Goal: Transaction & Acquisition: Purchase product/service

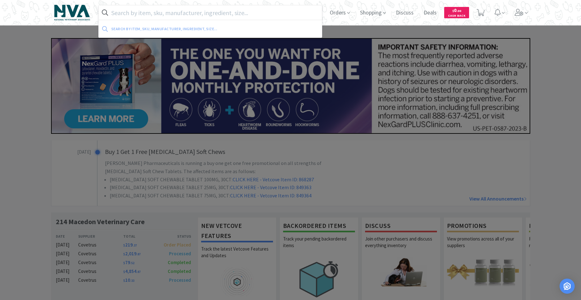
click at [234, 13] on input "text" at bounding box center [210, 12] width 223 height 15
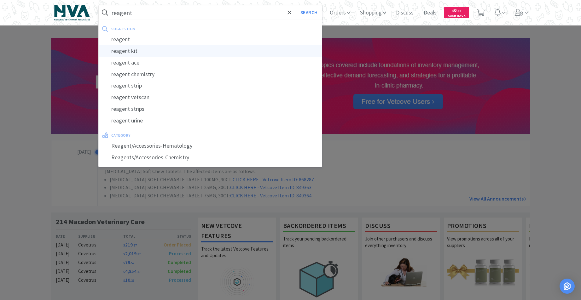
click at [131, 49] on div "reagent kit" at bounding box center [210, 51] width 223 height 12
type input "reagent kit"
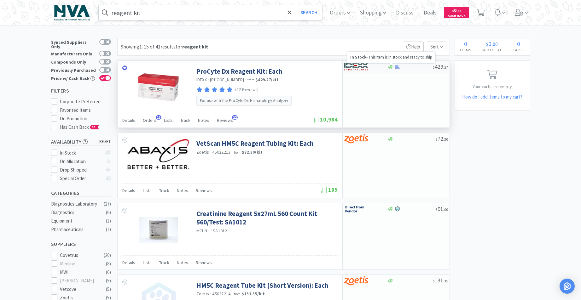
click at [392, 69] on icon at bounding box center [390, 67] width 5 height 5
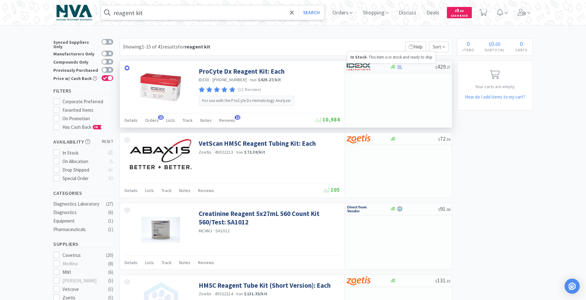
select select "1"
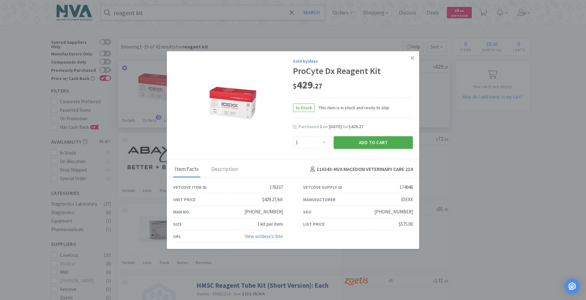
click at [371, 141] on button "Add to Cart" at bounding box center [373, 142] width 79 height 13
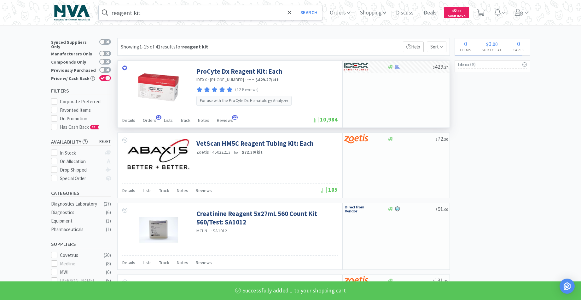
select select "1"
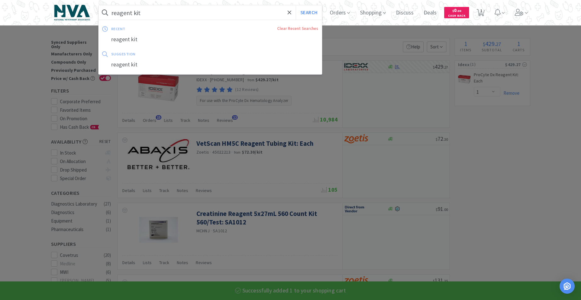
click at [176, 17] on input "reagent kit" at bounding box center [210, 12] width 223 height 15
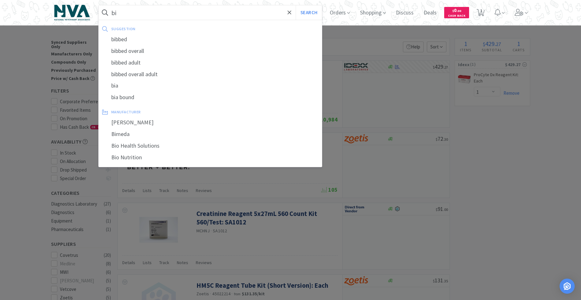
type input "b"
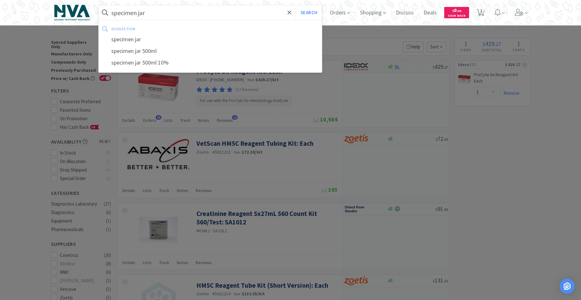
click at [296, 5] on button "Search" at bounding box center [309, 12] width 26 height 15
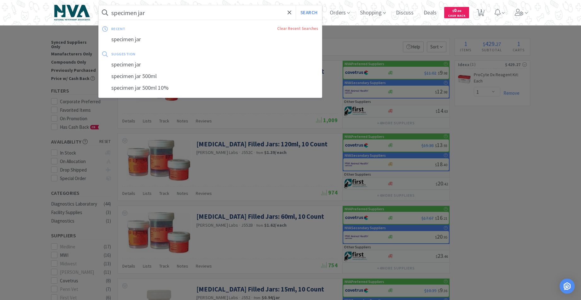
click at [114, 12] on input "specimen jar" at bounding box center [210, 12] width 223 height 15
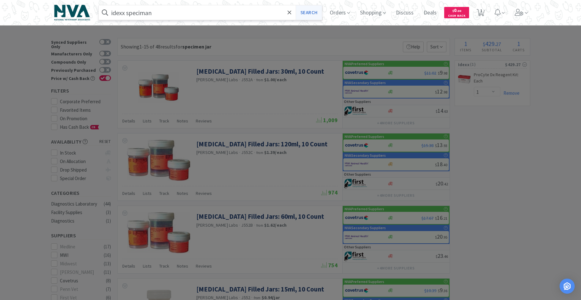
type input "idexx speciman"
click at [319, 12] on button "Search" at bounding box center [309, 12] width 26 height 15
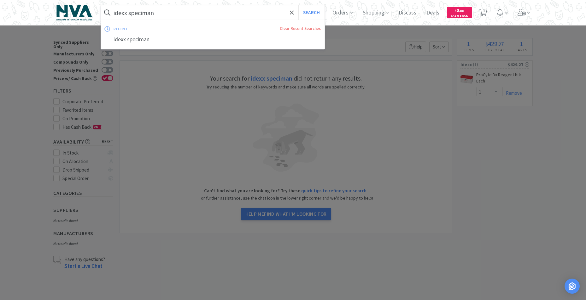
click at [190, 15] on input "idexx speciman" at bounding box center [212, 12] width 223 height 15
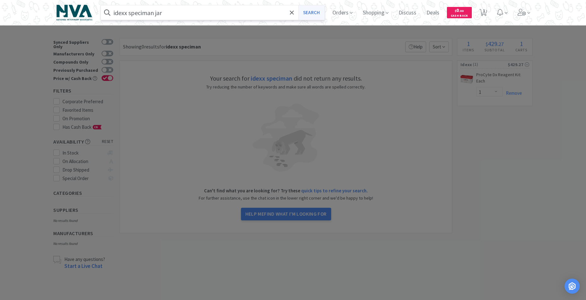
click at [305, 15] on button "Search" at bounding box center [311, 12] width 26 height 15
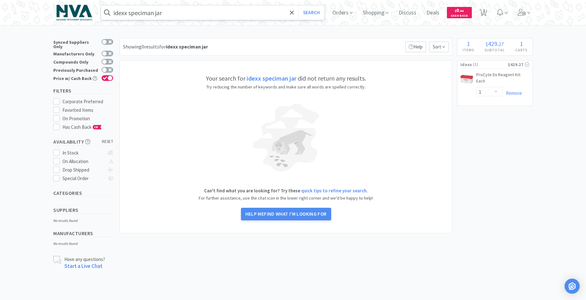
click at [194, 13] on input "idexx speciman jar" at bounding box center [212, 12] width 223 height 15
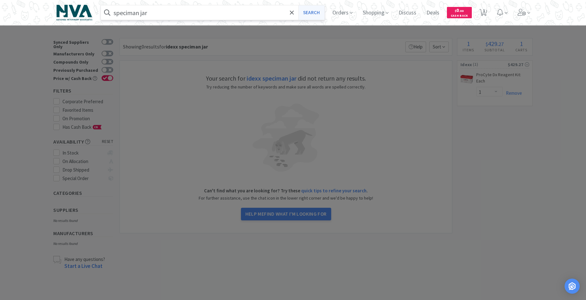
click at [314, 11] on button "Search" at bounding box center [311, 12] width 26 height 15
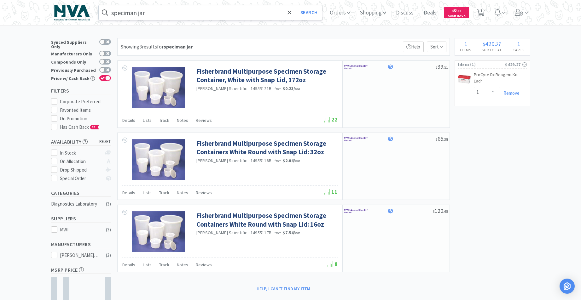
click at [183, 10] on input "speciman jar" at bounding box center [210, 12] width 223 height 15
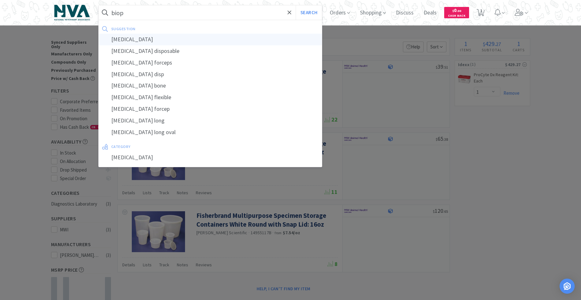
click at [127, 42] on div "[MEDICAL_DATA]" at bounding box center [210, 40] width 223 height 12
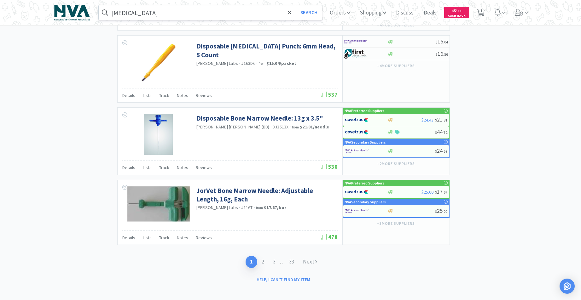
scroll to position [891, 0]
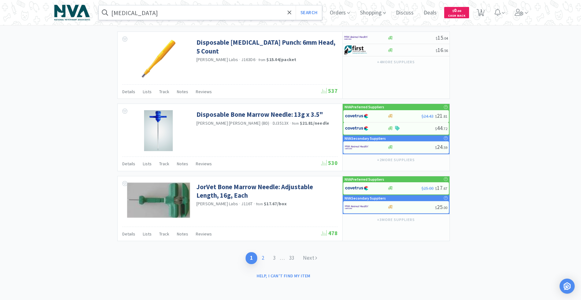
click at [264, 260] on link "2" at bounding box center [262, 258] width 11 height 12
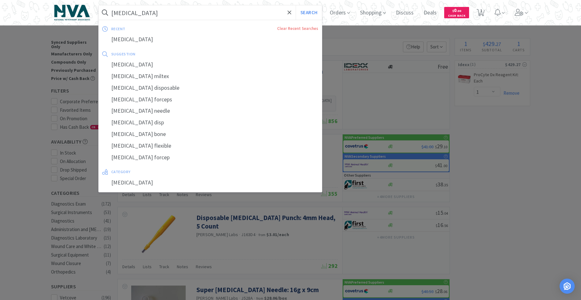
click at [157, 15] on input "[MEDICAL_DATA]" at bounding box center [210, 12] width 223 height 15
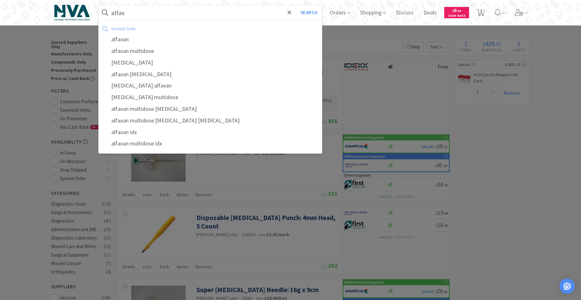
drag, startPoint x: 137, startPoint y: 52, endPoint x: 113, endPoint y: 33, distance: 30.7
click at [136, 51] on div "alfaxan multidose" at bounding box center [210, 51] width 223 height 12
type input "alfaxan multidose"
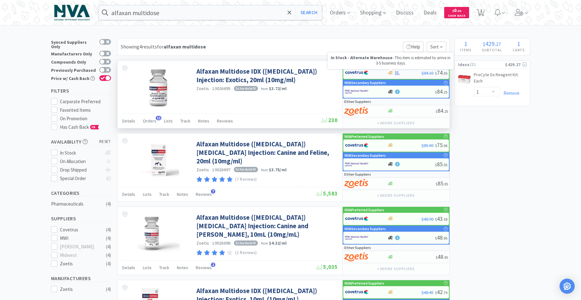
click at [390, 73] on icon at bounding box center [390, 73] width 5 height 4
select select "1"
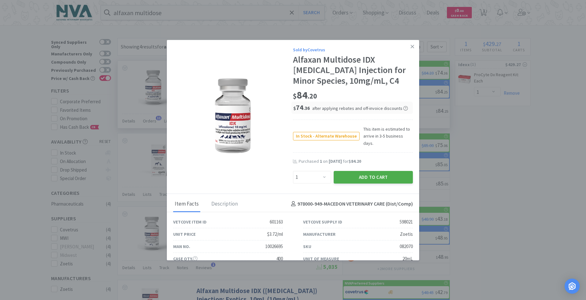
click at [358, 171] on button "Add to Cart" at bounding box center [373, 177] width 79 height 13
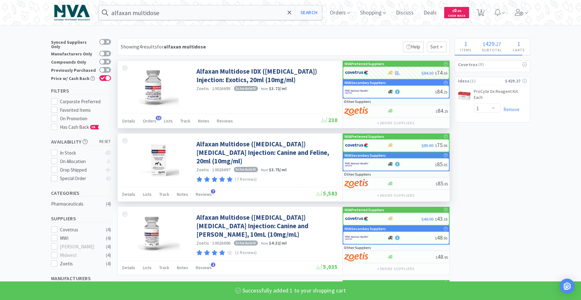
select select "1"
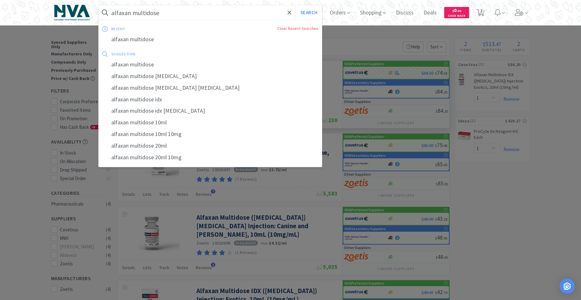
click at [200, 13] on input "alfaxan multidose" at bounding box center [210, 12] width 223 height 15
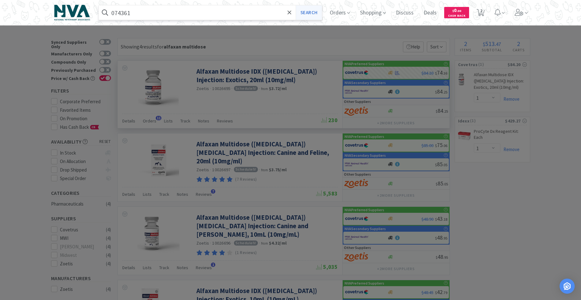
click at [307, 14] on button "Search" at bounding box center [309, 12] width 26 height 15
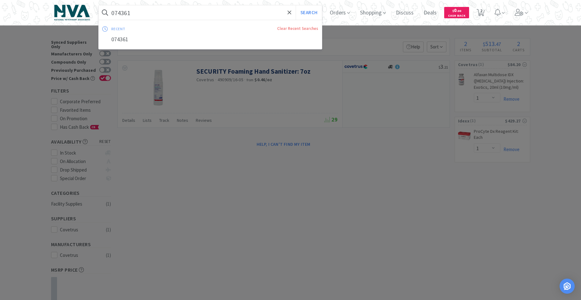
click at [156, 12] on input "074361" at bounding box center [210, 12] width 223 height 15
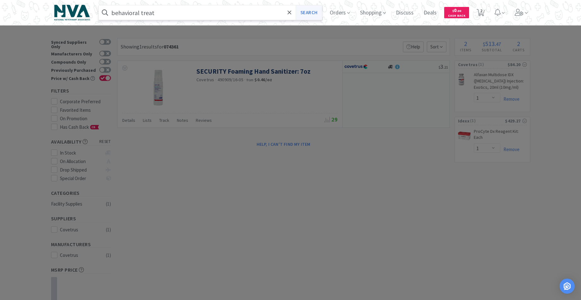
type input "behavioral treat"
click at [318, 15] on button "Search" at bounding box center [309, 12] width 26 height 15
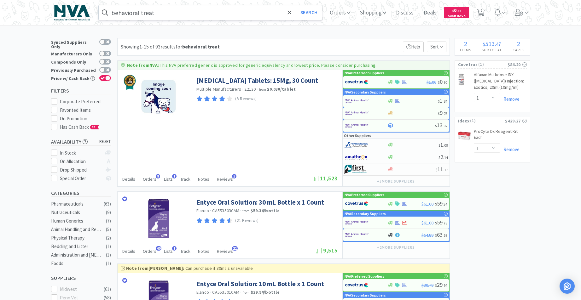
click at [240, 16] on input "behavioral treat" at bounding box center [210, 12] width 223 height 15
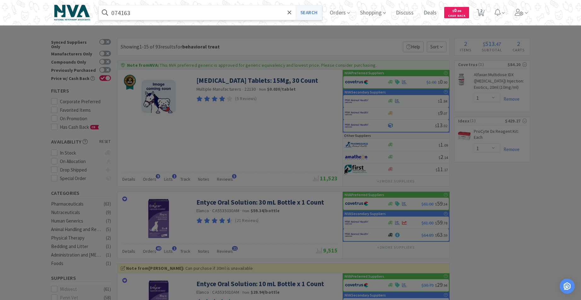
type input "074163"
click at [311, 13] on button "Search" at bounding box center [309, 12] width 26 height 15
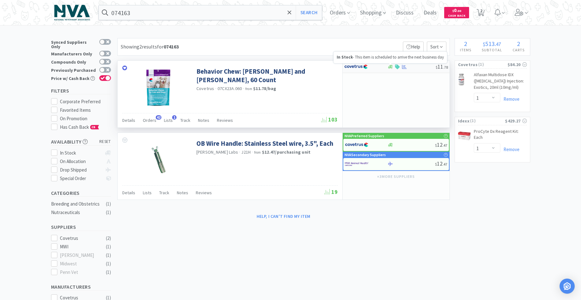
click at [391, 69] on icon at bounding box center [390, 67] width 5 height 5
select select "1"
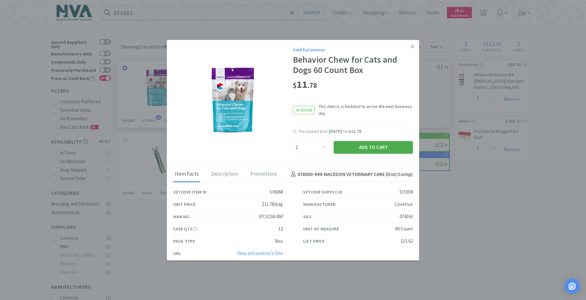
click at [380, 144] on button "Add to Cart" at bounding box center [373, 147] width 79 height 13
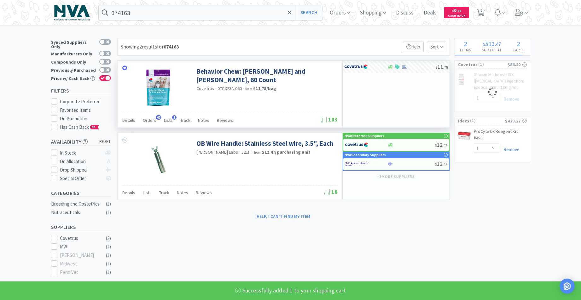
select select "1"
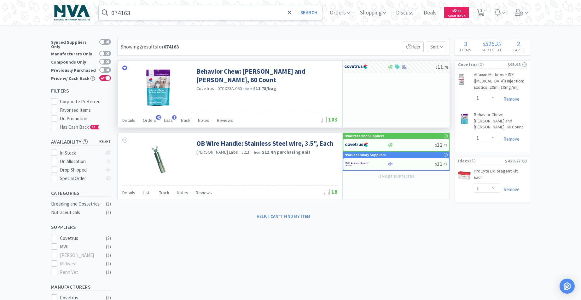
click at [146, 13] on input "074163" at bounding box center [210, 12] width 223 height 15
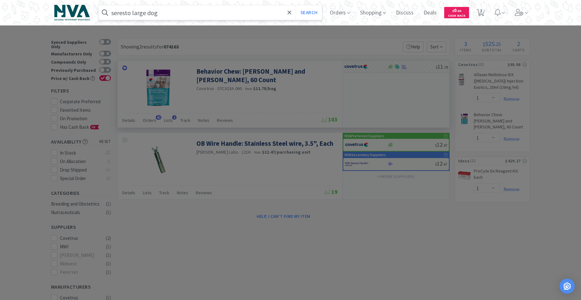
type input "seresto large dog"
click at [296, 5] on button "Search" at bounding box center [309, 12] width 26 height 15
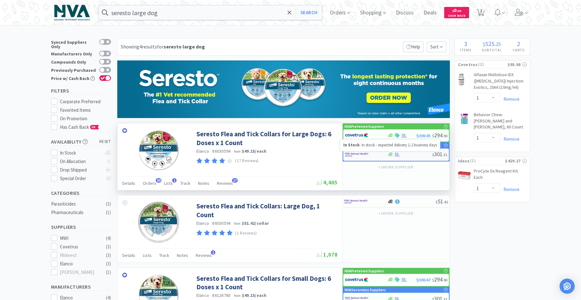
click at [389, 155] on icon at bounding box center [390, 155] width 5 height 4
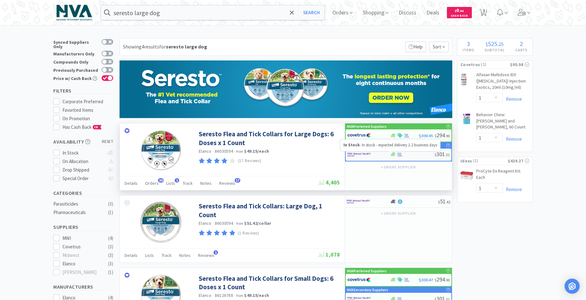
select select "1"
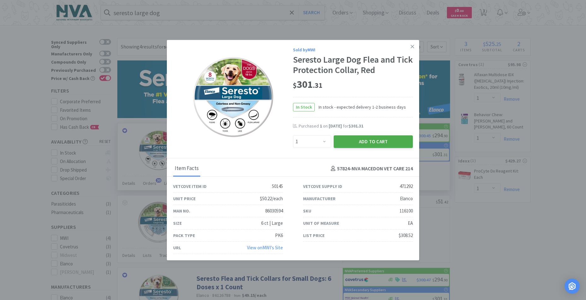
click at [366, 142] on button "Add to Cart" at bounding box center [373, 142] width 79 height 13
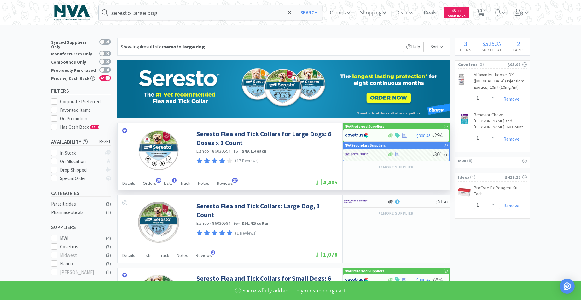
select select "1"
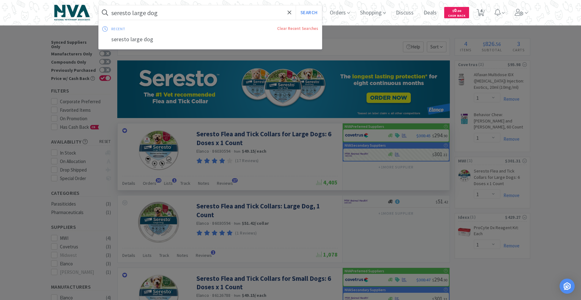
click at [211, 13] on input "seresto large dog" at bounding box center [210, 12] width 223 height 15
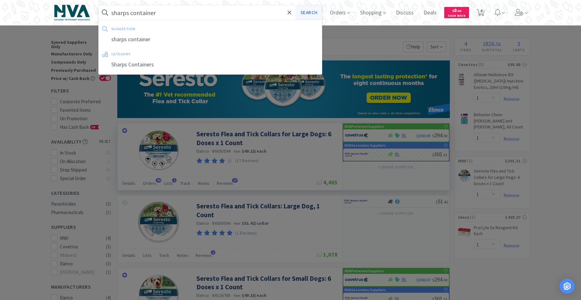
type input "sharps container"
click at [315, 14] on button "Search" at bounding box center [309, 12] width 26 height 15
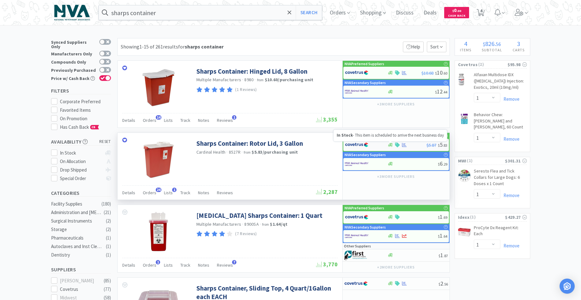
click at [391, 145] on icon at bounding box center [390, 145] width 5 height 5
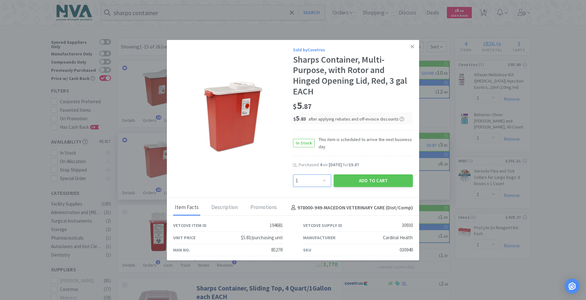
click at [322, 181] on select "Enter Quantity 1 2 3 4 5 6 7 8 9 10 11 12 13 14 15 16 17 18 19 20 Enter Quantity" at bounding box center [312, 181] width 38 height 13
select select "3"
click at [293, 175] on select "Enter Quantity 1 2 3 4 5 6 7 8 9 10 11 12 13 14 15 16 17 18 19 20 Enter Quantity" at bounding box center [312, 181] width 38 height 13
click at [348, 179] on button "Add to Cart" at bounding box center [373, 181] width 79 height 13
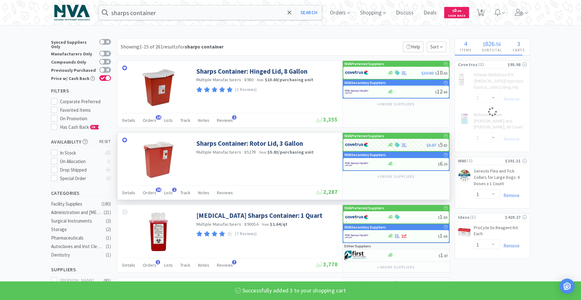
select select "3"
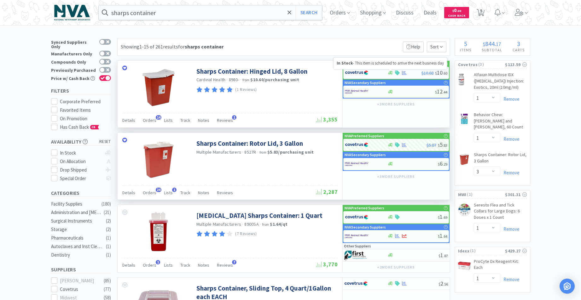
click at [390, 73] on icon at bounding box center [390, 73] width 5 height 5
select select "1"
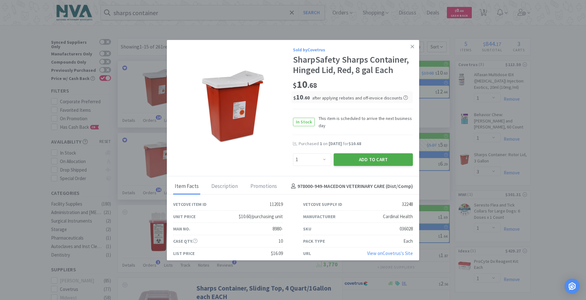
click at [368, 162] on button "Add to Cart" at bounding box center [373, 160] width 79 height 13
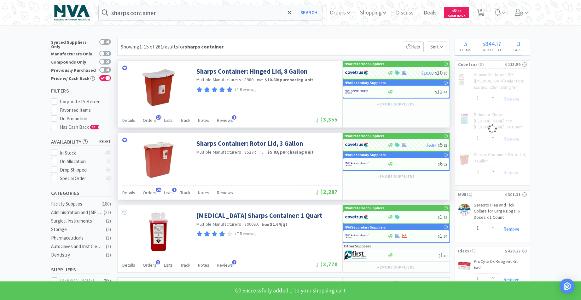
select select "1"
select select "3"
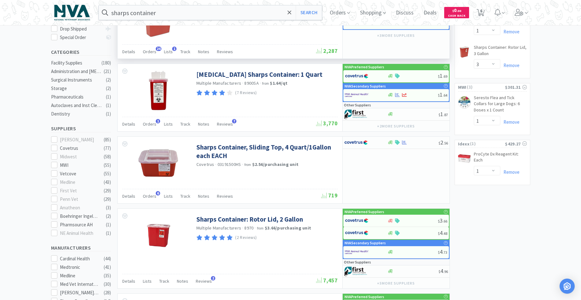
scroll to position [144, 0]
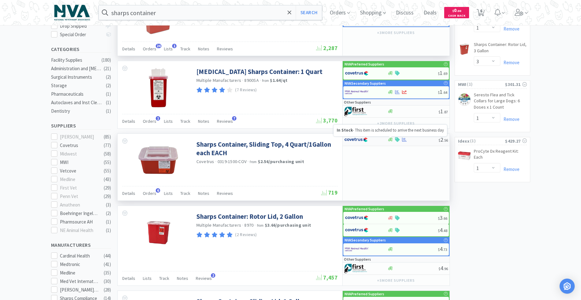
click at [389, 140] on icon at bounding box center [390, 140] width 5 height 4
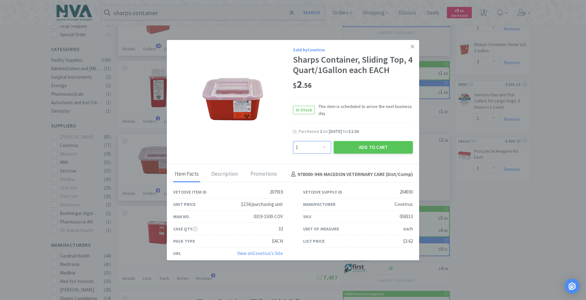
click at [322, 147] on select "Enter Quantity 1 2 3 4 5 6 7 8 9 10 11 12 13 14 15 16 17 18 19 20 Enter Quantity" at bounding box center [312, 147] width 38 height 13
select select "2"
click at [293, 141] on select "Enter Quantity 1 2 3 4 5 6 7 8 9 10 11 12 13 14 15 16 17 18 19 20 Enter Quantity" at bounding box center [312, 147] width 38 height 13
click at [357, 145] on button "Add to Cart" at bounding box center [373, 147] width 79 height 13
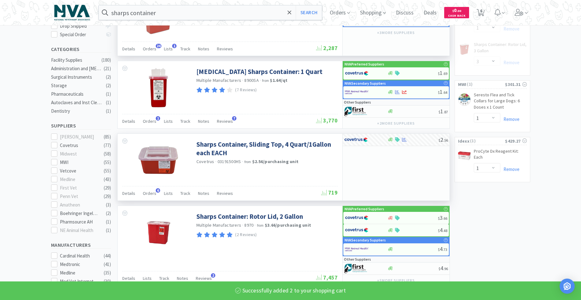
select select "2"
select select "1"
select select "3"
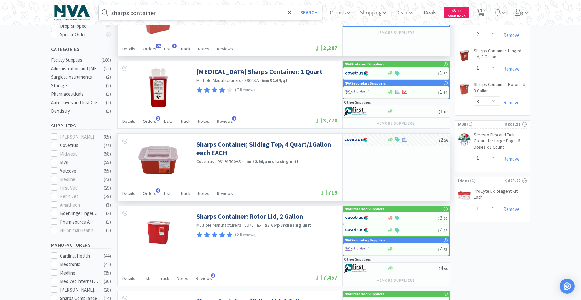
click at [190, 14] on input "sharps container" at bounding box center [210, 12] width 223 height 15
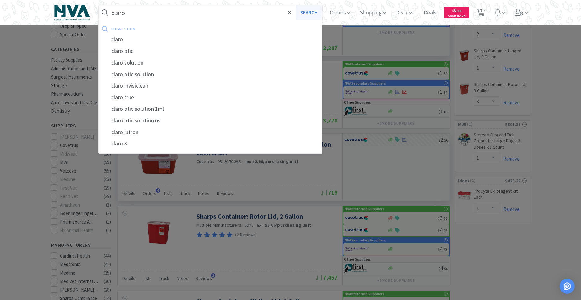
click at [309, 17] on button "Search" at bounding box center [309, 12] width 26 height 15
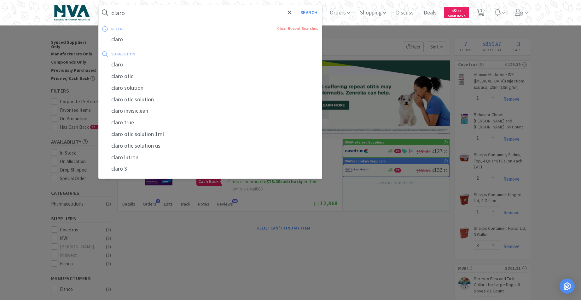
click at [162, 13] on input "claro" at bounding box center [210, 12] width 223 height 15
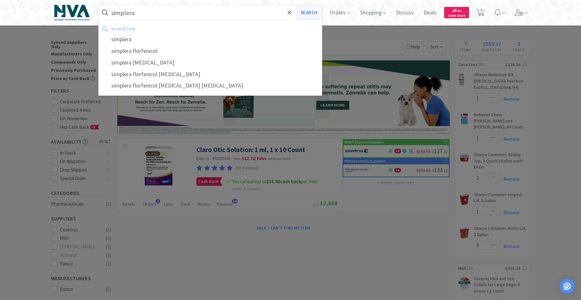
click at [311, 14] on button "Search" at bounding box center [309, 12] width 26 height 15
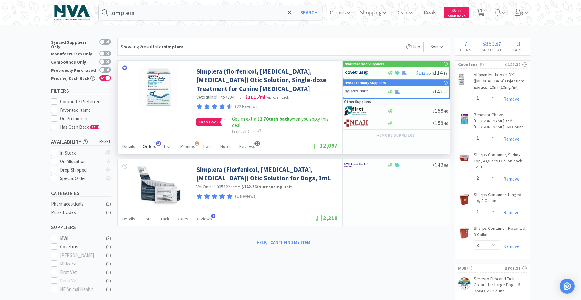
click at [154, 147] on span "Orders" at bounding box center [150, 147] width 14 height 6
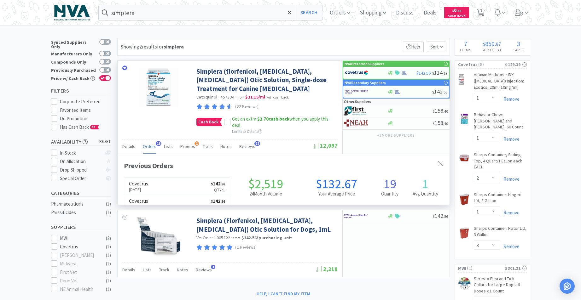
scroll to position [169, 332]
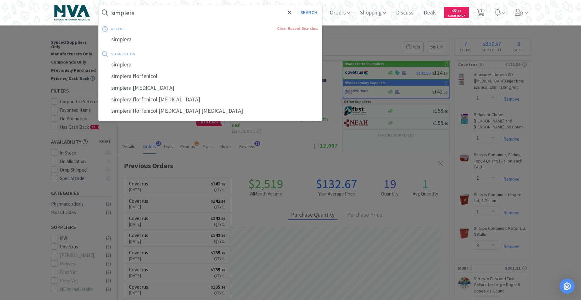
click at [172, 18] on input "simplera" at bounding box center [210, 12] width 223 height 15
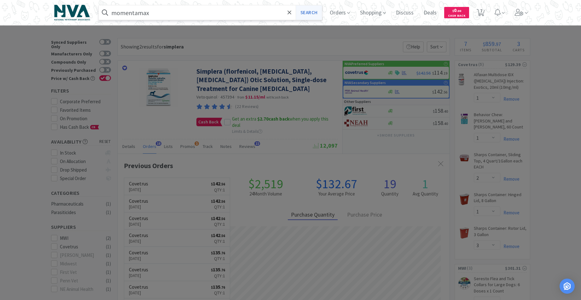
click at [317, 15] on button "Search" at bounding box center [309, 12] width 26 height 15
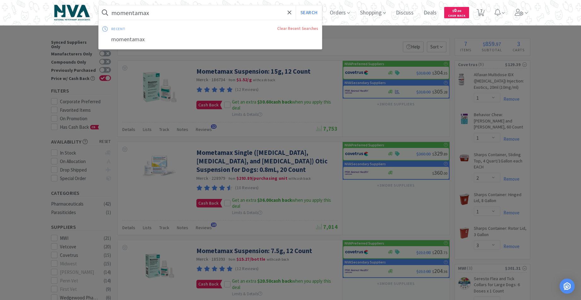
click at [227, 16] on input "momentamax" at bounding box center [210, 12] width 223 height 15
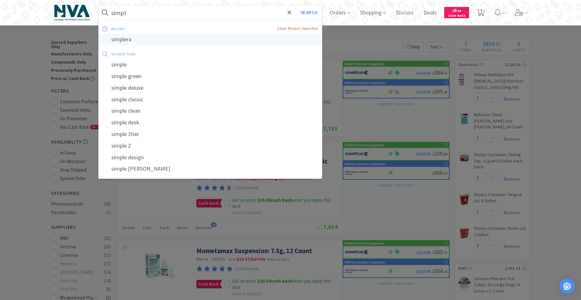
click at [137, 43] on div "simplera" at bounding box center [210, 40] width 223 height 12
type input "simplera"
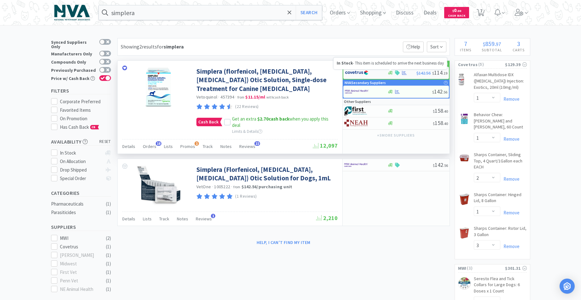
click at [392, 72] on icon at bounding box center [390, 73] width 5 height 4
select select "1"
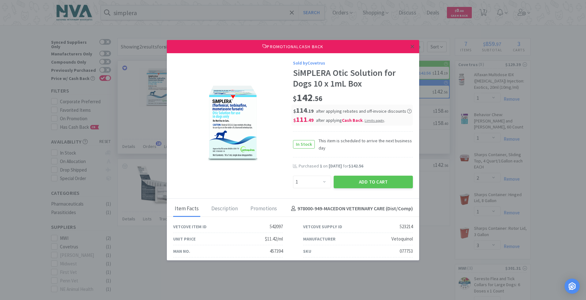
click at [410, 48] on link at bounding box center [412, 47] width 11 height 14
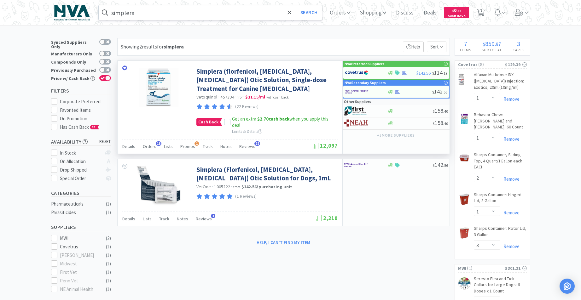
click at [172, 12] on input "simplera" at bounding box center [210, 12] width 223 height 15
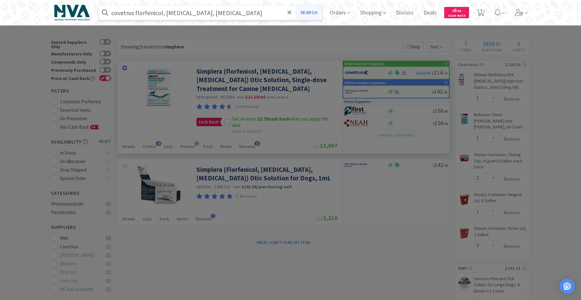
type input "covetrus florfenicol, [MEDICAL_DATA], [MEDICAL_DATA]"
click at [317, 14] on button "Search" at bounding box center [309, 12] width 26 height 15
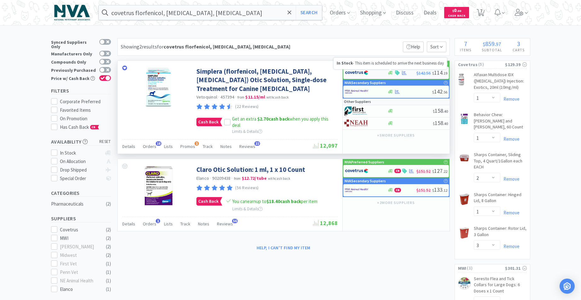
click at [392, 73] on icon at bounding box center [390, 73] width 5 height 4
select select "1"
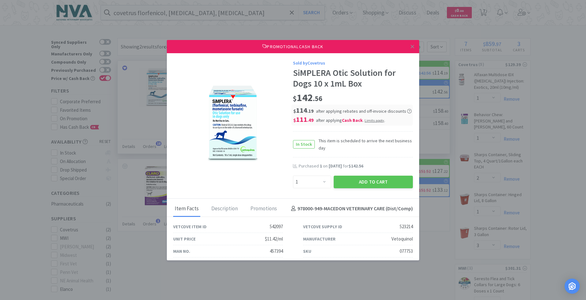
drag, startPoint x: 369, startPoint y: 182, endPoint x: 367, endPoint y: 174, distance: 8.0
click at [369, 179] on button "Add to Cart" at bounding box center [373, 182] width 79 height 13
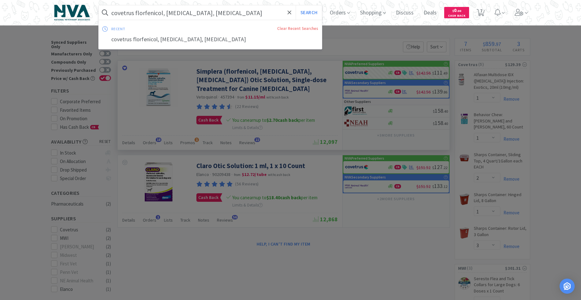
click at [263, 15] on input "covetrus florfenicol, [MEDICAL_DATA], [MEDICAL_DATA]" at bounding box center [210, 12] width 223 height 15
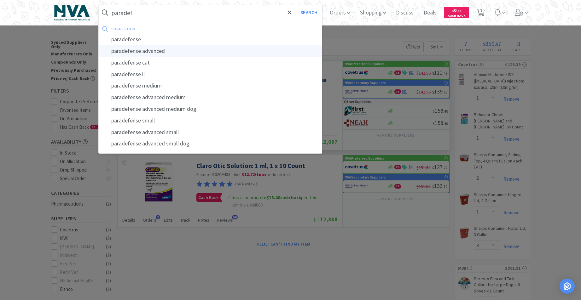
click at [148, 49] on div "paradefense advanced" at bounding box center [210, 51] width 223 height 12
type input "paradefense advanced"
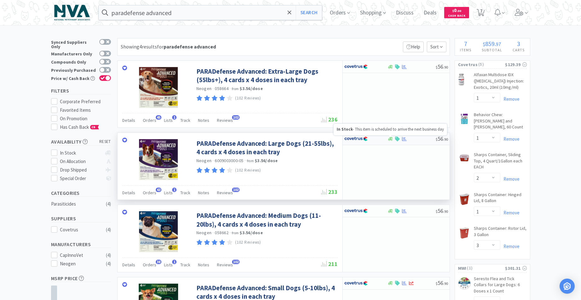
click at [391, 139] on icon at bounding box center [390, 139] width 5 height 4
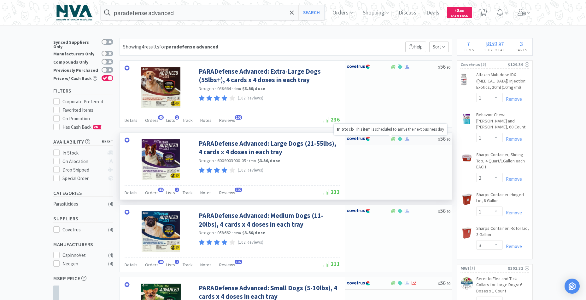
select select "1"
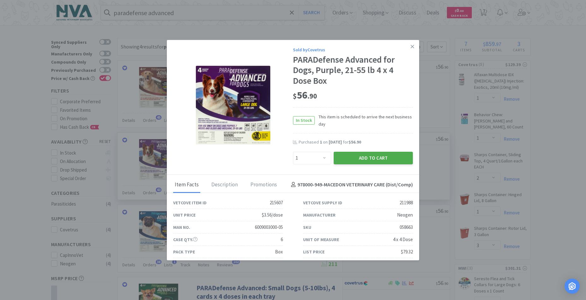
click at [359, 161] on button "Add to Cart" at bounding box center [373, 158] width 79 height 13
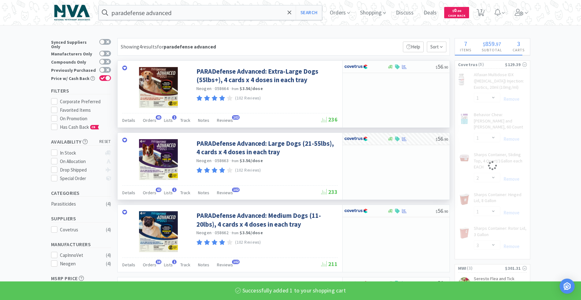
select select "1"
select select "2"
select select "1"
select select "3"
select select "1"
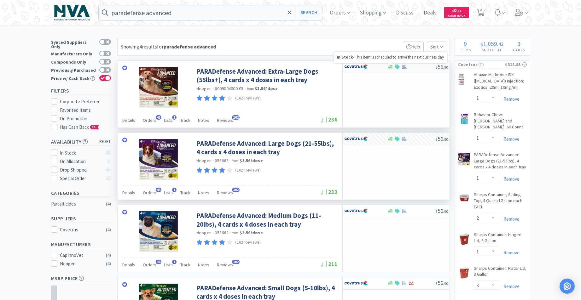
click at [391, 68] on icon at bounding box center [390, 67] width 5 height 4
select select "1"
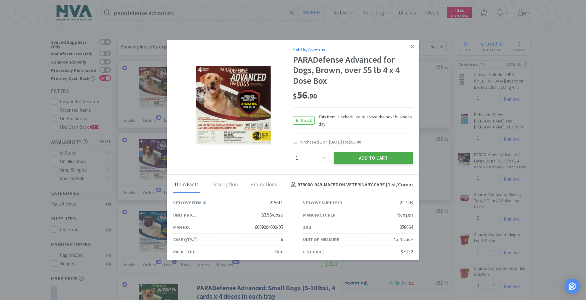
click at [357, 156] on button "Add to Cart" at bounding box center [373, 158] width 79 height 13
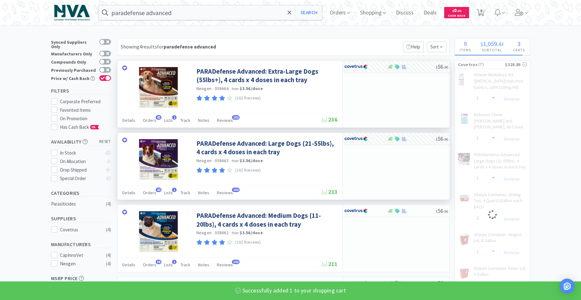
select select "1"
select select "2"
select select "1"
select select "3"
select select "1"
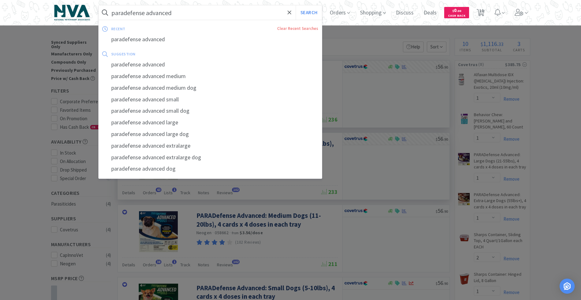
click at [191, 11] on input "paradefense advanced" at bounding box center [210, 12] width 223 height 15
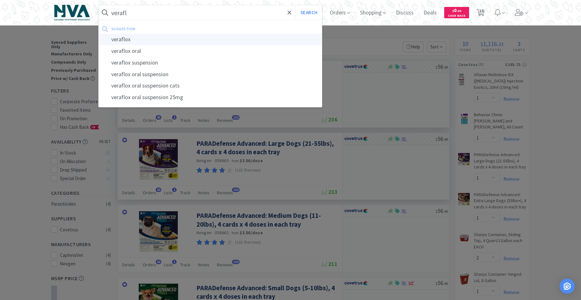
click at [133, 42] on div "veraflox" at bounding box center [210, 40] width 223 height 12
type input "veraflox"
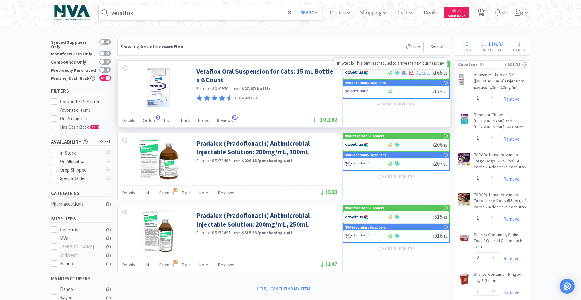
click at [389, 74] on icon at bounding box center [390, 73] width 5 height 4
select select "1"
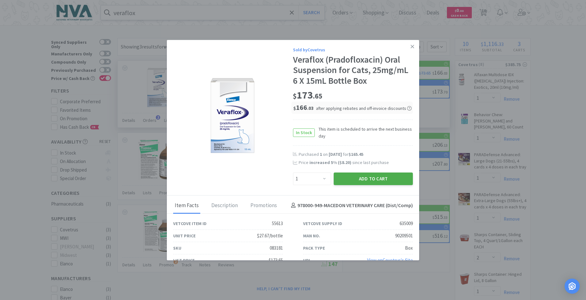
click at [359, 175] on button "Add to Cart" at bounding box center [373, 179] width 79 height 13
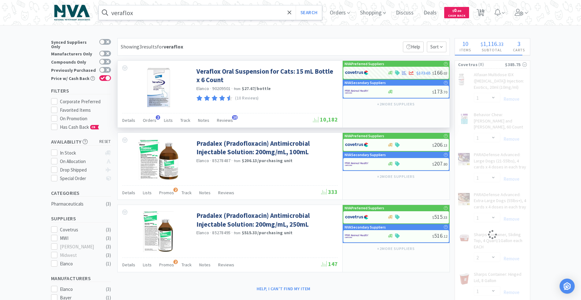
click at [178, 12] on input "veraflox" at bounding box center [210, 12] width 223 height 15
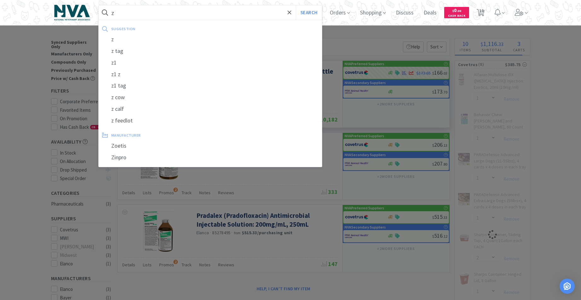
type input "zy"
select select "1"
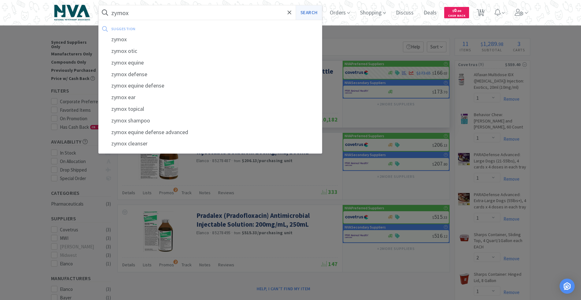
type input "zymox"
click at [312, 14] on button "Search" at bounding box center [309, 12] width 26 height 15
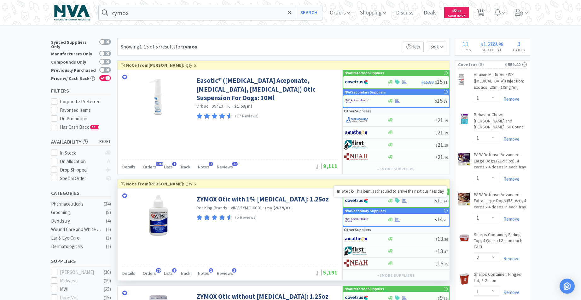
click at [391, 200] on icon at bounding box center [390, 201] width 5 height 5
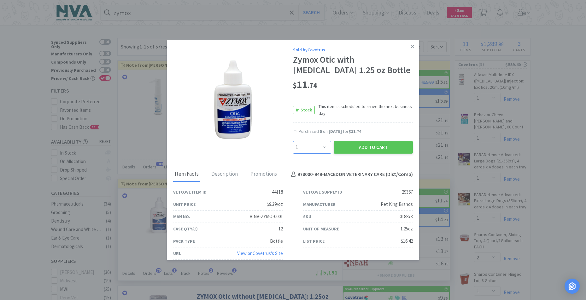
click at [322, 148] on select "Enter Quantity 1 2 3 4 5 6 7 8 9 10 11 12 13 14 15 16 17 18 19 20 Enter Quantity" at bounding box center [312, 147] width 38 height 13
select select "3"
click at [293, 141] on select "Enter Quantity 1 2 3 4 5 6 7 8 9 10 11 12 13 14 15 16 17 18 19 20 Enter Quantity" at bounding box center [312, 147] width 38 height 13
click at [362, 146] on button "Add to Cart" at bounding box center [373, 147] width 79 height 13
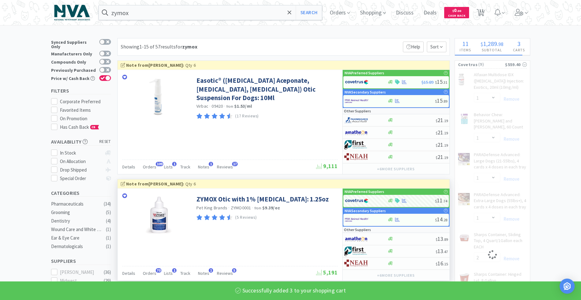
select select "3"
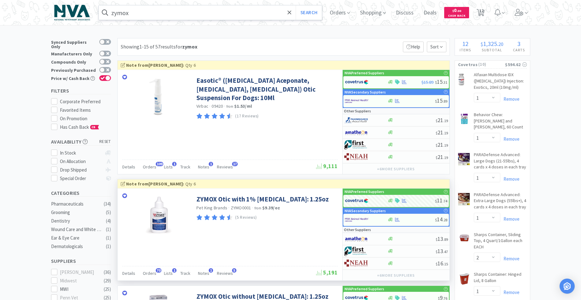
click at [193, 15] on input "zymox" at bounding box center [210, 12] width 223 height 15
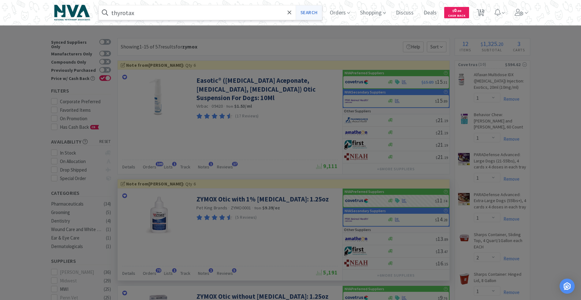
click at [310, 15] on button "Search" at bounding box center [309, 12] width 26 height 15
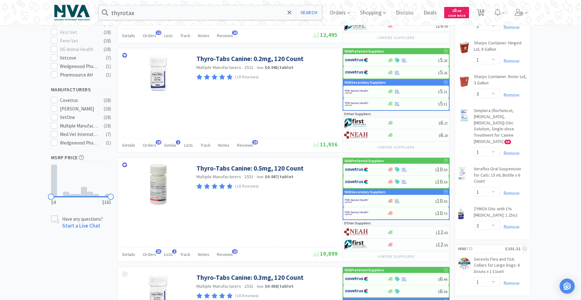
scroll to position [234, 0]
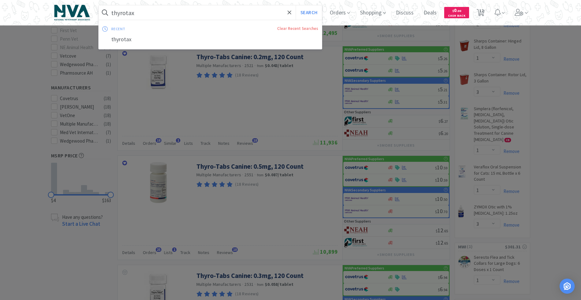
click at [189, 14] on input "thyrotax" at bounding box center [210, 12] width 223 height 15
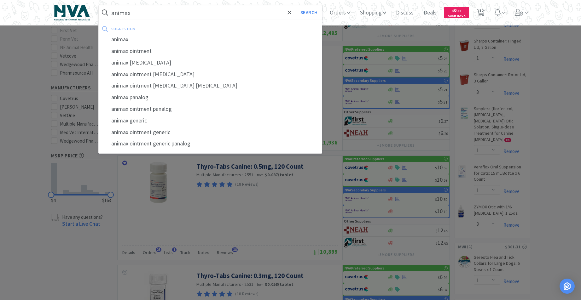
click at [296, 5] on button "Search" at bounding box center [309, 12] width 26 height 15
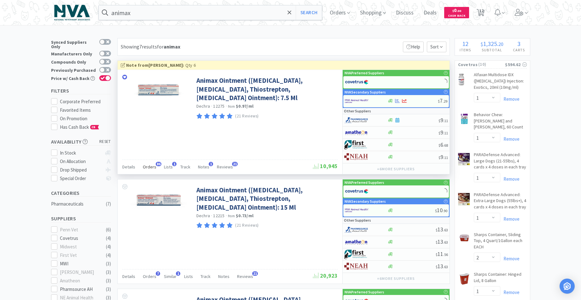
click at [153, 167] on span "Orders" at bounding box center [150, 167] width 14 height 6
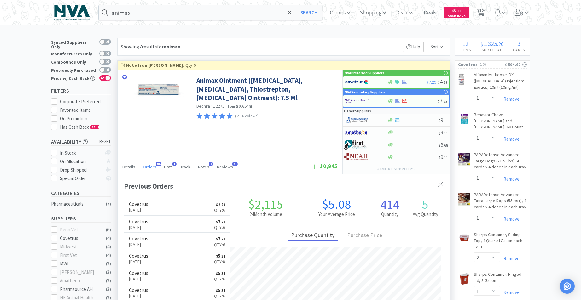
scroll to position [169, 332]
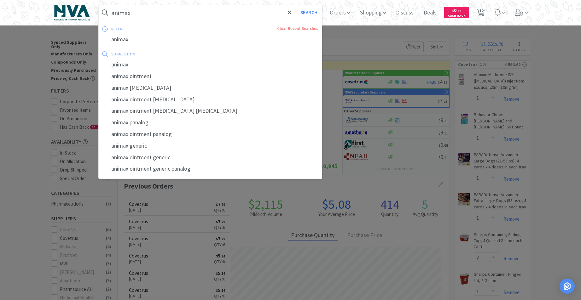
click at [181, 7] on input "animax" at bounding box center [210, 12] width 223 height 15
click at [245, 9] on input "animax" at bounding box center [210, 12] width 223 height 15
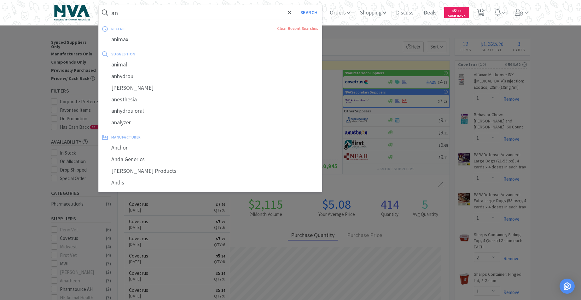
type input "a"
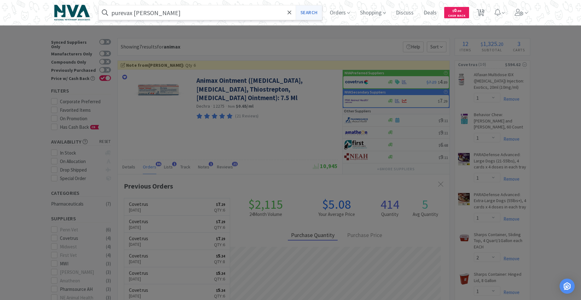
type input "purevax [PERSON_NAME]"
click at [317, 12] on button "Search" at bounding box center [309, 12] width 26 height 15
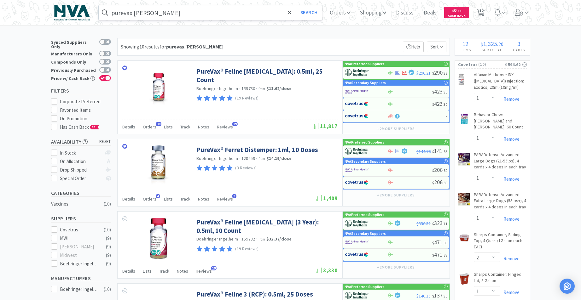
click at [175, 15] on input "purevax [PERSON_NAME]" at bounding box center [210, 12] width 223 height 15
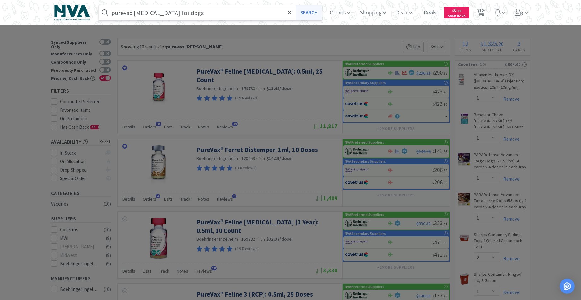
click at [321, 12] on button "Search" at bounding box center [309, 12] width 26 height 15
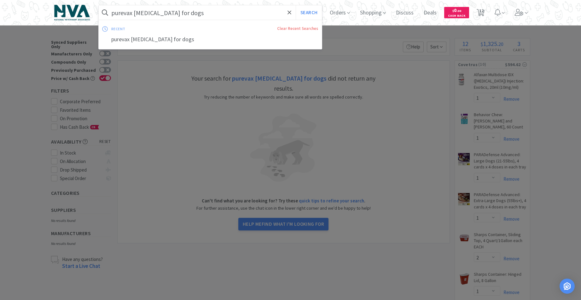
click at [236, 11] on input "purevax [MEDICAL_DATA] for dogs" at bounding box center [210, 12] width 223 height 15
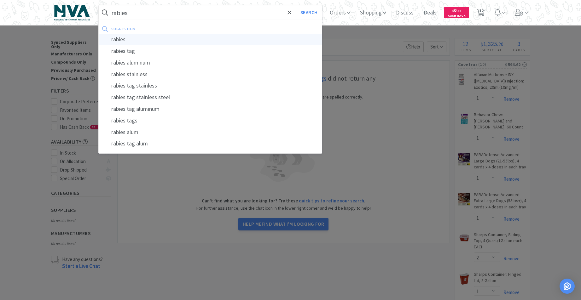
click at [127, 40] on div "rabies" at bounding box center [210, 40] width 223 height 12
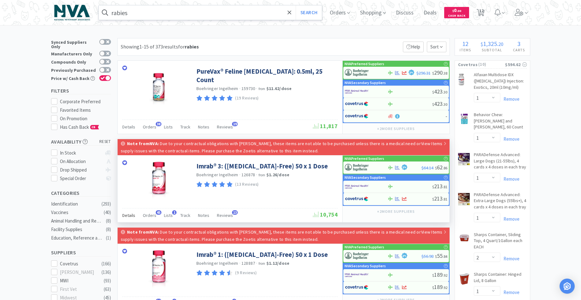
click at [126, 214] on span "Details" at bounding box center [128, 216] width 13 height 6
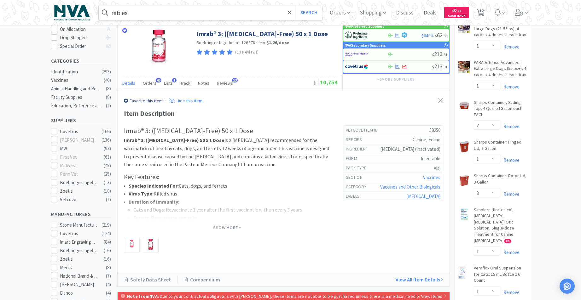
scroll to position [139, 0]
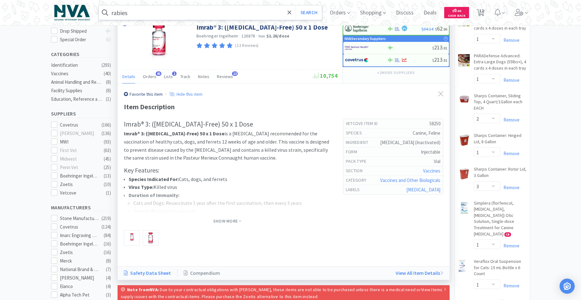
click at [138, 275] on link "Safety Data Sheet" at bounding box center [151, 274] width 54 height 8
drag, startPoint x: 183, startPoint y: 134, endPoint x: 148, endPoint y: 134, distance: 35.3
click at [148, 134] on strong "Imrab® 3: ([MEDICAL_DATA]-Free) 50 x 1 Dose" at bounding box center [174, 134] width 101 height 6
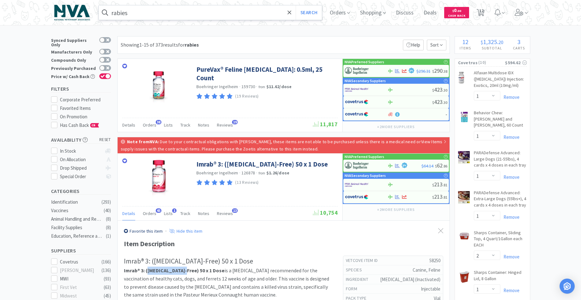
scroll to position [0, 0]
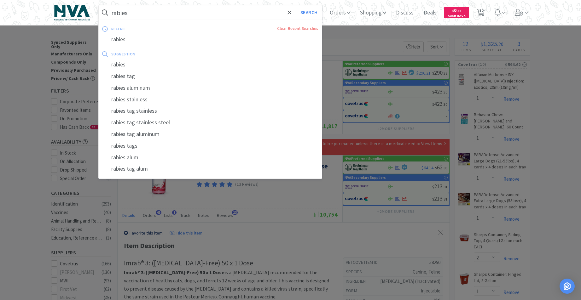
click at [234, 9] on input "rabies" at bounding box center [210, 12] width 223 height 15
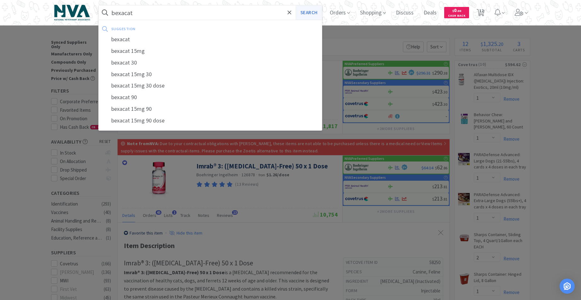
type input "bexacat"
click at [308, 12] on button "Search" at bounding box center [309, 12] width 26 height 15
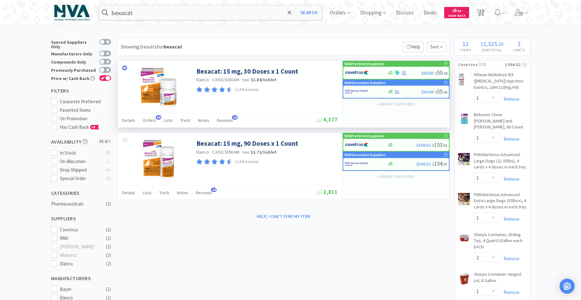
click at [308, 91] on div "(14 Reviews)" at bounding box center [266, 90] width 140 height 9
click at [392, 74] on icon at bounding box center [390, 73] width 5 height 5
select select "1"
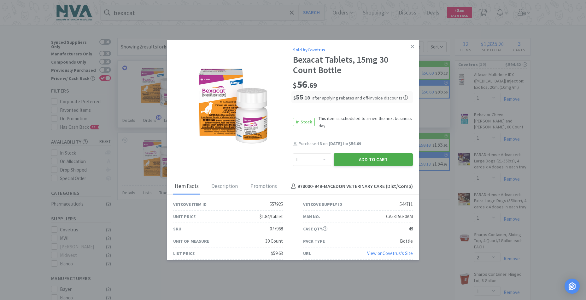
click at [380, 160] on button "Add to Cart" at bounding box center [373, 160] width 79 height 13
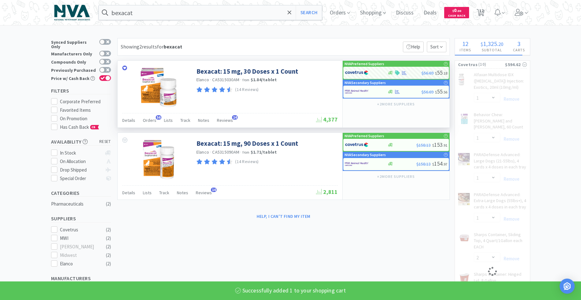
select select "1"
select select "2"
select select "1"
select select "3"
select select "1"
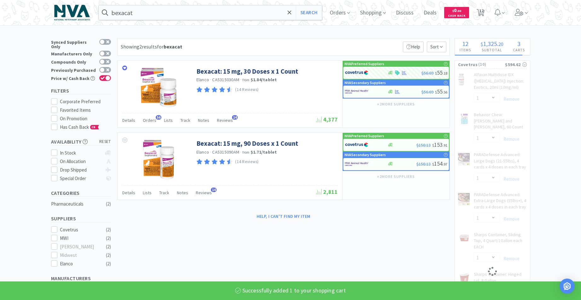
select select "3"
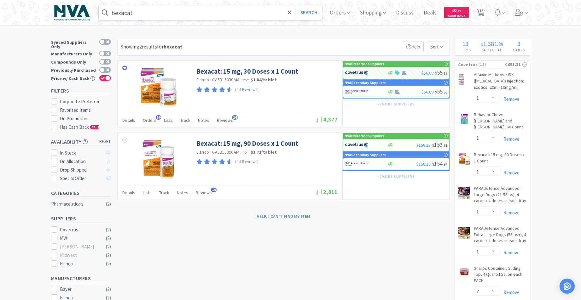
click at [215, 12] on input "bexacat" at bounding box center [210, 12] width 223 height 15
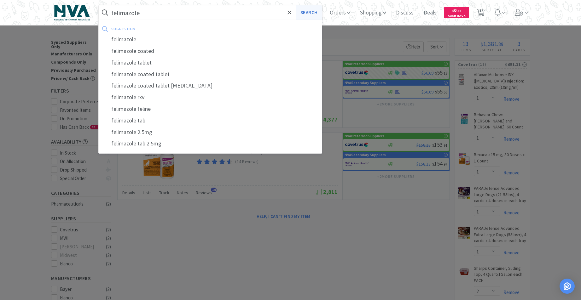
type input "felimazole"
click at [305, 13] on button "Search" at bounding box center [309, 12] width 26 height 15
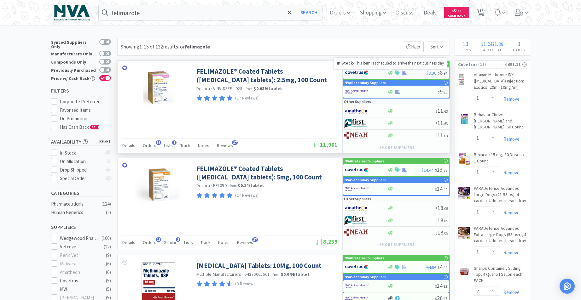
click at [391, 73] on icon at bounding box center [390, 73] width 5 height 4
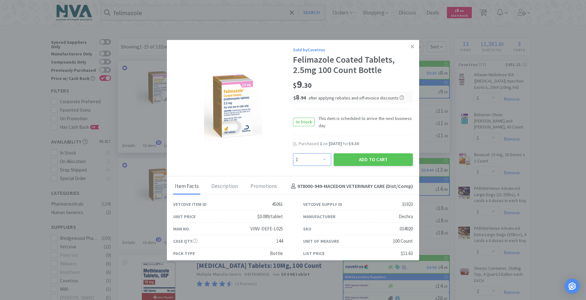
click at [322, 158] on select "Enter Quantity 1 2 3 4 5 6 7 8 9 10 11 12 13 14 15 16 17 18 19 20 Enter Quantity" at bounding box center [312, 160] width 38 height 13
select select "2"
click at [293, 154] on select "Enter Quantity 1 2 3 4 5 6 7 8 9 10 11 12 13 14 15 16 17 18 19 20 Enter Quantity" at bounding box center [312, 160] width 38 height 13
click at [358, 162] on button "Add to Cart" at bounding box center [373, 160] width 79 height 13
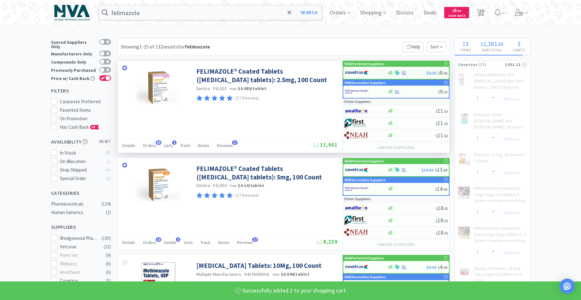
select select "2"
select select "1"
select select "2"
select select "1"
select select "3"
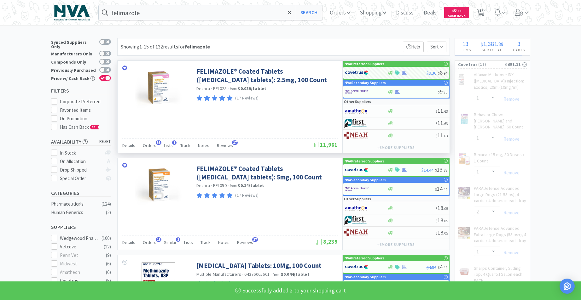
select select "1"
select select "3"
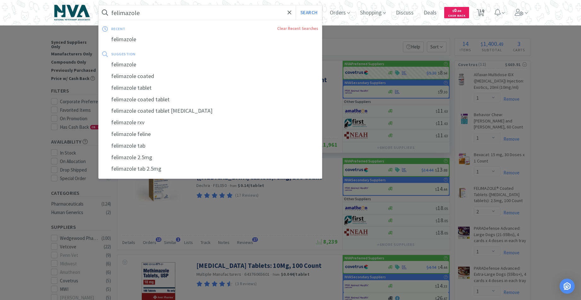
click at [159, 20] on input "felimazole" at bounding box center [210, 12] width 223 height 15
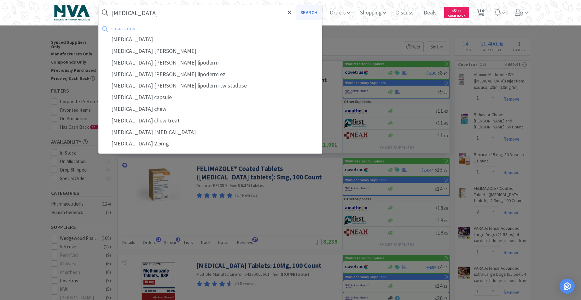
type input "[MEDICAL_DATA]"
click at [306, 13] on button "Search" at bounding box center [309, 12] width 26 height 15
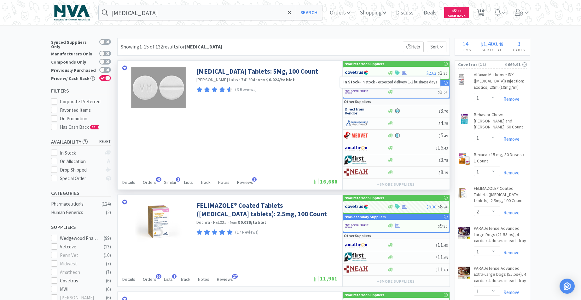
click at [390, 91] on icon at bounding box center [390, 92] width 5 height 4
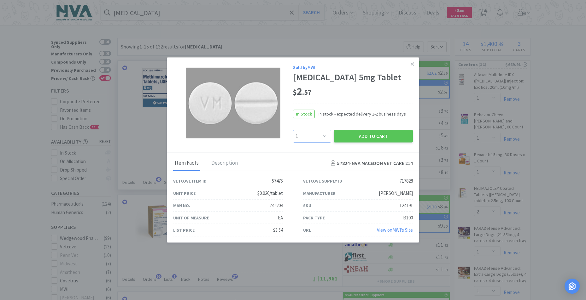
click at [326, 134] on select "Enter Quantity 1 2 3 4 5 6 7 8 9 10 11 12 13 14 15 16 17 18 19 20 Enter Quantity" at bounding box center [312, 136] width 38 height 13
select select "3"
click at [293, 130] on select "Enter Quantity 1 2 3 4 5 6 7 8 9 10 11 12 13 14 15 16 17 18 19 20 Enter Quantity" at bounding box center [312, 136] width 38 height 13
click at [351, 136] on button "Add to Cart" at bounding box center [373, 136] width 79 height 13
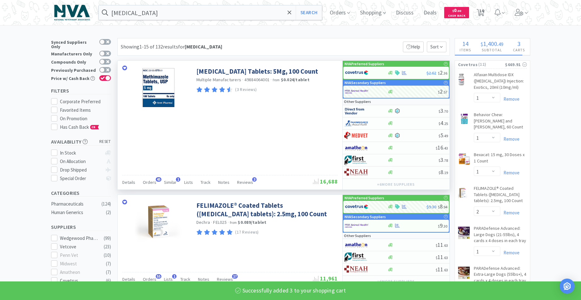
select select "3"
select select "1"
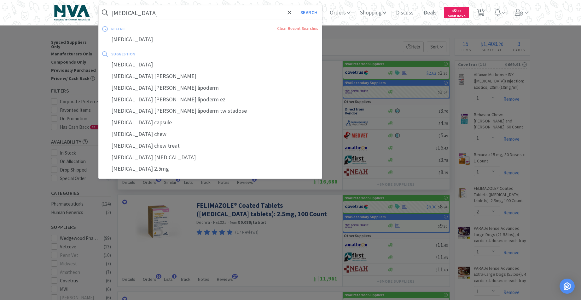
click at [210, 11] on input "[MEDICAL_DATA]" at bounding box center [210, 12] width 223 height 15
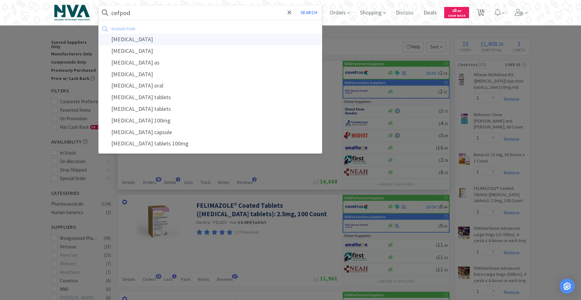
click at [134, 41] on div "[MEDICAL_DATA]" at bounding box center [210, 40] width 223 height 12
type input "[MEDICAL_DATA]"
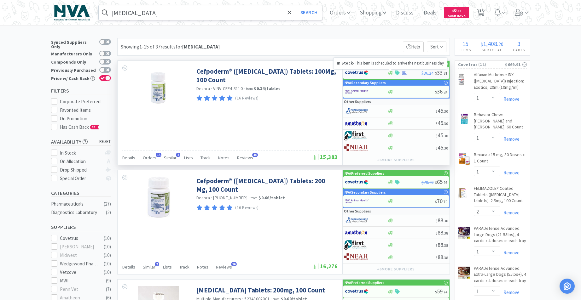
click at [391, 73] on icon at bounding box center [390, 73] width 5 height 4
select select "1"
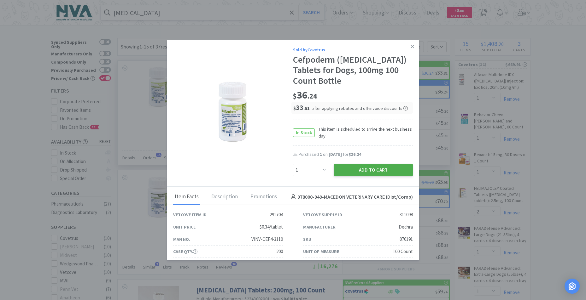
click at [355, 164] on button "Add to Cart" at bounding box center [373, 170] width 79 height 13
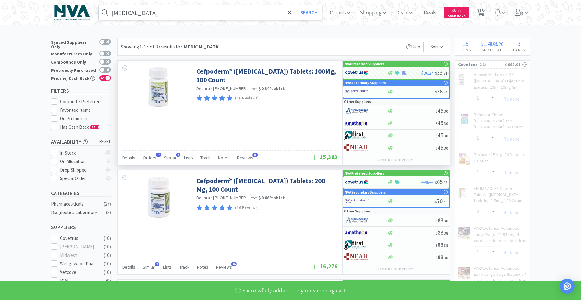
select select "1"
select select "2"
select select "1"
select select "2"
select select "1"
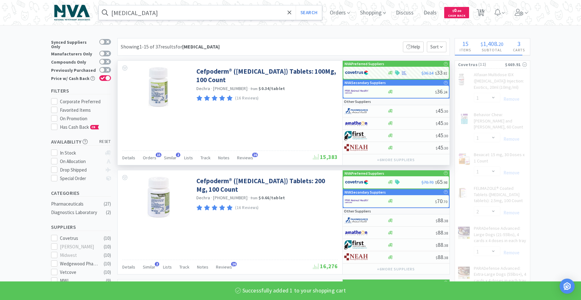
select select "3"
select select "1"
select select "3"
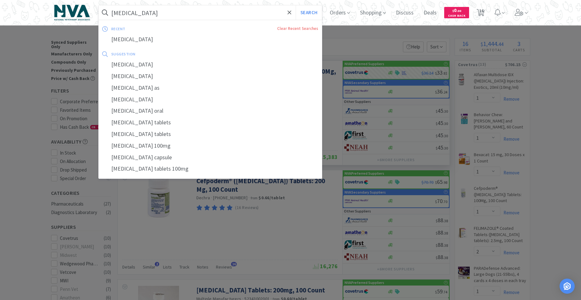
click at [170, 15] on input "[MEDICAL_DATA]" at bounding box center [210, 12] width 223 height 15
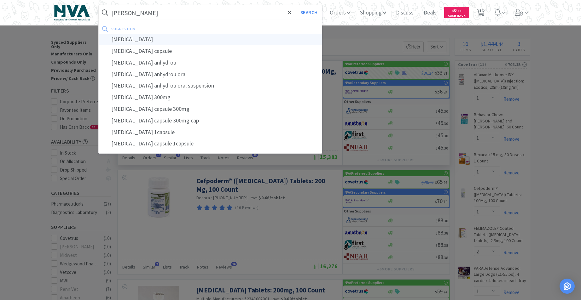
click at [134, 41] on div "[MEDICAL_DATA]" at bounding box center [210, 40] width 223 height 12
type input "[MEDICAL_DATA]"
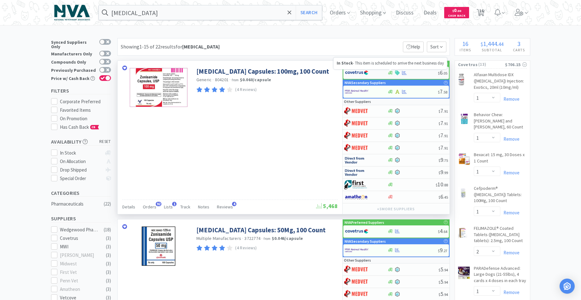
click at [391, 74] on icon at bounding box center [390, 73] width 5 height 4
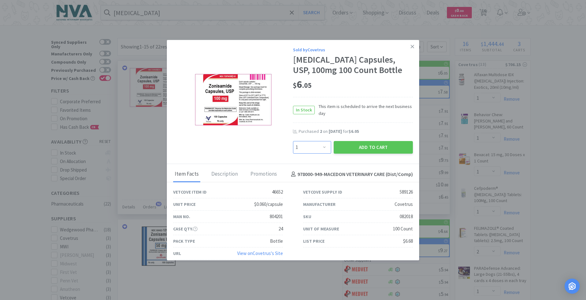
click at [322, 146] on select "Enter Quantity 1 2 3 4 5 6 7 8 9 10 11 12 13 14 15 16 17 18 19 20 Enter Quantity" at bounding box center [312, 147] width 38 height 13
select select "2"
click at [293, 141] on select "Enter Quantity 1 2 3 4 5 6 7 8 9 10 11 12 13 14 15 16 17 18 19 20 Enter Quantity" at bounding box center [312, 147] width 38 height 13
click at [358, 147] on button "Add to Cart" at bounding box center [373, 147] width 79 height 13
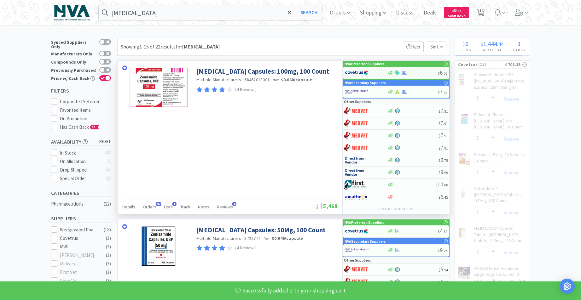
select select "2"
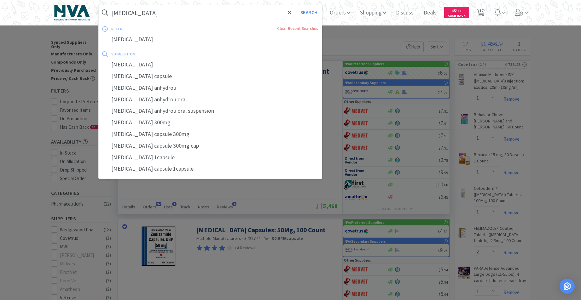
click at [171, 15] on input "[MEDICAL_DATA]" at bounding box center [210, 12] width 223 height 15
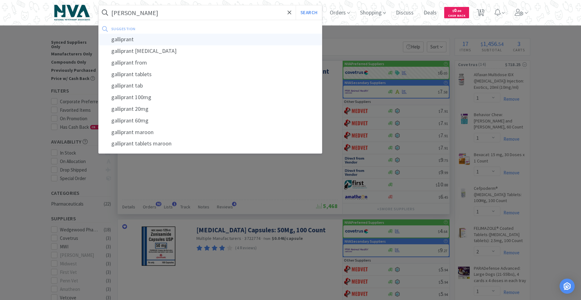
click at [134, 41] on div "galliprant" at bounding box center [210, 40] width 223 height 12
type input "galliprant"
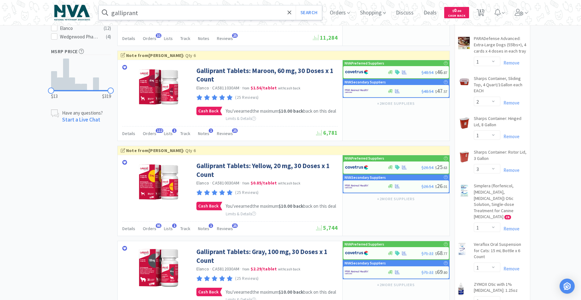
scroll to position [284, 0]
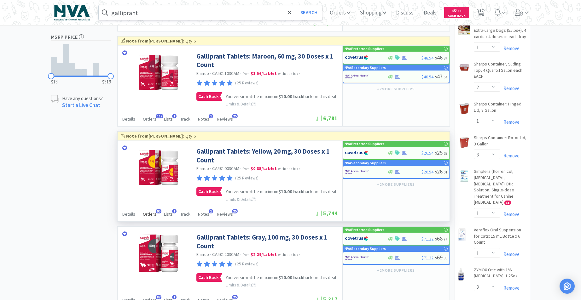
click at [152, 217] on span "Orders" at bounding box center [150, 215] width 14 height 6
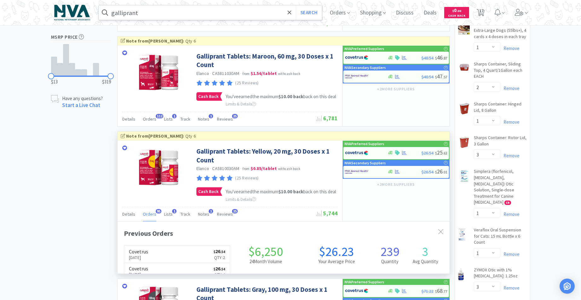
scroll to position [169, 332]
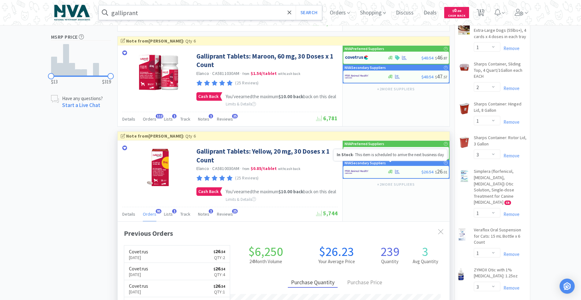
click at [390, 155] on icon at bounding box center [390, 153] width 5 height 5
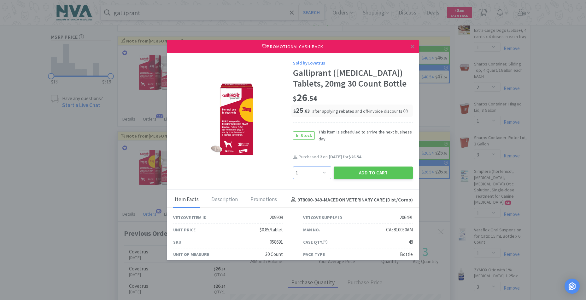
click at [322, 173] on select "Enter Quantity 1 2 3 4 5 6 7 8 9 10 11 12 13 14 15 16 17 18 19 20 Enter Quantity" at bounding box center [312, 173] width 38 height 13
select select "4"
click at [293, 167] on select "Enter Quantity 1 2 3 4 5 6 7 8 9 10 11 12 13 14 15 16 17 18 19 20 Enter Quantity" at bounding box center [312, 173] width 38 height 13
click at [355, 175] on button "Add to Cart" at bounding box center [373, 173] width 79 height 13
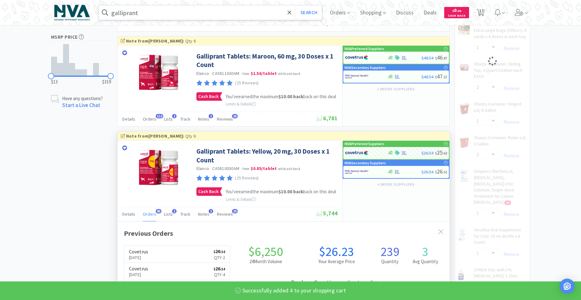
select select "4"
select select "1"
select select "2"
select select "1"
select select "3"
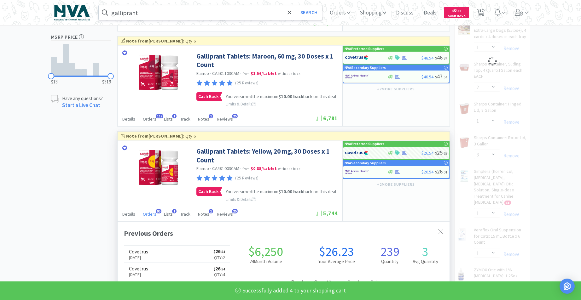
select select "1"
select select "3"
select select "2"
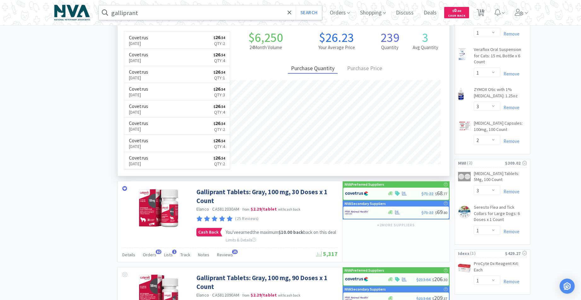
scroll to position [537, 0]
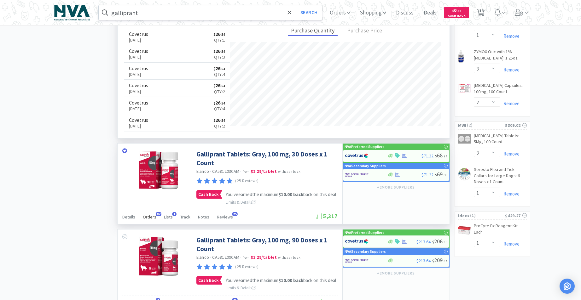
click at [151, 220] on span "Orders" at bounding box center [150, 217] width 14 height 6
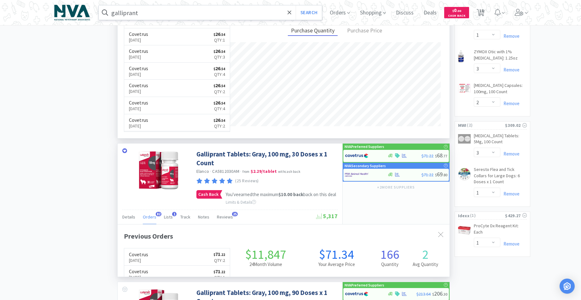
scroll to position [169, 332]
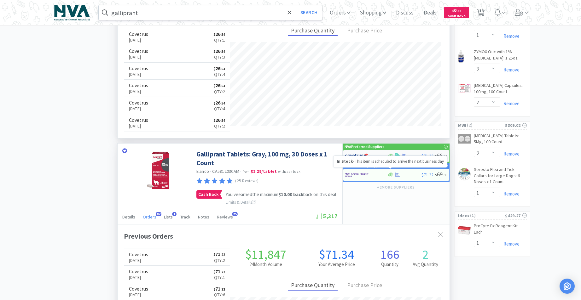
click at [389, 158] on icon at bounding box center [390, 156] width 5 height 5
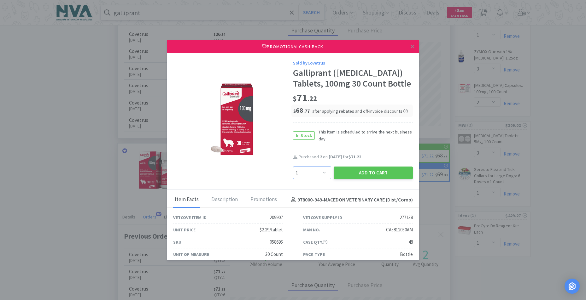
click at [321, 179] on select "Enter Quantity 1 2 3 4 5 6 7 8 9 10 11 12 13 14 15 16 17 18 19 20 Enter Quantity" at bounding box center [312, 173] width 38 height 13
select select "3"
click at [293, 177] on select "Enter Quantity 1 2 3 4 5 6 7 8 9 10 11 12 13 14 15 16 17 18 19 20 Enter Quantity" at bounding box center [312, 173] width 38 height 13
click at [363, 179] on button "Add to Cart" at bounding box center [373, 173] width 79 height 13
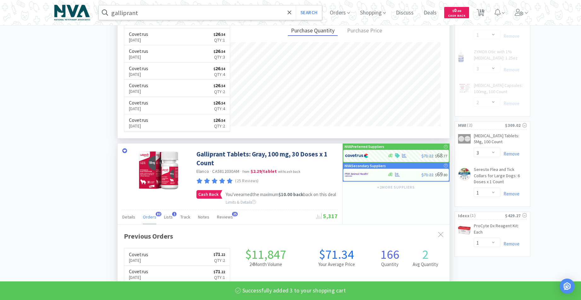
select select "3"
select select "4"
select select "1"
select select "2"
select select "1"
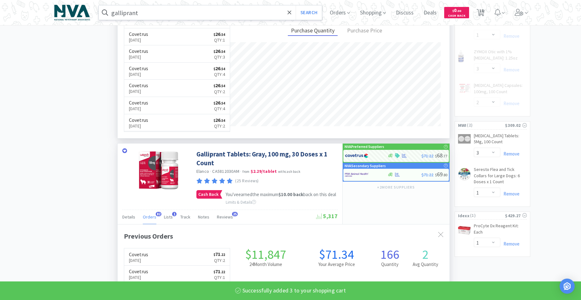
select select "3"
select select "1"
select select "3"
select select "2"
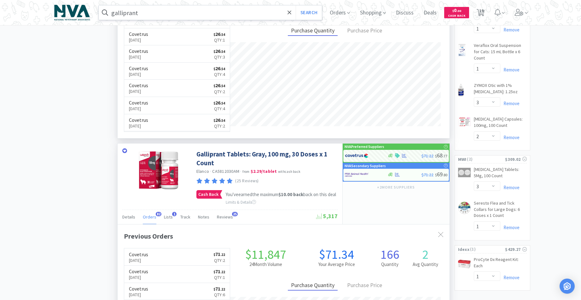
click at [179, 16] on input "galliprant" at bounding box center [210, 12] width 223 height 15
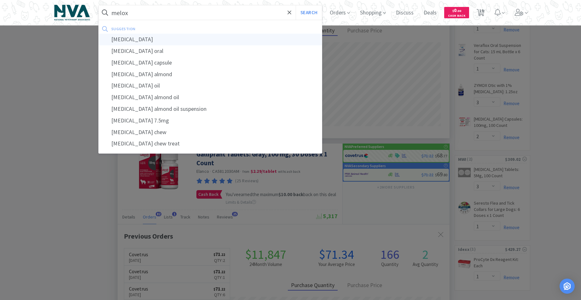
click at [129, 42] on div "[MEDICAL_DATA]" at bounding box center [210, 40] width 223 height 12
type input "[MEDICAL_DATA]"
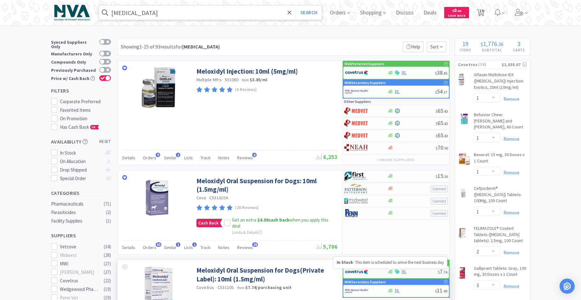
click at [390, 273] on icon at bounding box center [390, 272] width 5 height 4
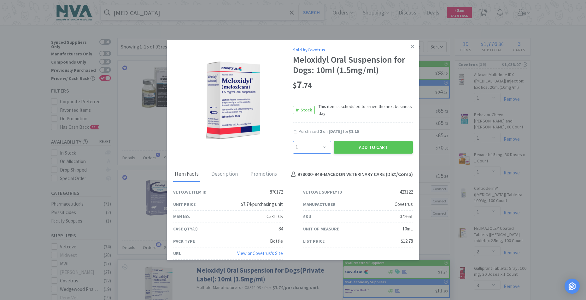
click at [322, 148] on select "Enter Quantity 1 2 3 4 5 6 7 8 9 10 11 12 13 14 15 16 17 18 19 20 Enter Quantity" at bounding box center [312, 147] width 38 height 13
select select "4"
click at [293, 141] on select "Enter Quantity 1 2 3 4 5 6 7 8 9 10 11 12 13 14 15 16 17 18 19 20 Enter Quantity" at bounding box center [312, 147] width 38 height 13
click at [360, 148] on button "Add to Cart" at bounding box center [373, 147] width 79 height 13
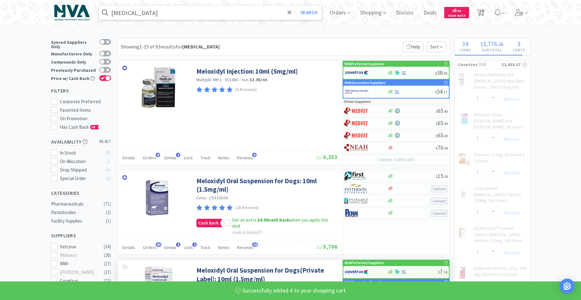
select select "4"
select select "1"
select select "2"
select select "1"
select select "3"
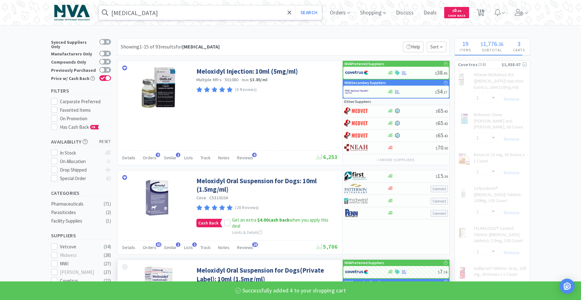
select select "1"
select select "3"
select select "2"
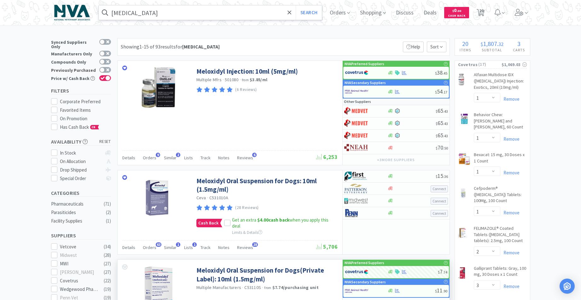
click at [168, 14] on input "[MEDICAL_DATA]" at bounding box center [210, 12] width 223 height 15
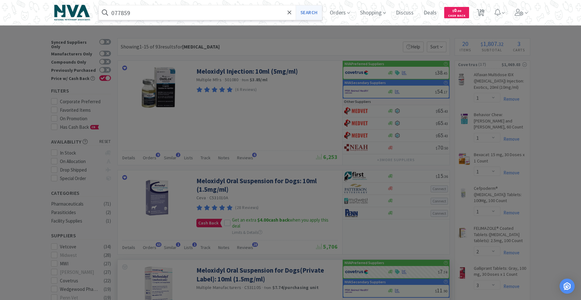
type input "077859"
click at [312, 16] on button "Search" at bounding box center [309, 12] width 26 height 15
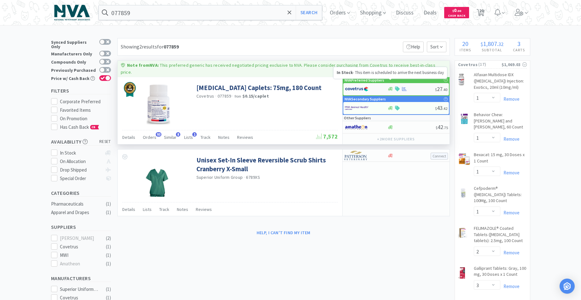
click at [392, 87] on icon at bounding box center [390, 89] width 5 height 4
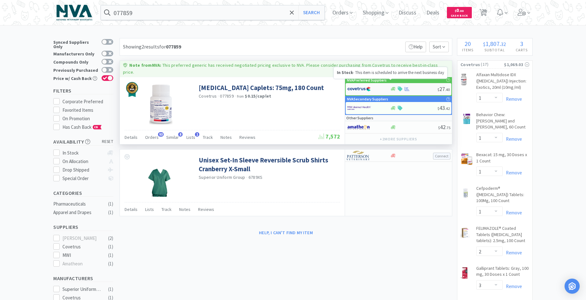
select select "1"
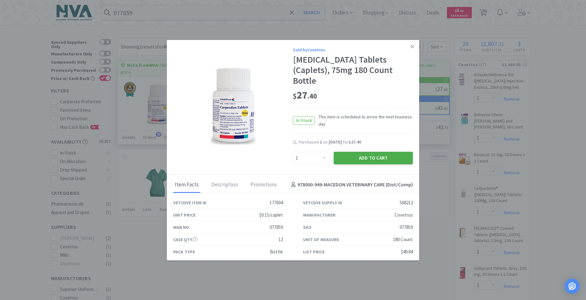
click at [368, 152] on button "Add to Cart" at bounding box center [373, 158] width 79 height 13
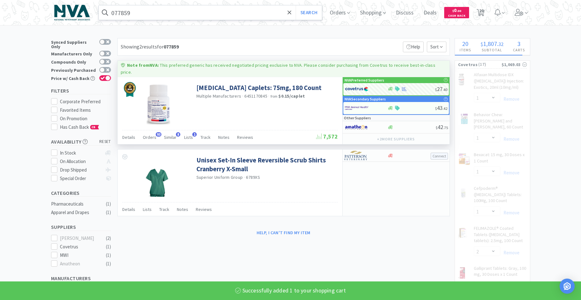
click at [160, 11] on input "077859" at bounding box center [210, 12] width 223 height 15
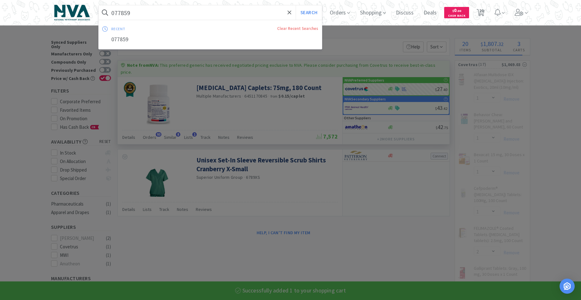
select select "1"
select select "2"
select select "3"
select select "4"
select select "1"
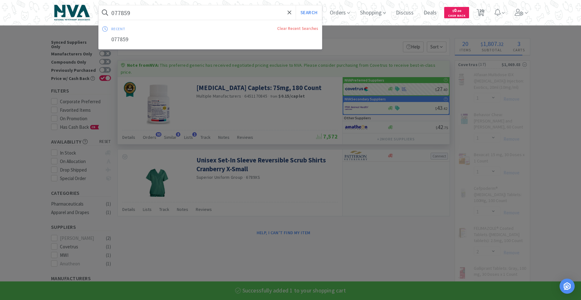
select select "2"
select select "1"
select select "3"
select select "1"
select select "3"
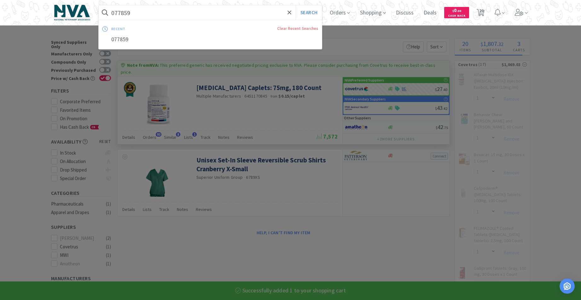
select select "2"
drag, startPoint x: 160, startPoint y: 11, endPoint x: 149, endPoint y: 11, distance: 10.7
click at [160, 11] on input "077859" at bounding box center [210, 12] width 223 height 15
click at [149, 12] on input "077859" at bounding box center [210, 12] width 223 height 15
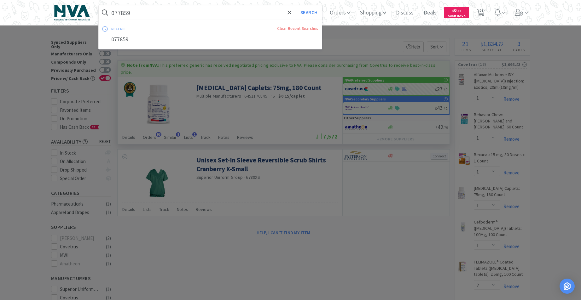
click at [139, 12] on input "077859" at bounding box center [210, 12] width 223 height 15
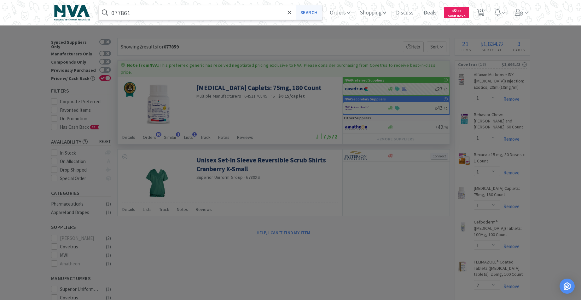
type input "077861"
click at [318, 14] on button "Search" at bounding box center [309, 12] width 26 height 15
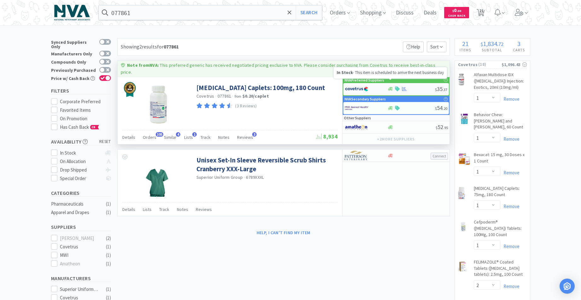
click at [388, 87] on icon at bounding box center [390, 89] width 5 height 4
select select "1"
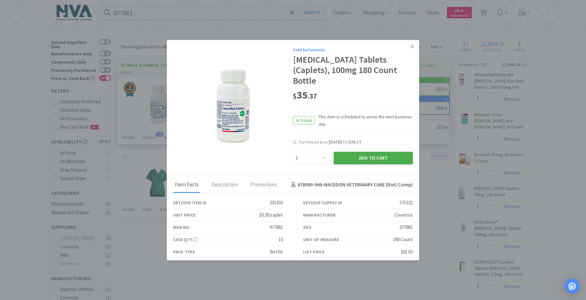
click at [392, 152] on button "Add to Cart" at bounding box center [373, 158] width 79 height 13
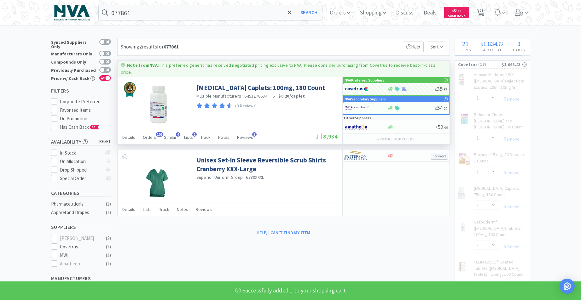
select select "1"
select select "2"
select select "3"
select select "4"
select select "1"
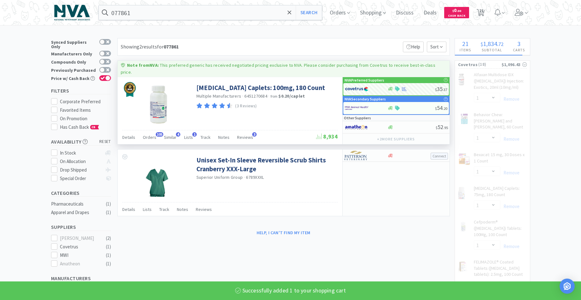
select select "2"
select select "1"
select select "3"
select select "1"
select select "3"
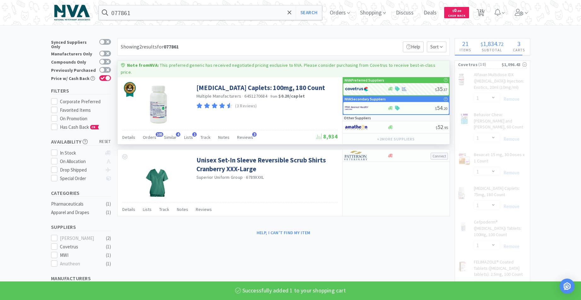
select select "2"
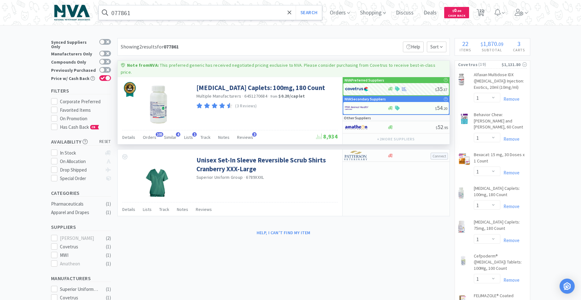
click at [164, 13] on input "077861" at bounding box center [210, 12] width 223 height 15
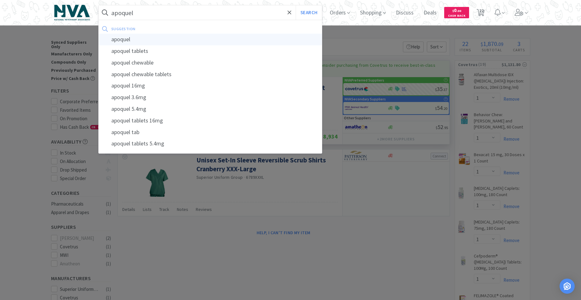
type input "apoquel"
click at [116, 40] on div "apoquel" at bounding box center [210, 40] width 223 height 12
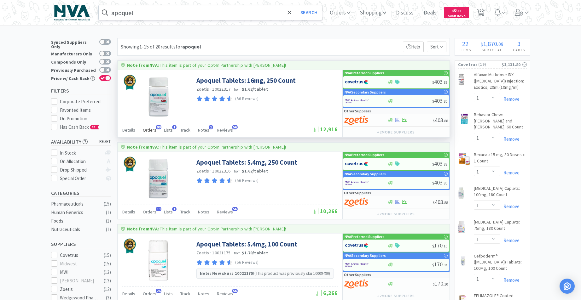
click at [148, 128] on span "Orders" at bounding box center [150, 130] width 14 height 6
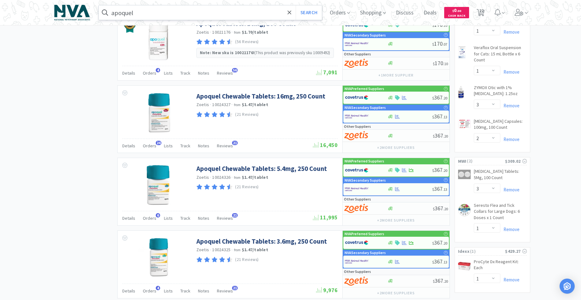
scroll to position [637, 0]
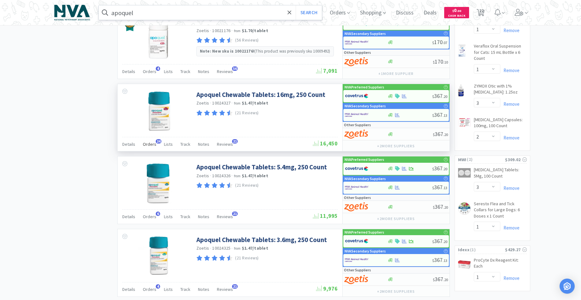
click at [151, 144] on span "Orders" at bounding box center [150, 145] width 14 height 6
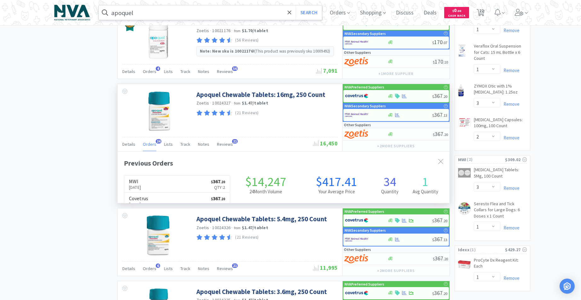
scroll to position [169, 332]
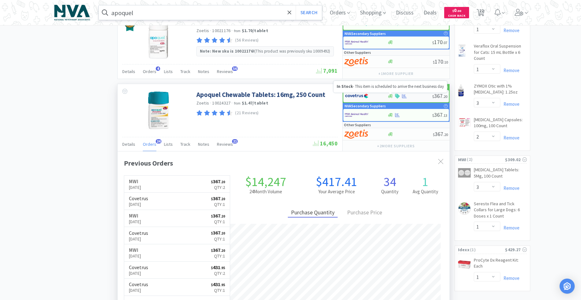
click at [389, 98] on icon at bounding box center [390, 96] width 5 height 5
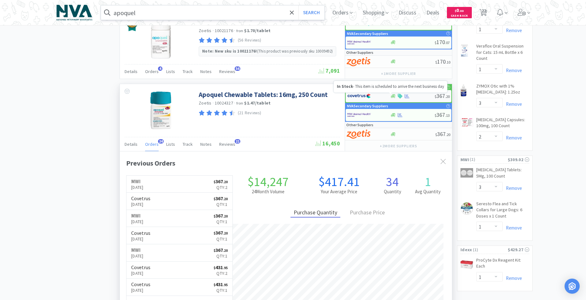
select select "1"
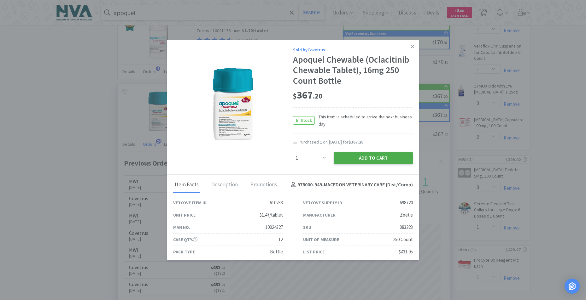
click at [376, 159] on button "Add to Cart" at bounding box center [373, 158] width 79 height 13
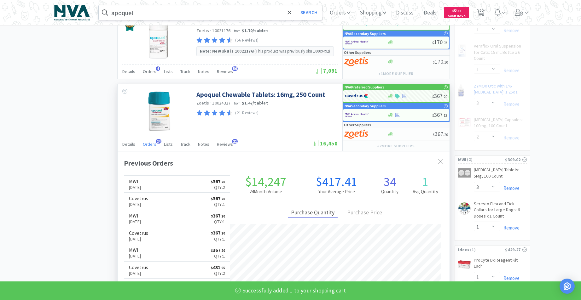
select select "1"
select select "2"
select select "3"
select select "4"
select select "1"
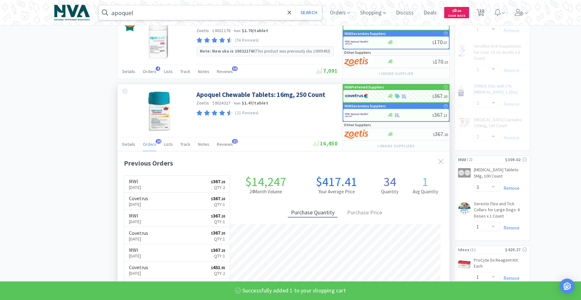
select select "2"
select select "1"
select select "3"
select select "1"
select select "3"
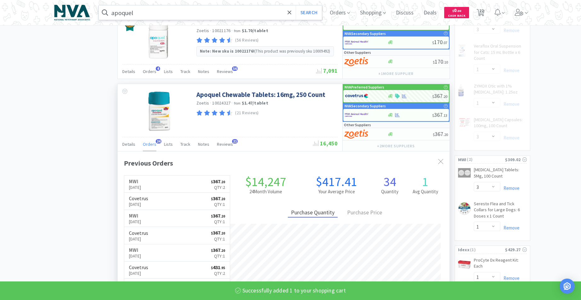
select select "2"
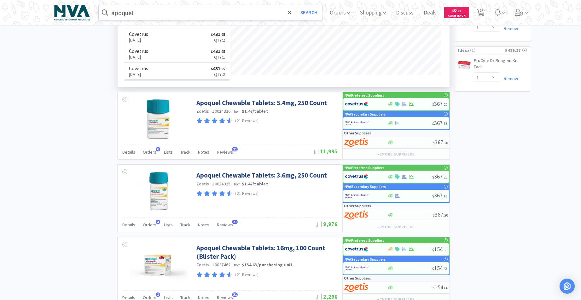
scroll to position [932, 0]
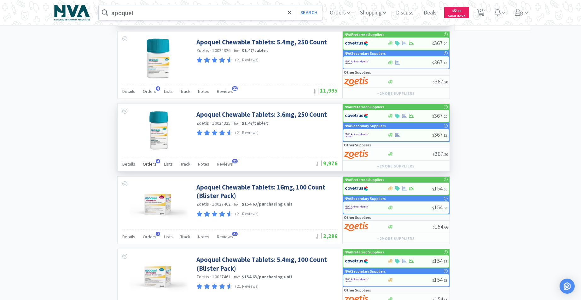
click at [150, 165] on span "Orders" at bounding box center [150, 164] width 14 height 6
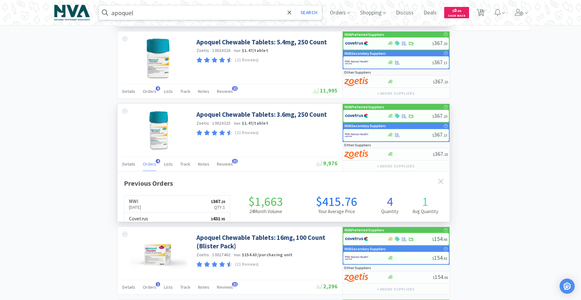
scroll to position [163, 332]
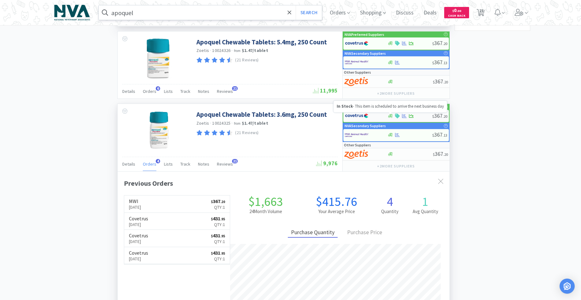
click at [391, 115] on icon at bounding box center [390, 116] width 5 height 4
select select "1"
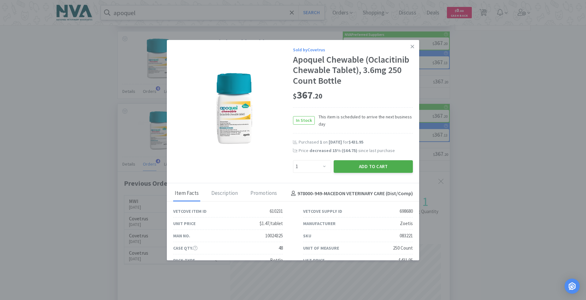
click at [383, 165] on button "Add to Cart" at bounding box center [373, 166] width 79 height 13
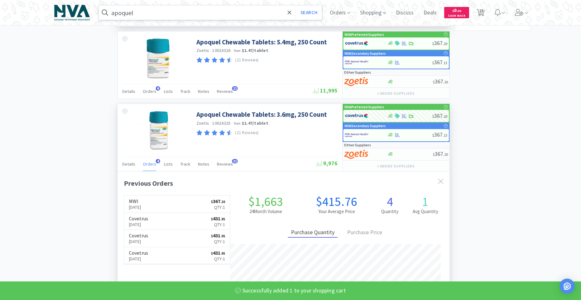
select select "1"
select select "2"
select select "3"
select select "4"
select select "1"
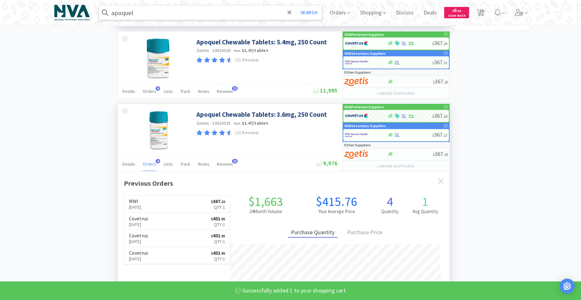
select select "2"
select select "1"
select select "3"
select select "1"
select select "3"
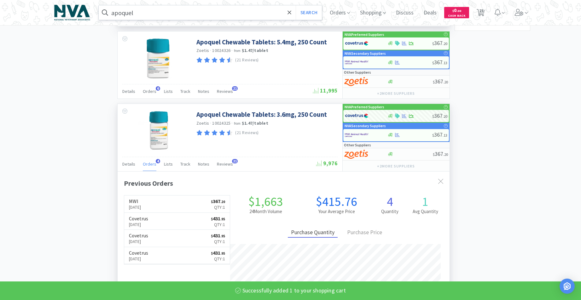
select select "2"
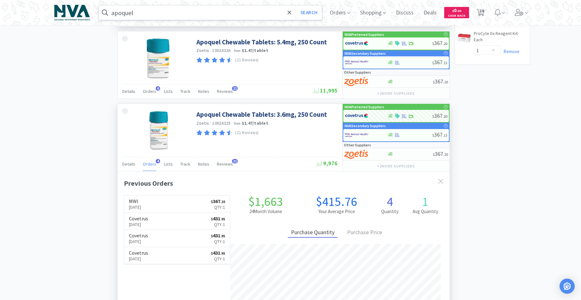
click at [168, 17] on input "apoquel" at bounding box center [210, 12] width 223 height 15
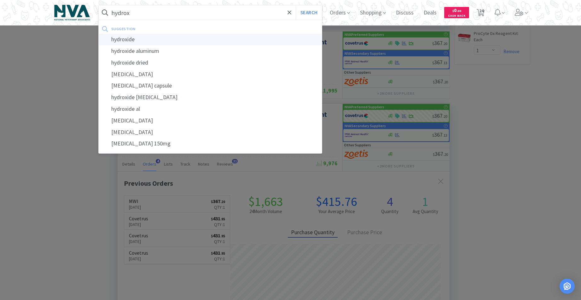
click at [120, 38] on div "hydroxide" at bounding box center [210, 40] width 223 height 12
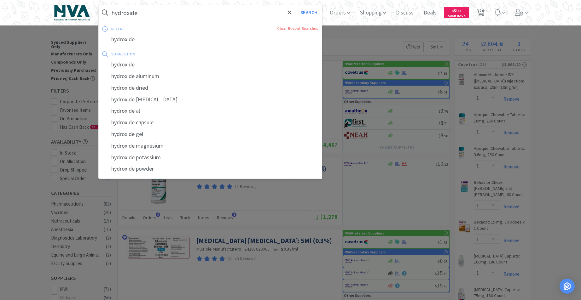
click at [144, 14] on input "hydroxide" at bounding box center [210, 12] width 223 height 15
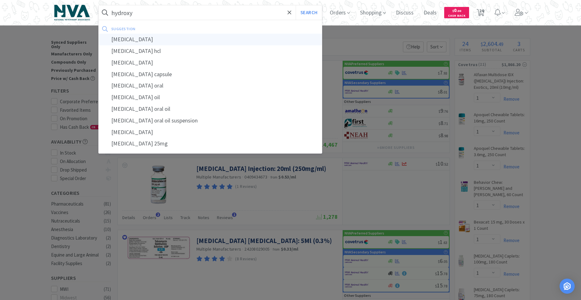
click at [132, 41] on div "[MEDICAL_DATA]" at bounding box center [210, 40] width 223 height 12
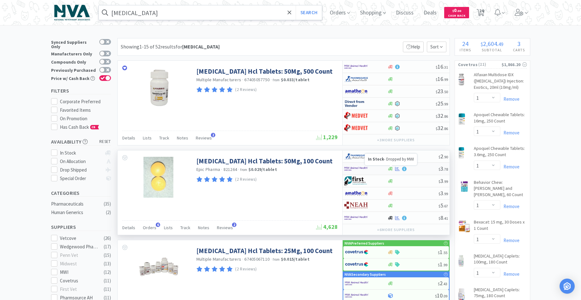
click at [390, 170] on icon at bounding box center [390, 169] width 5 height 4
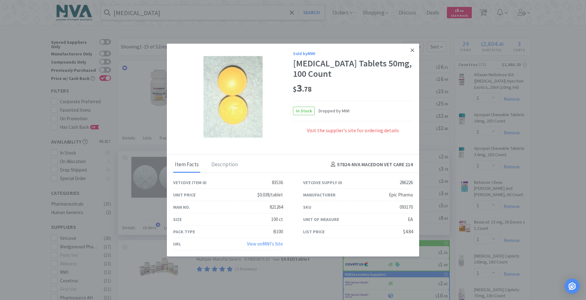
click at [416, 51] on link at bounding box center [412, 51] width 11 height 14
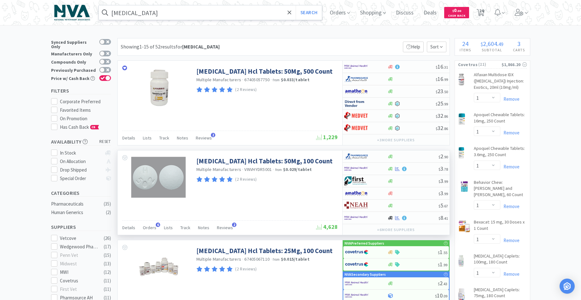
click at [158, 9] on input "[MEDICAL_DATA]" at bounding box center [210, 12] width 223 height 15
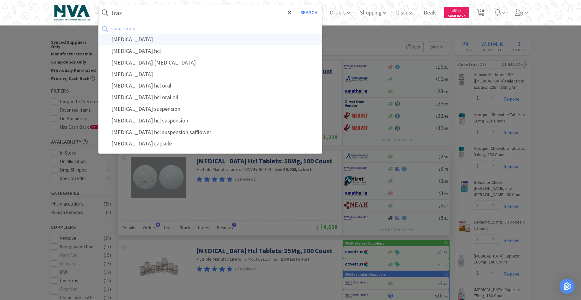
click at [139, 40] on div "[MEDICAL_DATA]" at bounding box center [210, 40] width 223 height 12
type input "[MEDICAL_DATA]"
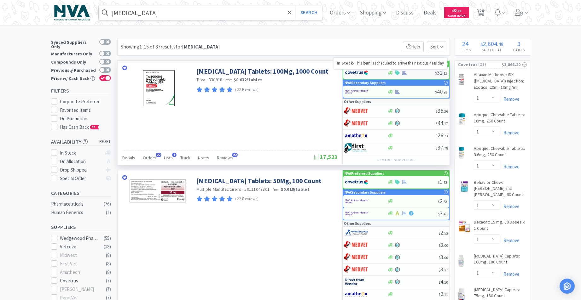
click at [389, 73] on icon at bounding box center [390, 73] width 5 height 5
select select "1"
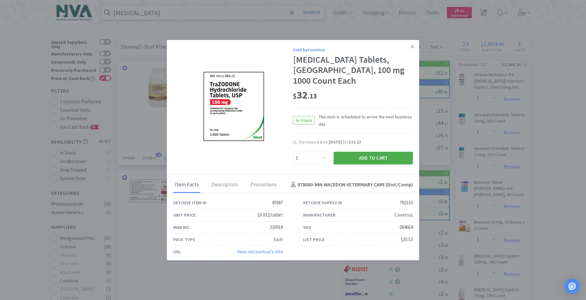
click at [374, 162] on button "Add to Cart" at bounding box center [373, 158] width 79 height 13
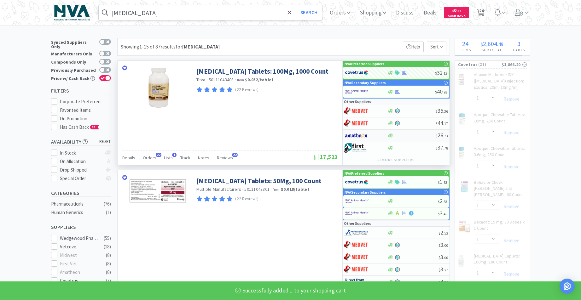
select select "1"
select select "3"
select select "2"
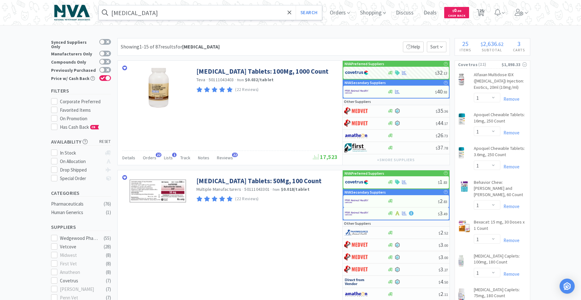
click at [191, 13] on input "[MEDICAL_DATA]" at bounding box center [210, 12] width 223 height 15
drag, startPoint x: 1, startPoint y: 206, endPoint x: 11, endPoint y: 211, distance: 11.3
click at [2, 206] on div at bounding box center [290, 150] width 581 height 300
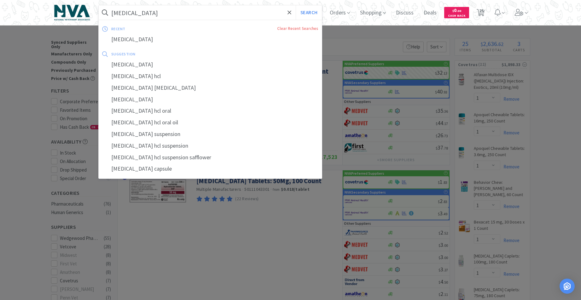
click at [166, 15] on input "[MEDICAL_DATA]" at bounding box center [210, 12] width 223 height 15
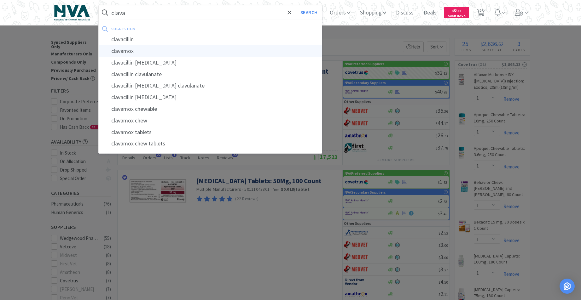
click at [139, 49] on div "clavamox" at bounding box center [210, 51] width 223 height 12
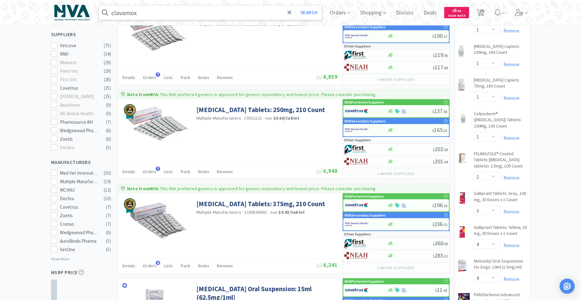
scroll to position [216, 0]
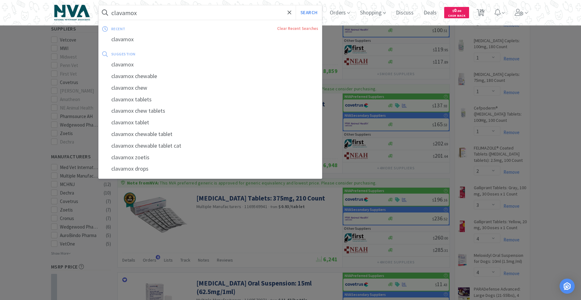
click at [217, 8] on input "clavamox" at bounding box center [210, 12] width 223 height 15
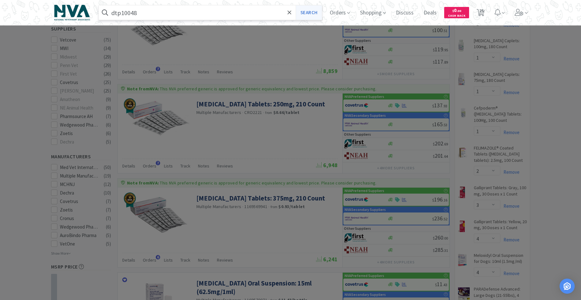
click at [316, 16] on button "Search" at bounding box center [309, 12] width 26 height 15
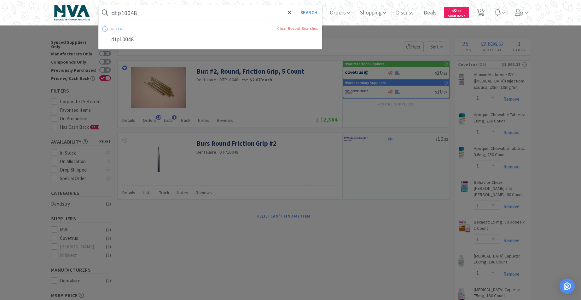
click at [149, 13] on input "dtp10048" at bounding box center [210, 12] width 223 height 15
click at [148, 13] on input "dtp10048" at bounding box center [210, 12] width 223 height 15
click at [142, 15] on input "dtp10048" at bounding box center [210, 12] width 223 height 15
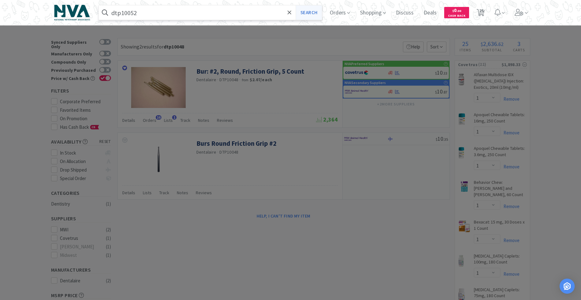
type input "dtp10052"
click at [307, 15] on button "Search" at bounding box center [309, 12] width 26 height 15
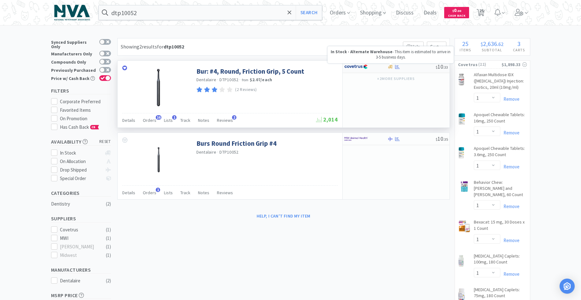
click at [390, 67] on icon at bounding box center [390, 67] width 5 height 4
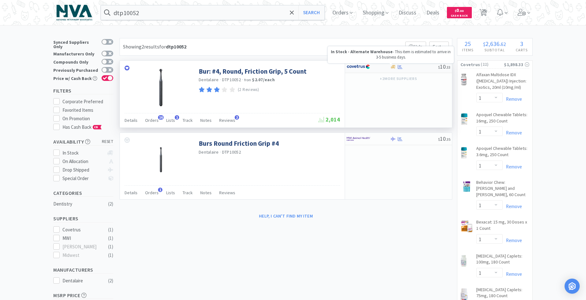
select select "1"
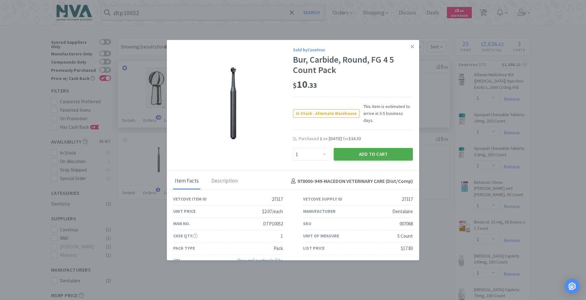
click at [371, 149] on button "Add to Cart" at bounding box center [373, 154] width 79 height 13
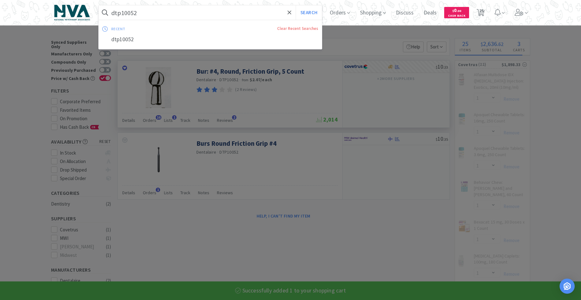
click at [160, 12] on input "dtp10052" at bounding box center [210, 12] width 223 height 15
select select "1"
select select "2"
select select "3"
select select "4"
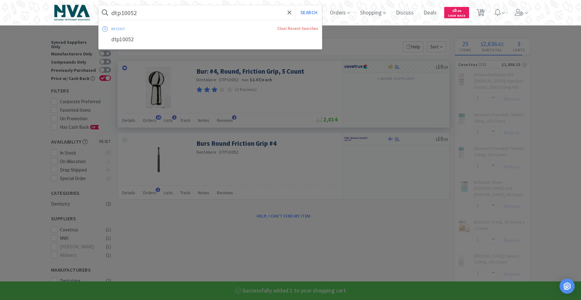
select select "1"
select select "2"
select select "1"
select select "3"
select select "1"
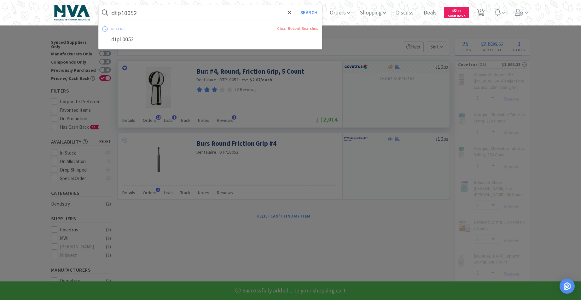
select select "3"
select select "2"
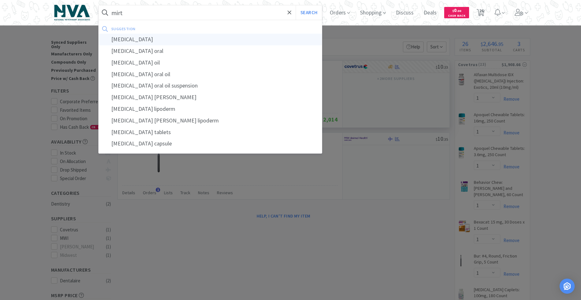
click at [142, 41] on div "[MEDICAL_DATA]" at bounding box center [210, 40] width 223 height 12
type input "[MEDICAL_DATA]"
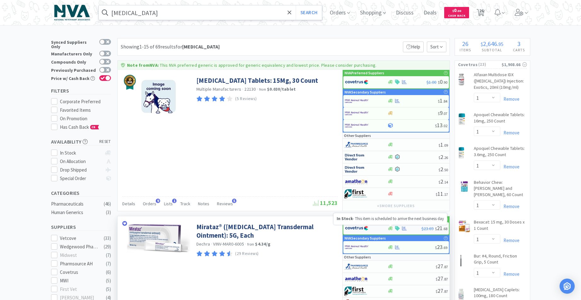
click at [390, 229] on icon at bounding box center [390, 229] width 5 height 4
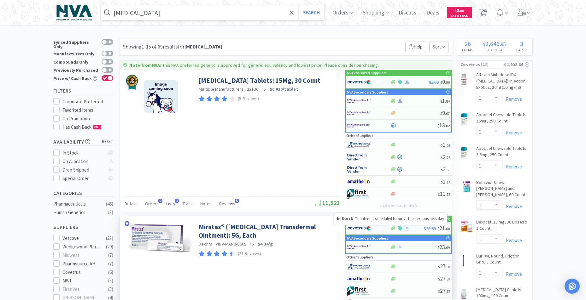
select select "1"
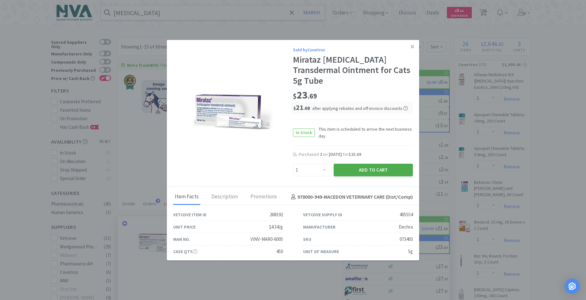
click at [373, 170] on button "Add to Cart" at bounding box center [373, 170] width 79 height 13
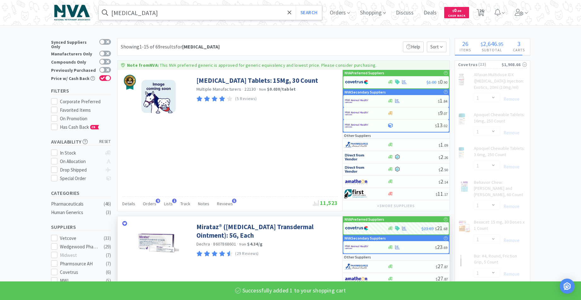
select select "1"
select select "2"
select select "1"
select select "3"
select select "1"
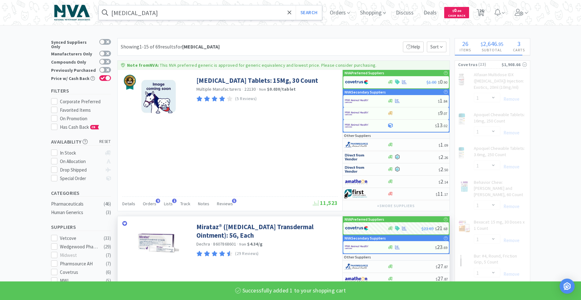
select select "3"
select select "2"
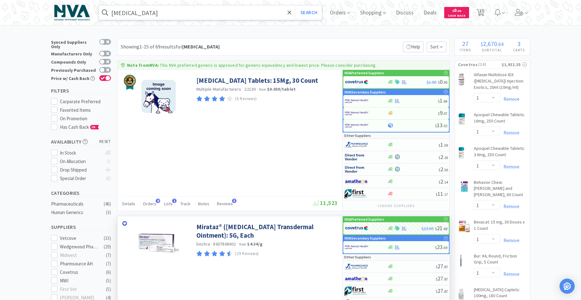
click at [202, 20] on div "[MEDICAL_DATA] Search" at bounding box center [210, 12] width 224 height 15
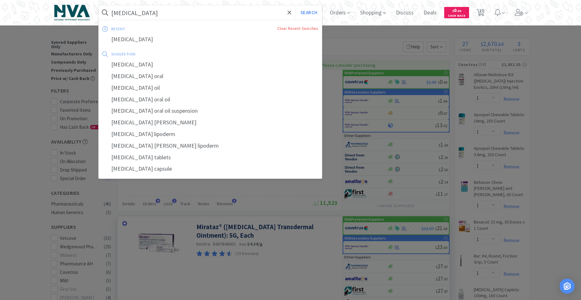
click at [169, 15] on input "[MEDICAL_DATA]" at bounding box center [210, 12] width 223 height 15
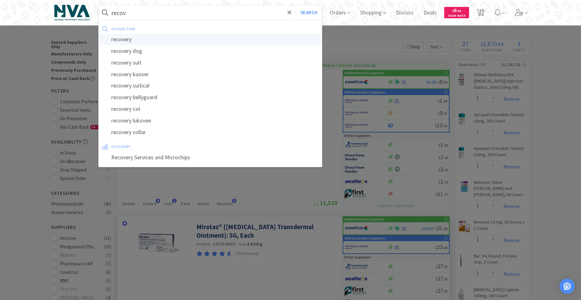
click at [131, 41] on div "recovery" at bounding box center [210, 40] width 223 height 12
type input "recovery"
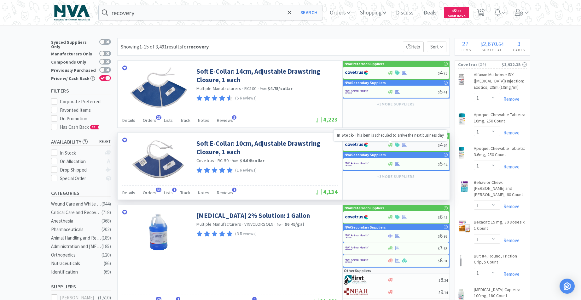
click at [391, 146] on icon at bounding box center [390, 145] width 5 height 4
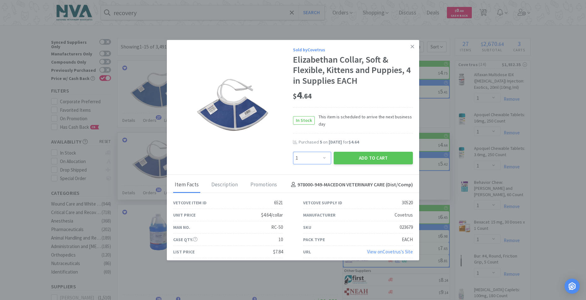
click at [321, 159] on select "Enter Quantity 1 2 3 4 5 6 7 8 9 10 11 12 13 14 15 16 17 18 19 20 Enter Quantity" at bounding box center [312, 158] width 38 height 13
select select "3"
click at [293, 152] on select "Enter Quantity 1 2 3 4 5 6 7 8 9 10 11 12 13 14 15 16 17 18 19 20 Enter Quantity" at bounding box center [312, 158] width 38 height 13
click at [366, 156] on button "Add to Cart" at bounding box center [373, 158] width 79 height 13
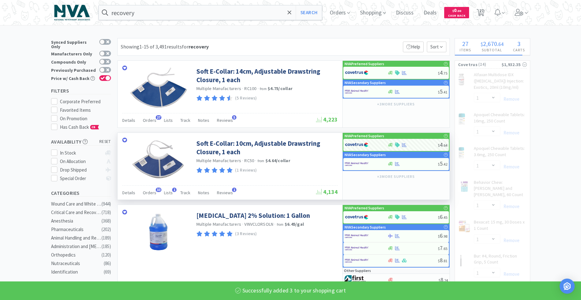
select select "3"
select select "1"
select select "3"
select select "2"
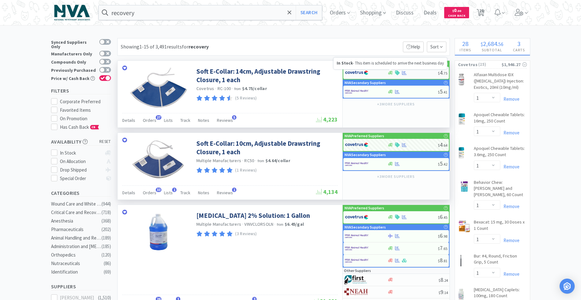
click at [391, 72] on icon at bounding box center [390, 73] width 5 height 4
select select "1"
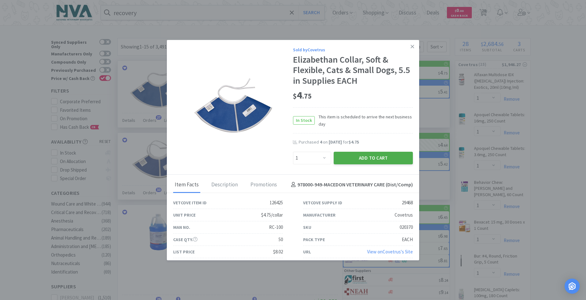
click at [375, 156] on button "Add to Cart" at bounding box center [373, 158] width 79 height 13
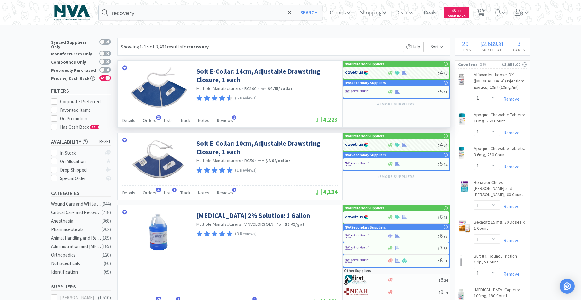
click at [203, 15] on input "recovery" at bounding box center [210, 12] width 223 height 15
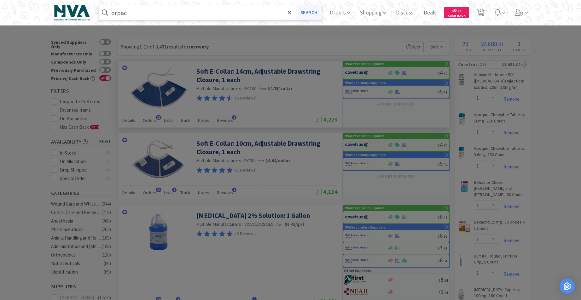
click at [310, 12] on button "Search" at bounding box center [309, 12] width 26 height 15
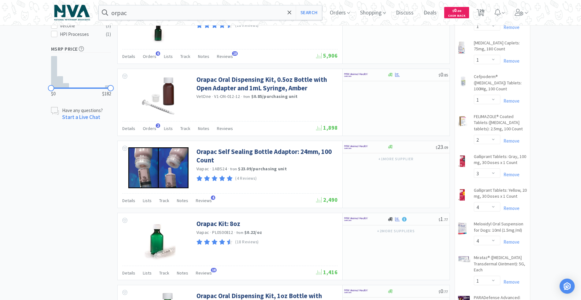
scroll to position [283, 0]
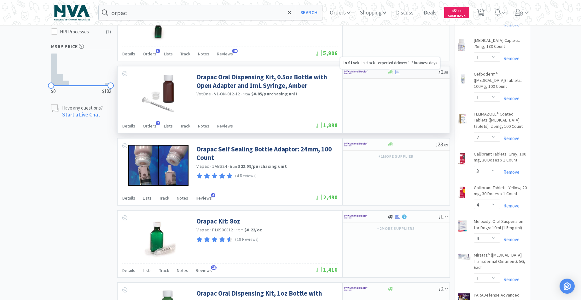
click at [392, 73] on icon at bounding box center [390, 72] width 5 height 5
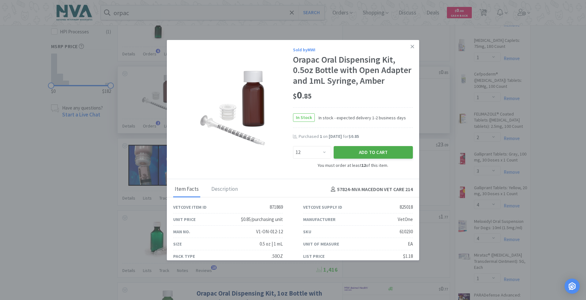
click at [377, 159] on button "Add to Cart" at bounding box center [373, 152] width 79 height 13
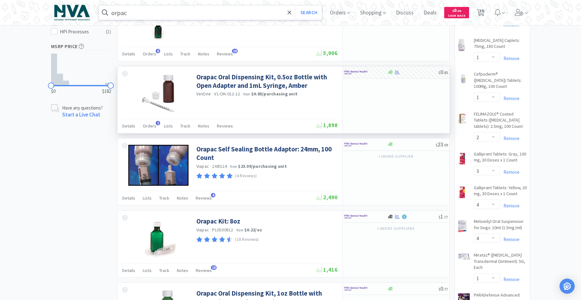
click at [158, 16] on input "orpac" at bounding box center [210, 12] width 223 height 15
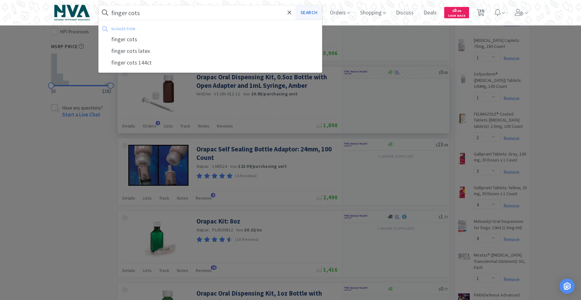
click at [313, 14] on button "Search" at bounding box center [309, 12] width 26 height 15
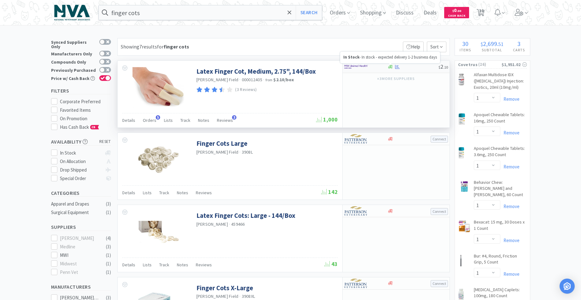
click at [389, 67] on icon at bounding box center [390, 67] width 5 height 4
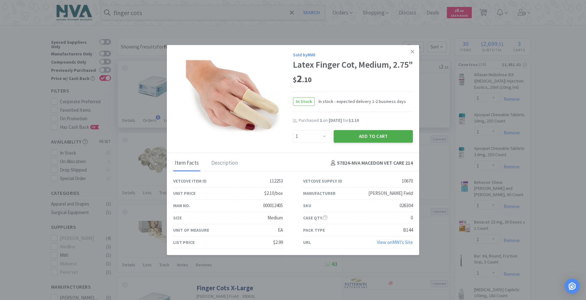
click at [369, 141] on button "Add to Cart" at bounding box center [373, 136] width 79 height 13
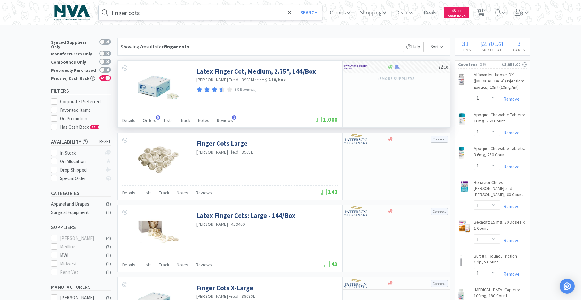
click at [176, 13] on input "finger cots" at bounding box center [210, 12] width 223 height 15
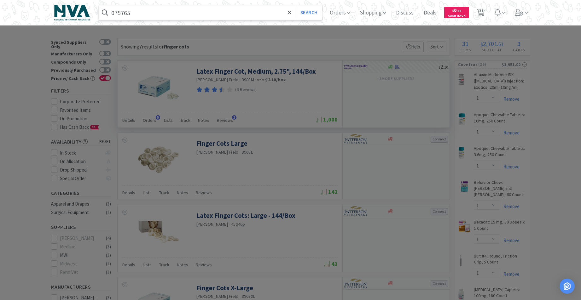
click at [296, 5] on button "Search" at bounding box center [309, 12] width 26 height 15
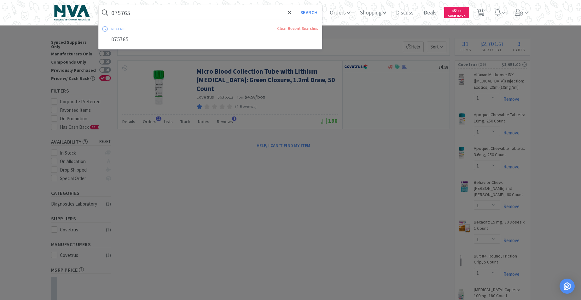
click at [196, 12] on input "075765" at bounding box center [210, 12] width 223 height 15
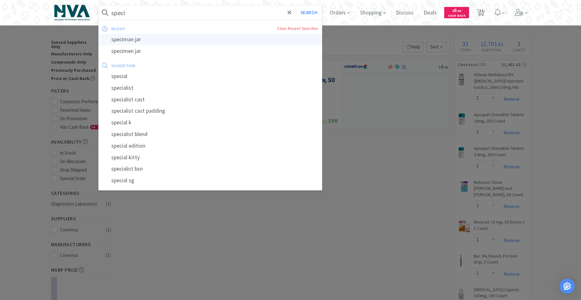
click at [135, 37] on div "speciman jar" at bounding box center [210, 40] width 223 height 12
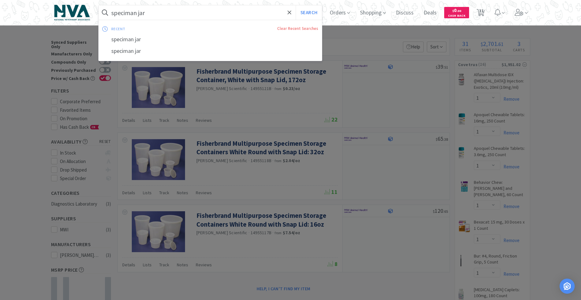
click at [182, 10] on input "speciman jar" at bounding box center [210, 12] width 223 height 15
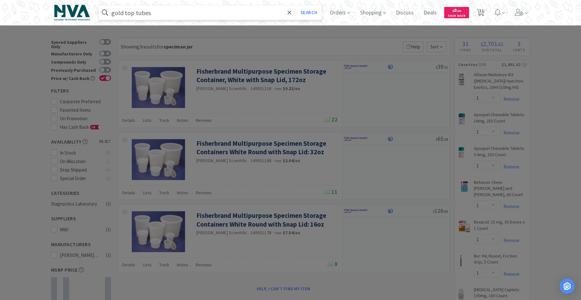
click at [296, 5] on button "Search" at bounding box center [309, 12] width 26 height 15
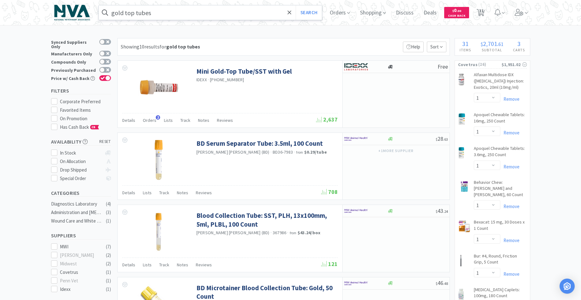
click at [176, 14] on input "gold top tubes" at bounding box center [210, 12] width 223 height 15
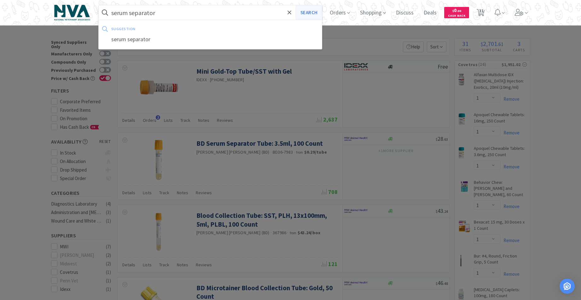
click at [312, 15] on button "Search" at bounding box center [309, 12] width 26 height 15
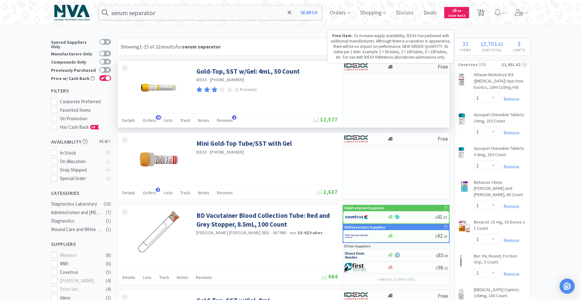
click at [390, 66] on icon at bounding box center [390, 67] width 5 height 4
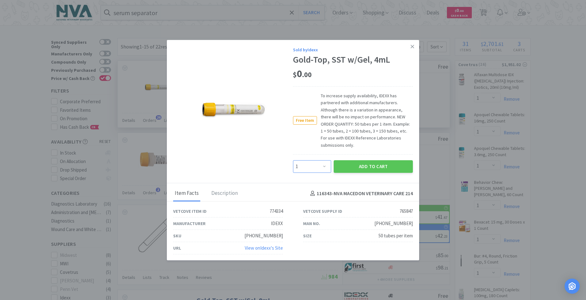
click at [322, 166] on select "Enter Quantity 1 2 3 4 5 6 7 8 9 10 11 12 13 14 15 16 17 18 19 20 Enter Quantity" at bounding box center [312, 166] width 38 height 13
click at [293, 160] on select "Enter Quantity 1 2 3 4 5 6 7 8 9 10 11 12 13 14 15 16 17 18 19 20 Enter Quantity" at bounding box center [312, 166] width 38 height 13
click at [366, 165] on button "Add to Cart" at bounding box center [373, 166] width 79 height 13
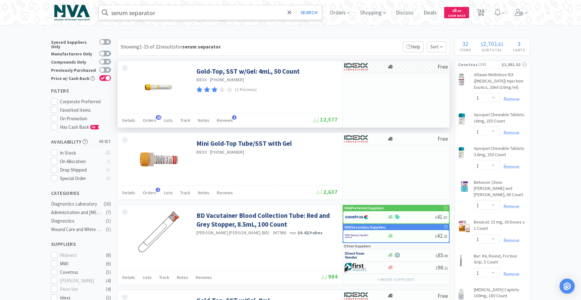
click at [174, 17] on input "serum separator" at bounding box center [210, 12] width 223 height 15
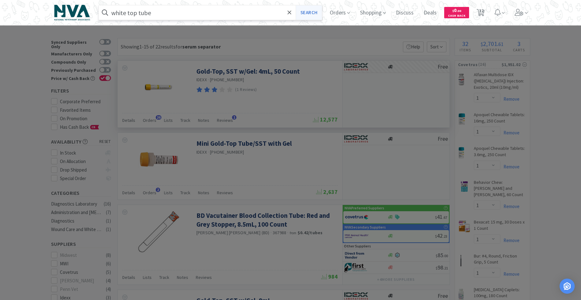
click at [312, 11] on button "Search" at bounding box center [309, 12] width 26 height 15
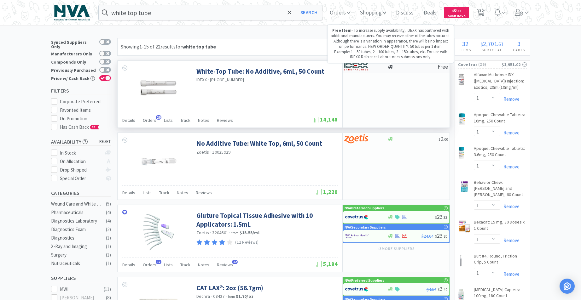
click at [390, 68] on icon at bounding box center [390, 67] width 5 height 4
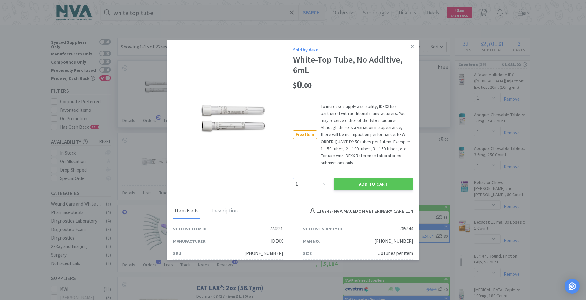
click at [322, 184] on select "Enter Quantity 1 2 3 4 5 6 7 8 9 10 11 12 13 14 15 16 17 18 19 20 Enter Quantity" at bounding box center [312, 184] width 38 height 13
click at [293, 178] on select "Enter Quantity 1 2 3 4 5 6 7 8 9 10 11 12 13 14 15 16 17 18 19 20 Enter Quantity" at bounding box center [312, 184] width 38 height 13
click at [363, 185] on button "Add to Cart" at bounding box center [373, 184] width 79 height 13
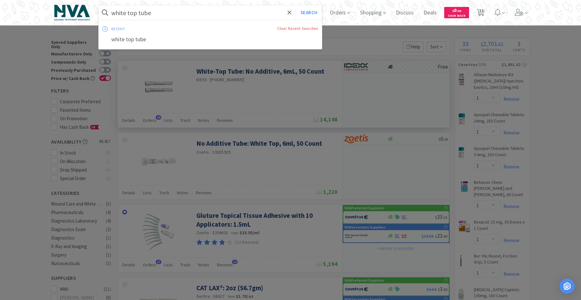
click at [194, 14] on input "white top tube" at bounding box center [210, 12] width 223 height 15
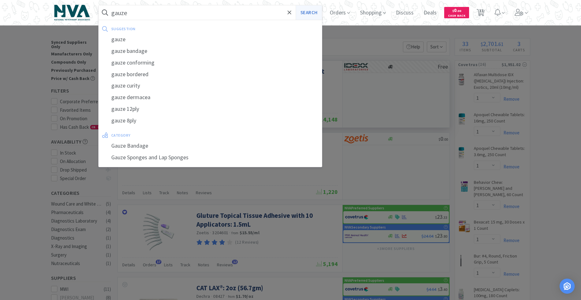
click at [315, 12] on button "Search" at bounding box center [309, 12] width 26 height 15
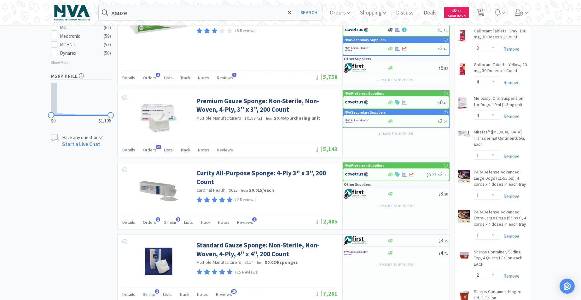
scroll to position [415, 0]
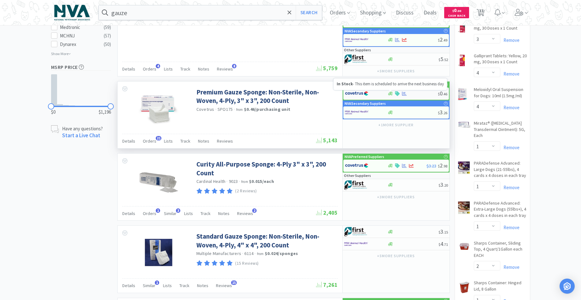
click at [392, 94] on icon at bounding box center [390, 94] width 5 height 4
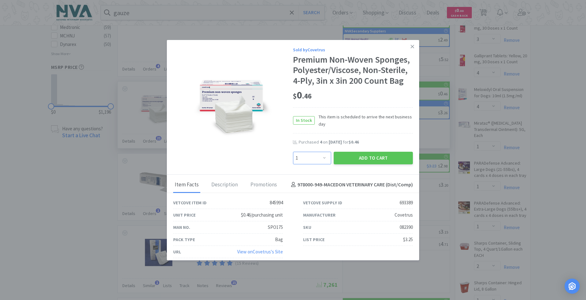
click at [321, 157] on select "Enter Quantity 1 2 3 4 5 6 7 8 9 10 11 12 13 14 15 16 17 18 19 20 Enter Quantity" at bounding box center [312, 158] width 38 height 13
click at [293, 152] on select "Enter Quantity 1 2 3 4 5 6 7 8 9 10 11 12 13 14 15 16 17 18 19 20 Enter Quantity" at bounding box center [312, 158] width 38 height 13
click at [344, 157] on button "Add to Cart" at bounding box center [373, 158] width 79 height 13
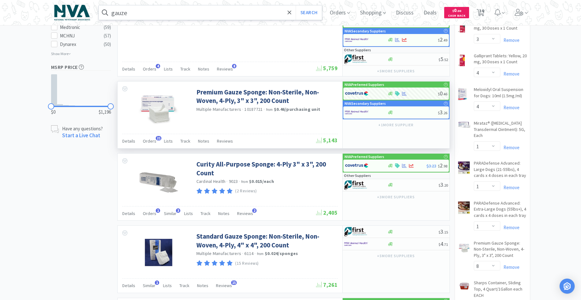
click at [203, 13] on input "gauze" at bounding box center [210, 12] width 223 height 15
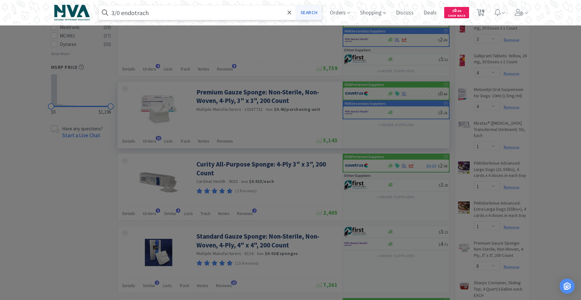
click at [318, 14] on button "Search" at bounding box center [309, 12] width 26 height 15
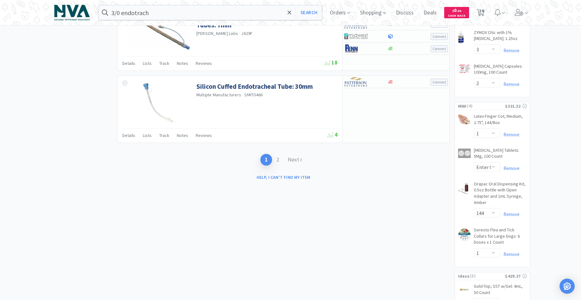
scroll to position [997, 0]
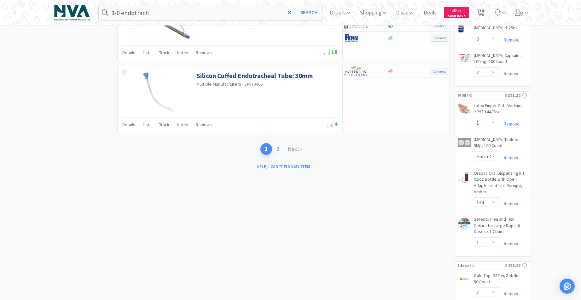
click at [279, 151] on link "2" at bounding box center [277, 149] width 11 height 12
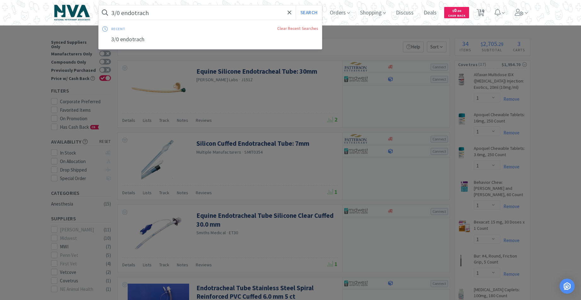
click at [184, 11] on input "3/0 endotrach" at bounding box center [210, 12] width 223 height 15
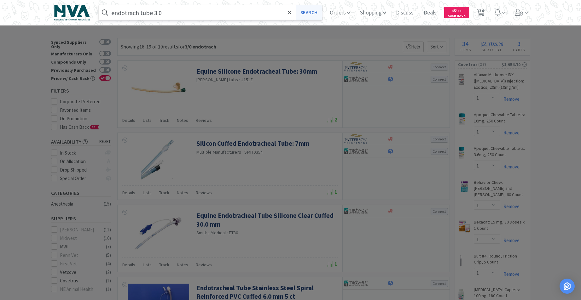
click at [316, 15] on button "Search" at bounding box center [309, 12] width 26 height 15
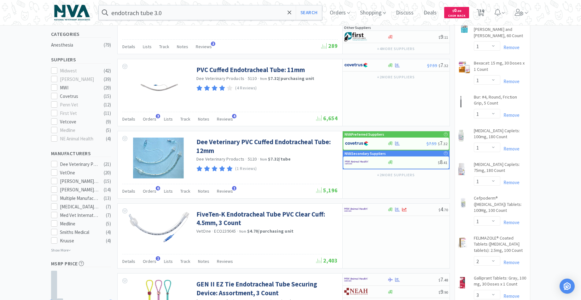
scroll to position [160, 0]
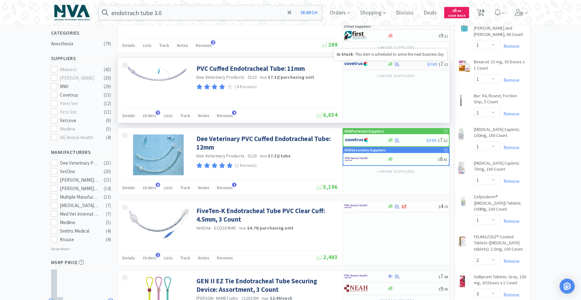
click at [392, 66] on icon at bounding box center [390, 64] width 5 height 4
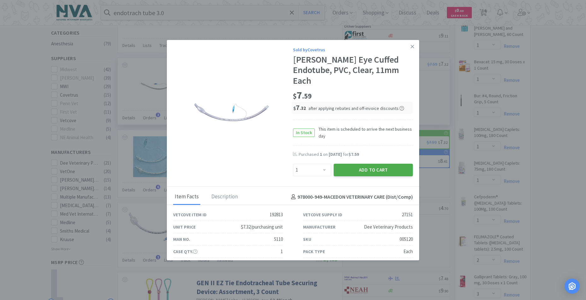
click at [357, 164] on button "Add to Cart" at bounding box center [373, 170] width 79 height 13
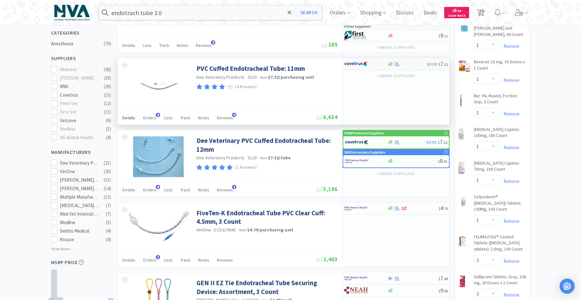
click at [125, 117] on span "Details" at bounding box center [128, 118] width 13 height 6
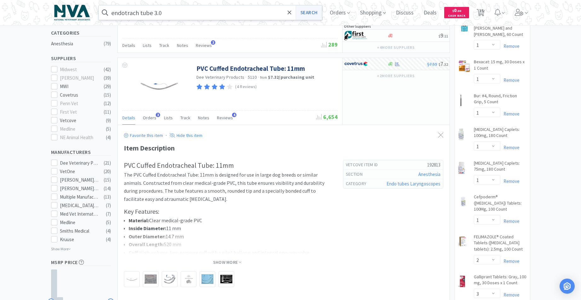
click at [316, 13] on button "Search" at bounding box center [309, 12] width 26 height 15
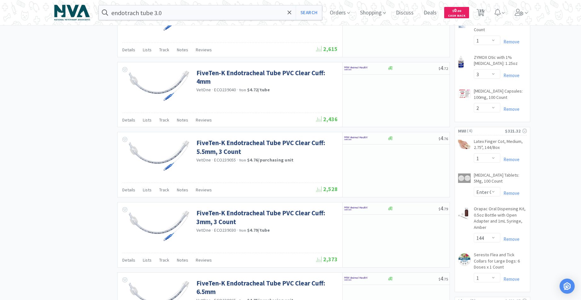
scroll to position [326, 0]
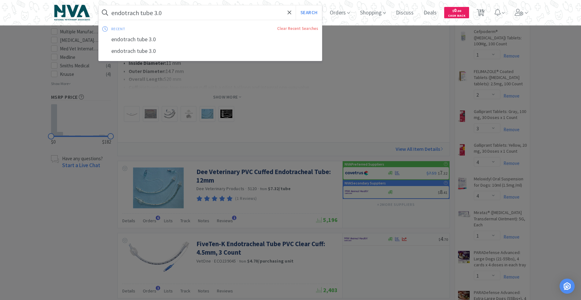
click at [181, 17] on input "endotrach tube 3.0" at bounding box center [210, 12] width 223 height 15
click at [171, 12] on input "endotrach tube 3.0" at bounding box center [210, 12] width 223 height 15
click at [171, 13] on input "endotrach tube 3.0" at bounding box center [210, 12] width 223 height 15
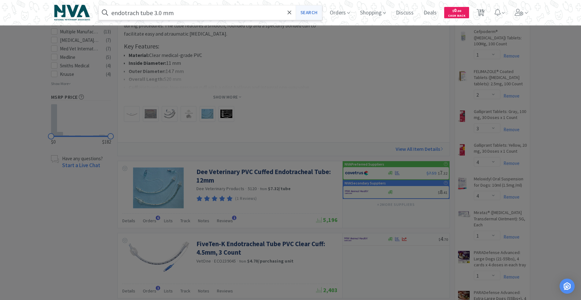
click at [310, 15] on button "Search" at bounding box center [309, 12] width 26 height 15
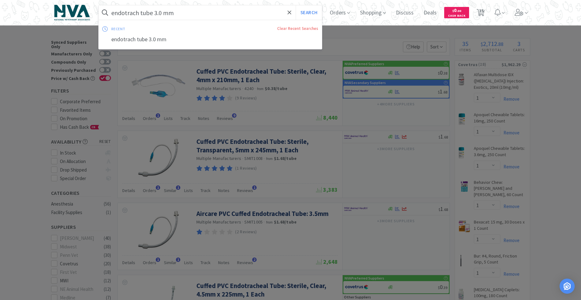
click at [200, 16] on input "endotrach tube 3.0 mm" at bounding box center [210, 12] width 223 height 15
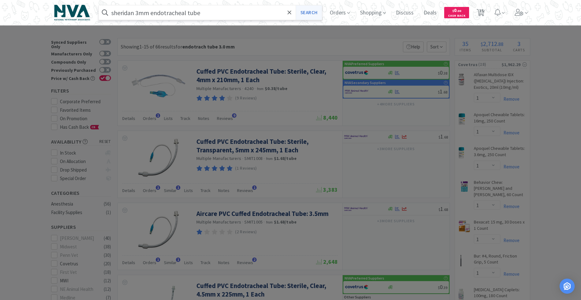
click at [306, 13] on button "Search" at bounding box center [309, 12] width 26 height 15
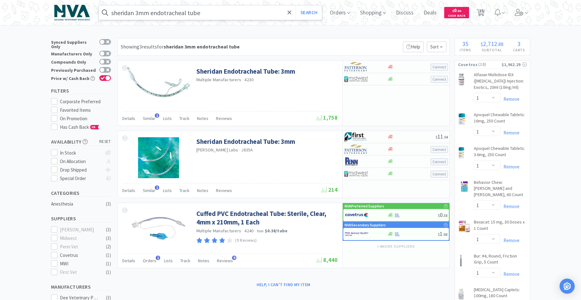
click at [230, 15] on input "sheridan 3mm endotracheal tube" at bounding box center [210, 12] width 223 height 15
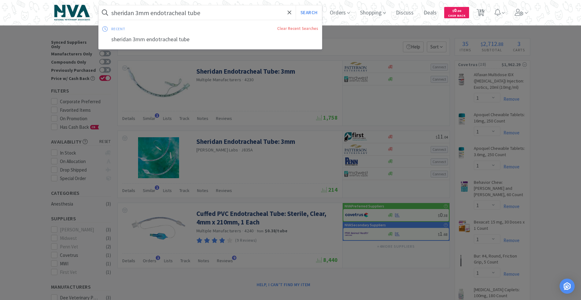
click at [139, 15] on input "sheridan 3mm endotracheal tube" at bounding box center [210, 12] width 223 height 15
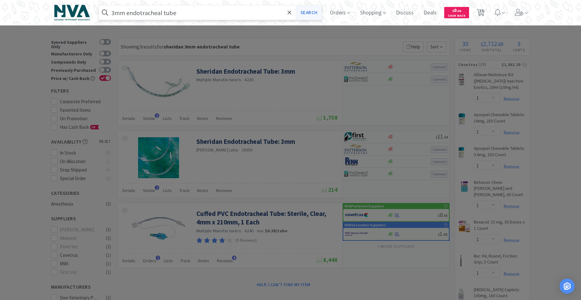
click at [312, 14] on button "Search" at bounding box center [309, 12] width 26 height 15
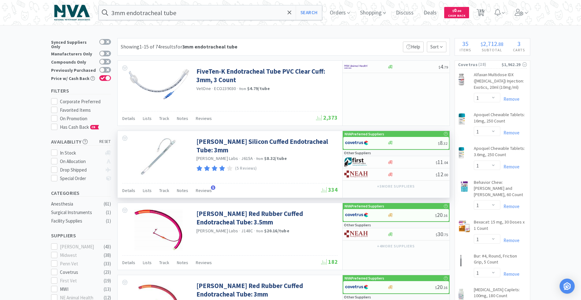
drag, startPoint x: 583, startPoint y: 49, endPoint x: 428, endPoint y: 190, distance: 209.3
click at [303, 161] on div "[PERSON_NAME] Labs · J615A · from $8.32 / tube" at bounding box center [266, 159] width 140 height 7
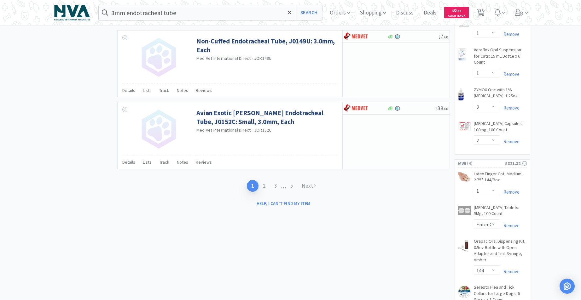
scroll to position [969, 0]
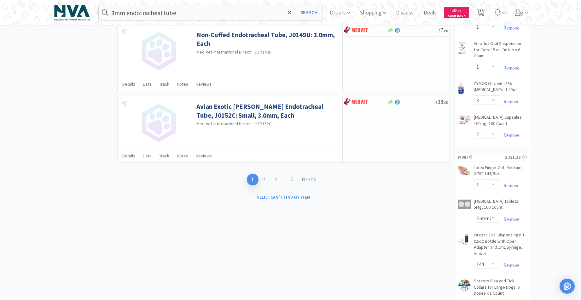
click at [262, 180] on link "2" at bounding box center [263, 180] width 11 height 12
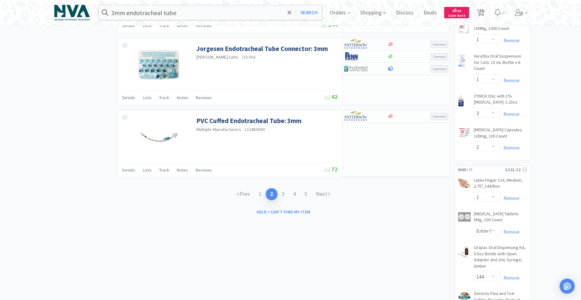
scroll to position [987, 0]
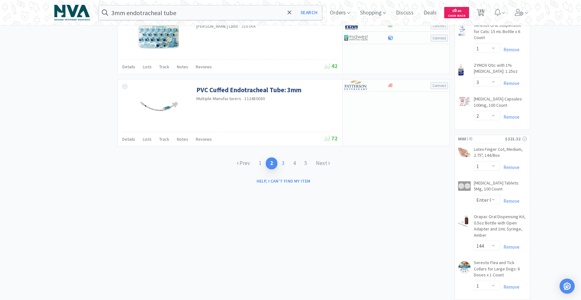
click at [285, 164] on link "3" at bounding box center [282, 164] width 11 height 12
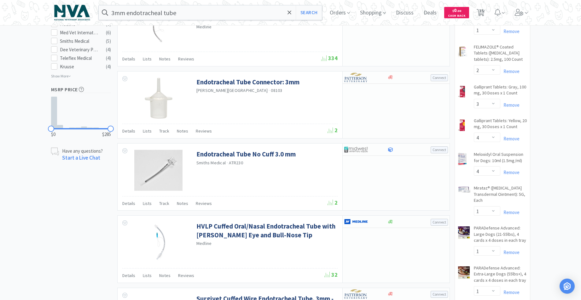
scroll to position [366, 0]
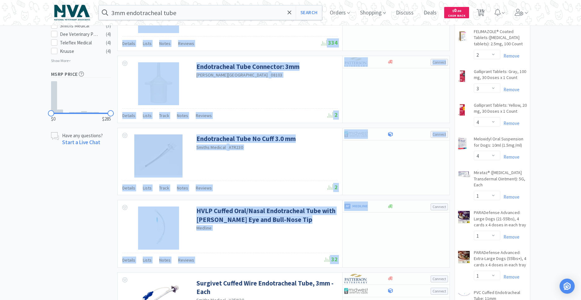
drag, startPoint x: 583, startPoint y: 39, endPoint x: 398, endPoint y: 246, distance: 276.8
click at [398, 246] on div "Showing 31-45 of 74 results for 3mm endotracheal tube Filters Help Sort MILA Re…" at bounding box center [282, 241] width 336 height 1138
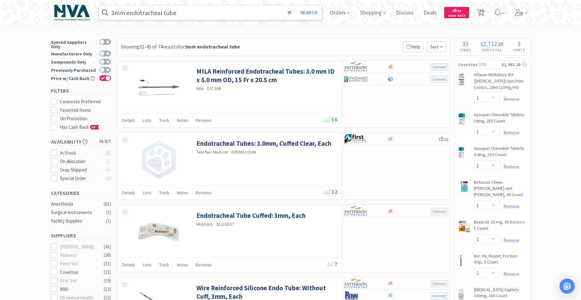
click at [117, 13] on input "3mm endotracheal tube" at bounding box center [210, 12] width 223 height 15
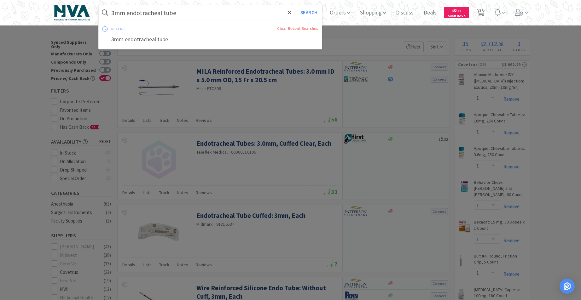
click at [116, 15] on input "3mm endotracheal tube" at bounding box center [210, 12] width 223 height 15
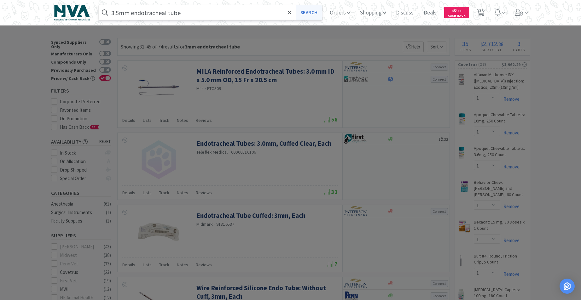
click at [310, 15] on button "Search" at bounding box center [309, 12] width 26 height 15
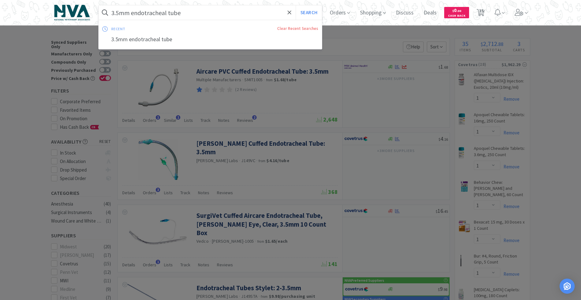
click at [133, 13] on input "3.5mm endotracheal tube" at bounding box center [210, 12] width 223 height 15
click at [132, 13] on input "3.5mm endotracheal tube" at bounding box center [210, 12] width 223 height 15
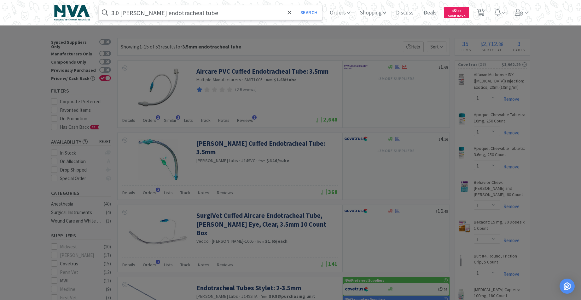
click at [296, 5] on button "Search" at bounding box center [309, 12] width 26 height 15
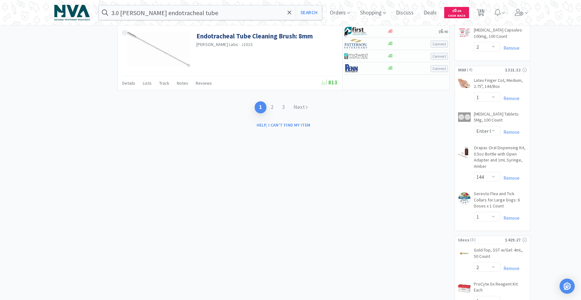
scroll to position [1082, 0]
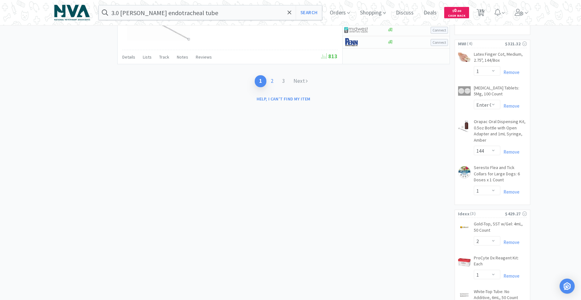
click at [273, 81] on link "2" at bounding box center [271, 81] width 11 height 12
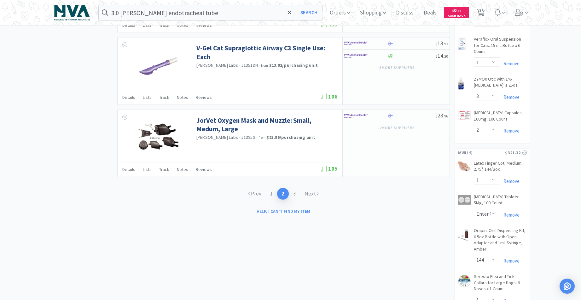
scroll to position [976, 0]
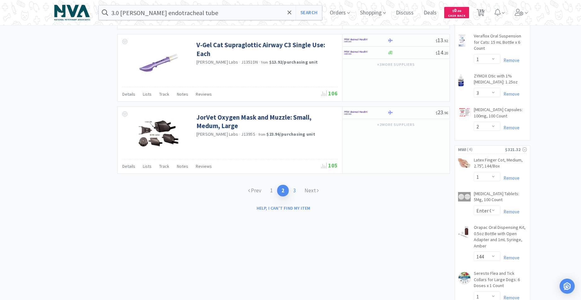
click at [294, 192] on link "3" at bounding box center [294, 191] width 11 height 12
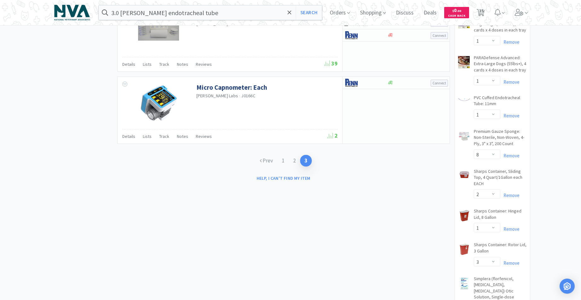
scroll to position [537, 0]
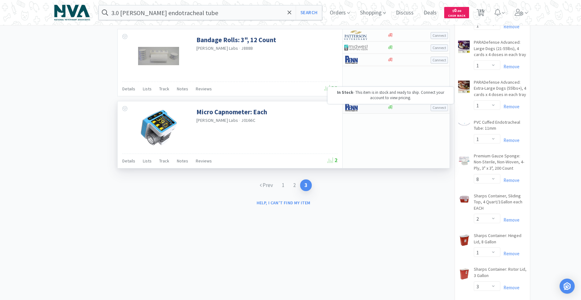
click at [391, 106] on icon at bounding box center [390, 108] width 5 height 4
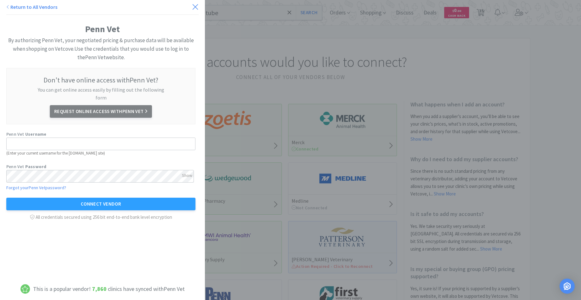
click at [192, 7] on icon at bounding box center [195, 7] width 7 height 9
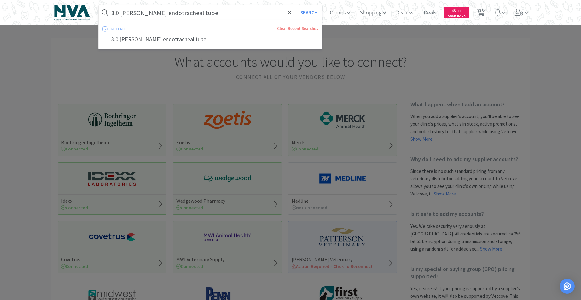
click at [206, 15] on input "3.0 [PERSON_NAME] endotracheal tube" at bounding box center [210, 12] width 223 height 15
click at [147, 13] on input "3.0 [PERSON_NAME] endotracheal tube" at bounding box center [210, 12] width 223 height 15
click at [148, 13] on input "3.0 [PERSON_NAME] endotracheal tube" at bounding box center [210, 12] width 223 height 15
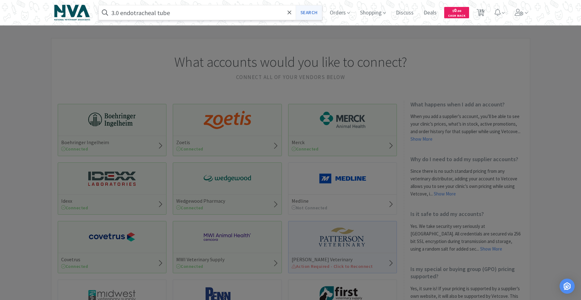
click at [310, 15] on button "Search" at bounding box center [309, 12] width 26 height 15
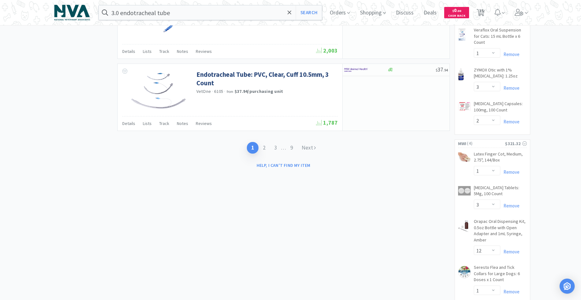
scroll to position [981, 0]
click at [265, 152] on link "2" at bounding box center [263, 150] width 11 height 12
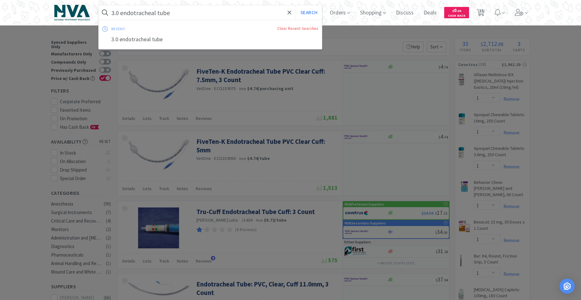
click at [174, 15] on input "3.0 endotracheal tube" at bounding box center [210, 12] width 223 height 15
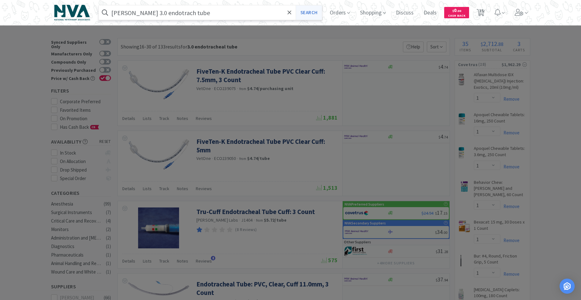
click at [309, 14] on button "Search" at bounding box center [309, 12] width 26 height 15
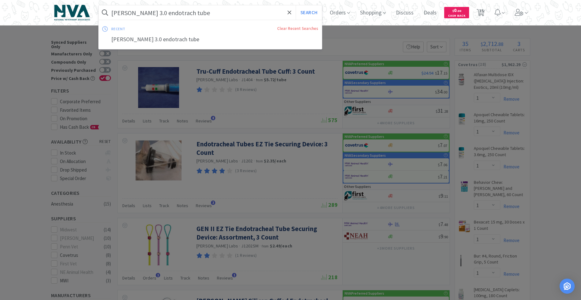
click at [201, 16] on input "[PERSON_NAME] 3.0 endotrach tube" at bounding box center [210, 12] width 223 height 15
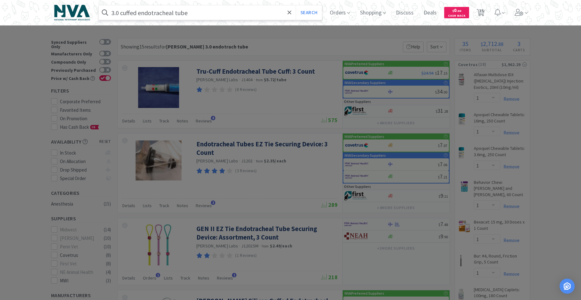
click at [296, 5] on button "Search" at bounding box center [309, 12] width 26 height 15
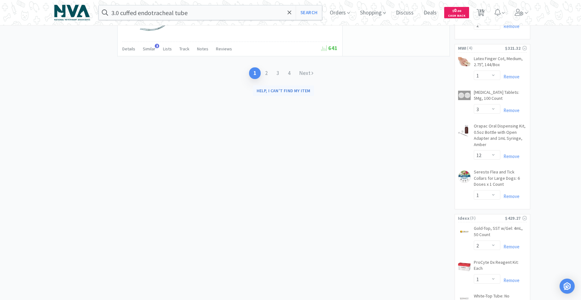
scroll to position [1055, 0]
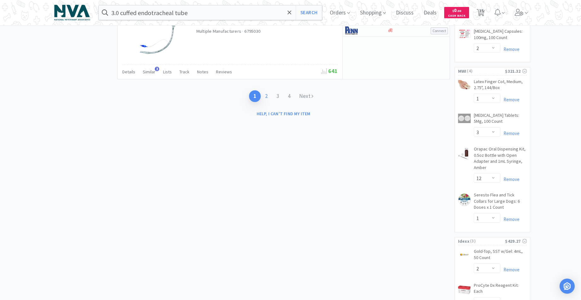
click at [267, 97] on link "2" at bounding box center [266, 96] width 11 height 12
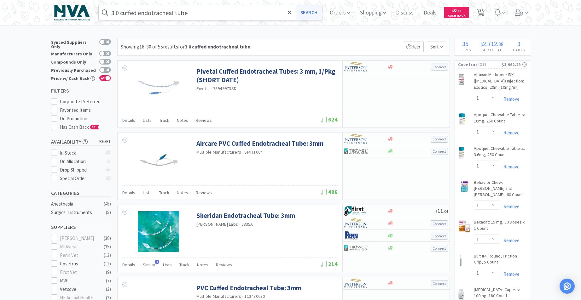
click at [313, 15] on button "Search" at bounding box center [309, 12] width 26 height 15
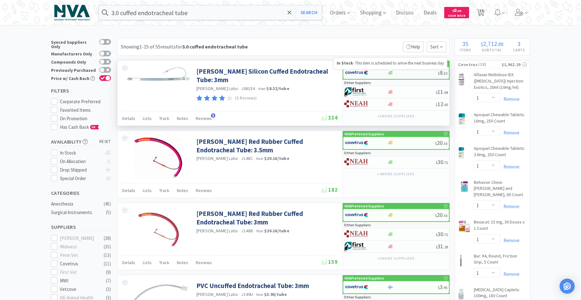
click at [390, 73] on icon at bounding box center [390, 73] width 5 height 4
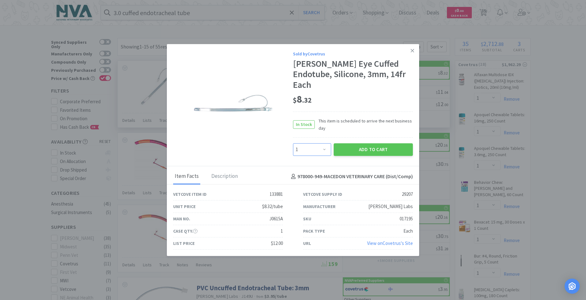
click at [326, 144] on select "Enter Quantity 1 2 3 4 5 6 7 8 9 10 11 12 13 14 15 16 17 18 19 20 Enter Quantity" at bounding box center [312, 149] width 38 height 13
click at [293, 143] on select "Enter Quantity 1 2 3 4 5 6 7 8 9 10 11 12 13 14 15 16 17 18 19 20 Enter Quantity" at bounding box center [312, 149] width 38 height 13
click at [350, 147] on button "Add to Cart" at bounding box center [373, 149] width 79 height 13
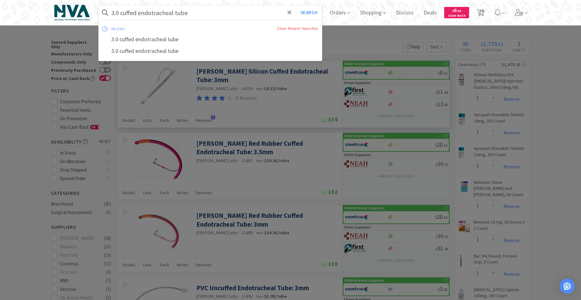
click at [121, 13] on input "3.0 cuffed endotracheal tube" at bounding box center [210, 12] width 223 height 15
click at [122, 15] on input "3.0 cuffed endotracheal tube" at bounding box center [210, 12] width 223 height 15
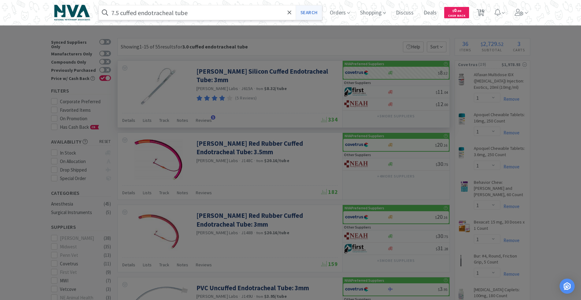
click at [312, 16] on button "Search" at bounding box center [309, 12] width 26 height 15
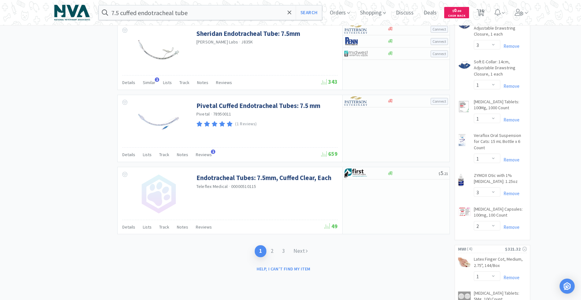
scroll to position [999, 0]
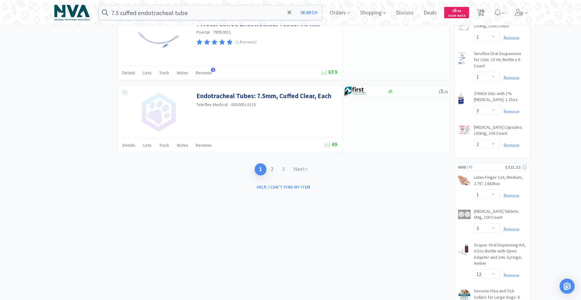
click at [272, 170] on link "2" at bounding box center [271, 170] width 11 height 12
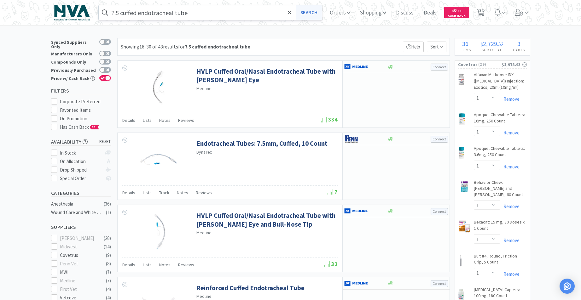
click at [319, 15] on button "Search" at bounding box center [309, 12] width 26 height 15
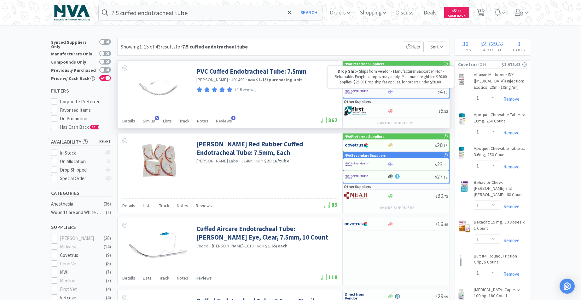
click at [392, 93] on icon at bounding box center [390, 92] width 5 height 5
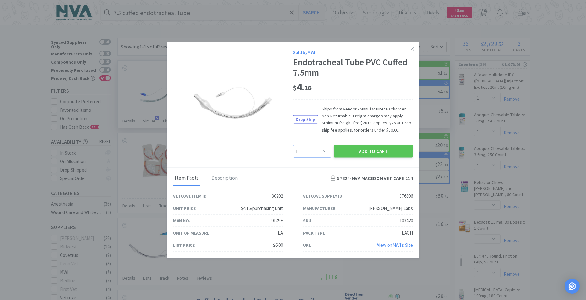
click at [325, 152] on select "Enter Quantity 1 2 3 4 5 6 7 8 9 10 11 12 13 14 15 16 17 18 19 20 Enter Quantity" at bounding box center [312, 151] width 38 height 13
click at [293, 145] on select "Enter Quantity 1 2 3 4 5 6 7 8 9 10 11 12 13 14 15 16 17 18 19 20 Enter Quantity" at bounding box center [312, 151] width 38 height 13
click at [366, 152] on button "Add to Cart" at bounding box center [373, 151] width 79 height 13
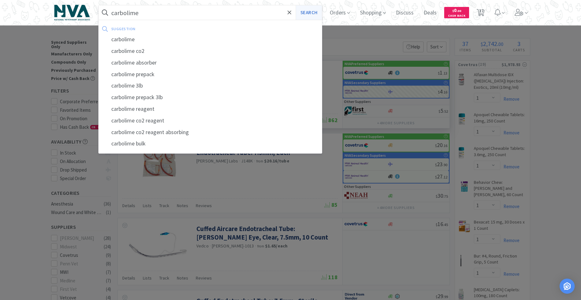
click at [318, 13] on button "Search" at bounding box center [309, 12] width 26 height 15
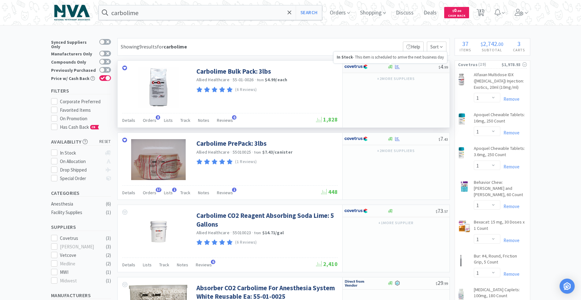
click at [391, 67] on icon at bounding box center [390, 67] width 5 height 4
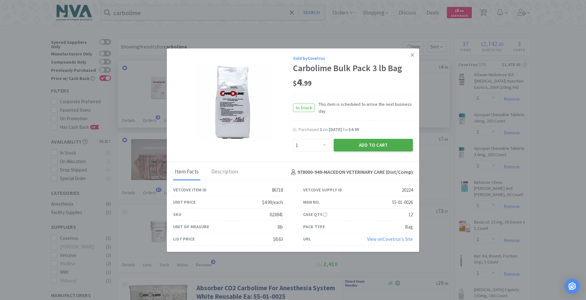
click at [384, 144] on button "Add to Cart" at bounding box center [373, 145] width 79 height 13
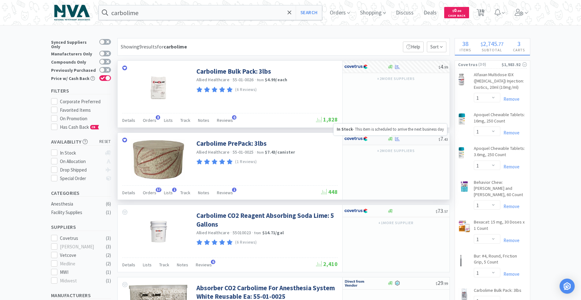
click at [391, 139] on icon at bounding box center [390, 139] width 5 height 4
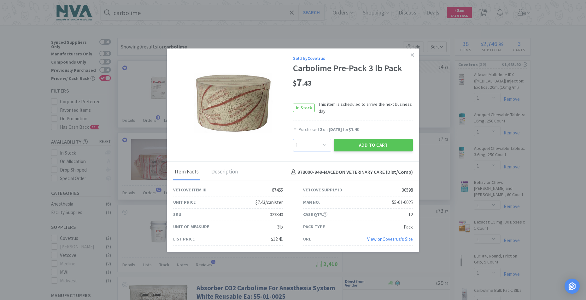
click at [324, 144] on select "Enter Quantity 1 2 3 4 5 6 7 8 9 10 11 12 13 14 15 16 17 18 19 20 Enter Quantity" at bounding box center [312, 145] width 38 height 13
click at [293, 139] on select "Enter Quantity 1 2 3 4 5 6 7 8 9 10 11 12 13 14 15 16 17 18 19 20 Enter Quantity" at bounding box center [312, 145] width 38 height 13
click at [366, 147] on button "Add to Cart" at bounding box center [373, 145] width 79 height 13
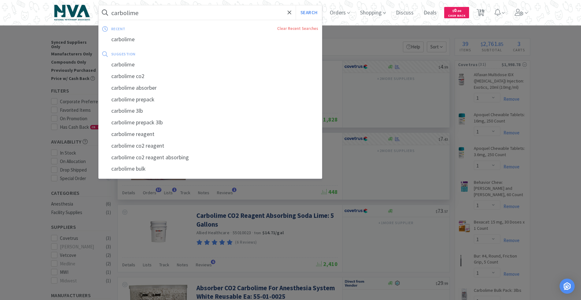
click at [201, 19] on input "carbolime" at bounding box center [210, 12] width 223 height 15
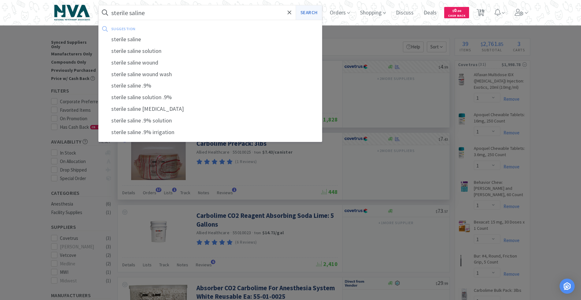
click at [313, 13] on button "Search" at bounding box center [309, 12] width 26 height 15
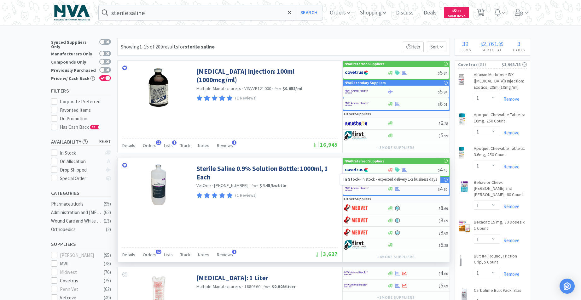
click at [391, 189] on icon at bounding box center [390, 189] width 5 height 4
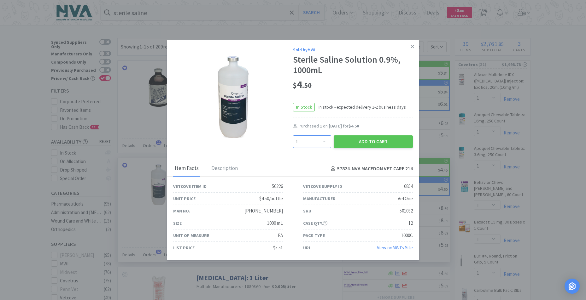
click at [323, 141] on select "Enter Quantity 1 2 3 4 5 6 7 8 9 10 11 12 13 14 15 16 17 18 19 20 Enter Quantity" at bounding box center [312, 142] width 38 height 13
click at [293, 136] on select "Enter Quantity 1 2 3 4 5 6 7 8 9 10 11 12 13 14 15 16 17 18 19 20 Enter Quantity" at bounding box center [312, 142] width 38 height 13
click at [339, 142] on button "Add to Cart" at bounding box center [373, 142] width 79 height 13
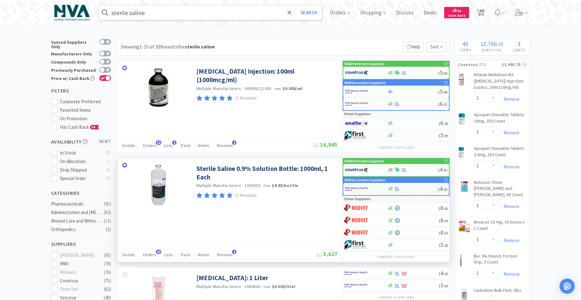
click at [178, 16] on input "sterile saline" at bounding box center [210, 12] width 223 height 15
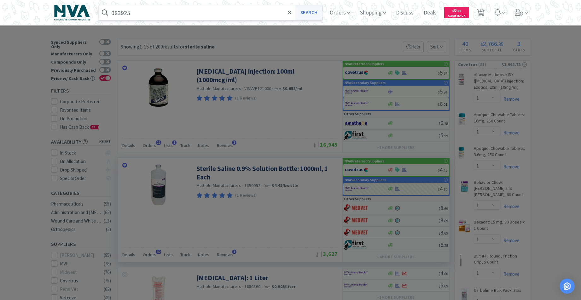
click at [320, 12] on button "Search" at bounding box center [309, 12] width 26 height 15
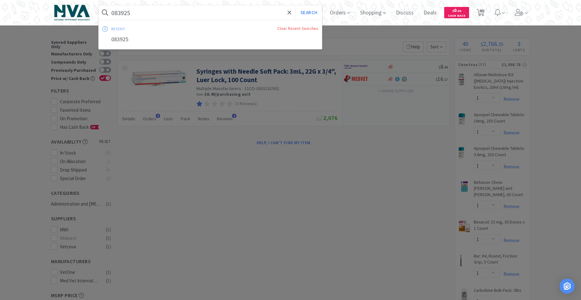
click at [178, 13] on input "083925" at bounding box center [210, 12] width 223 height 15
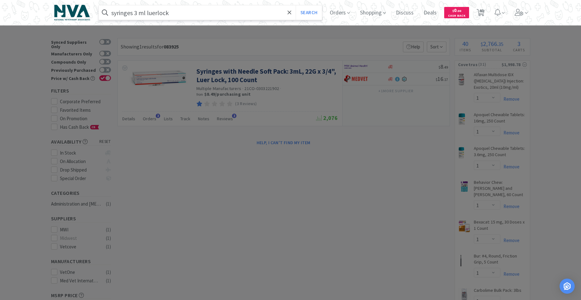
click at [296, 5] on button "Search" at bounding box center [309, 12] width 26 height 15
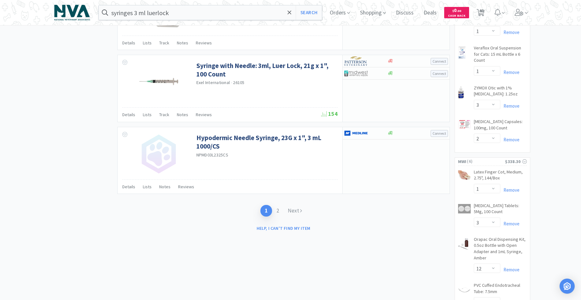
scroll to position [1039, 0]
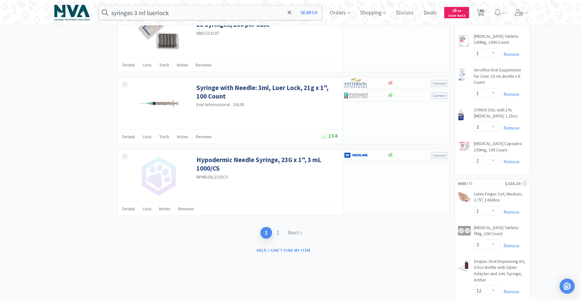
click at [280, 234] on link "2" at bounding box center [277, 233] width 11 height 12
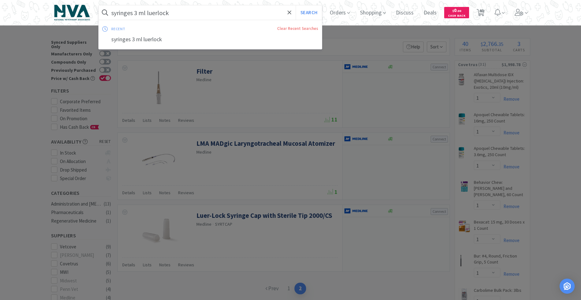
click at [182, 15] on input "syringes 3 ml luerlock" at bounding box center [210, 12] width 223 height 15
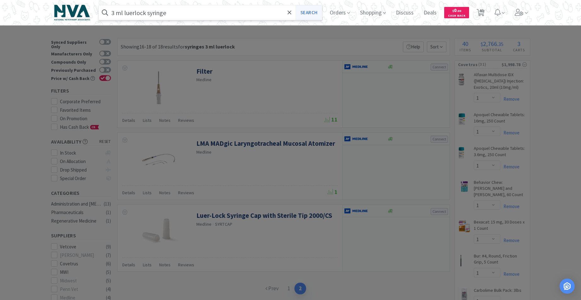
click at [310, 15] on button "Search" at bounding box center [309, 12] width 26 height 15
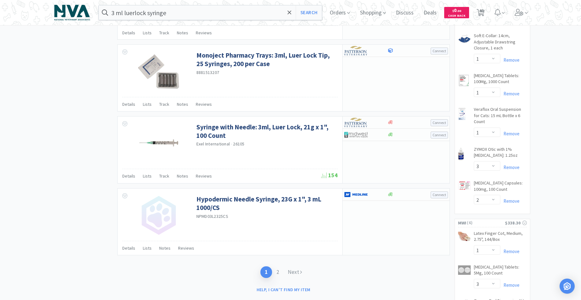
scroll to position [1006, 0]
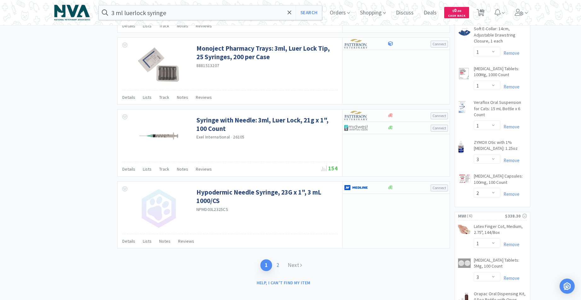
click at [277, 266] on link "2" at bounding box center [277, 266] width 11 height 12
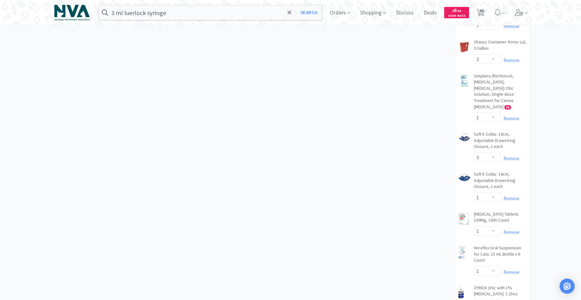
scroll to position [669, 0]
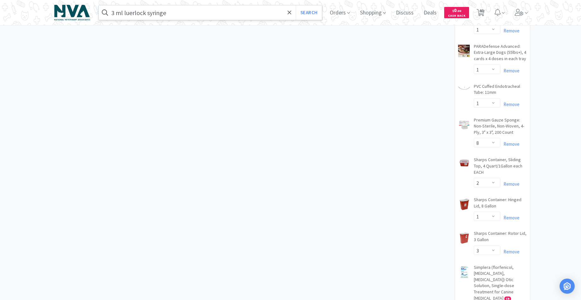
click at [222, 14] on input "3 ml luerlock syringe" at bounding box center [210, 12] width 223 height 15
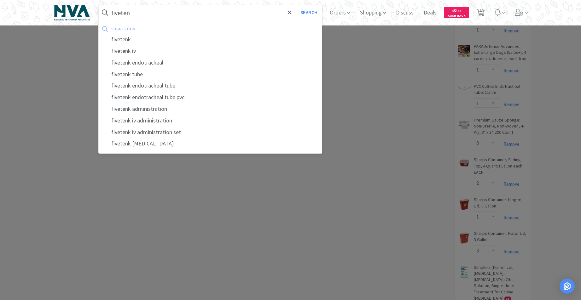
drag, startPoint x: 125, startPoint y: 37, endPoint x: 122, endPoint y: 30, distance: 7.5
click at [123, 31] on div "suggestion fivetenk fivetenk iv fivetenk endotracheal fivetenk tube fivetenk en…" at bounding box center [210, 87] width 223 height 126
click at [309, 13] on button "Search" at bounding box center [309, 12] width 26 height 15
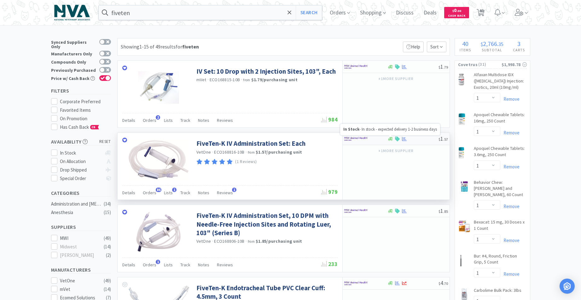
click at [392, 140] on icon at bounding box center [390, 139] width 5 height 5
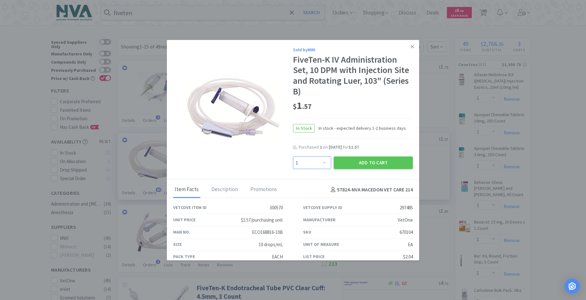
click at [320, 162] on select "Enter Quantity 1 2 3 4 5 6 7 8 9 10 11 12 13 14 15 16 17 18 19 20 Enter Quantity" at bounding box center [312, 163] width 38 height 13
click at [293, 157] on select "Enter Quantity 1 2 3 4 5 6 7 8 9 10 11 12 13 14 15 16 17 18 19 20 Enter Quantity" at bounding box center [312, 163] width 38 height 13
click at [351, 165] on button "Add to Cart" at bounding box center [373, 163] width 79 height 13
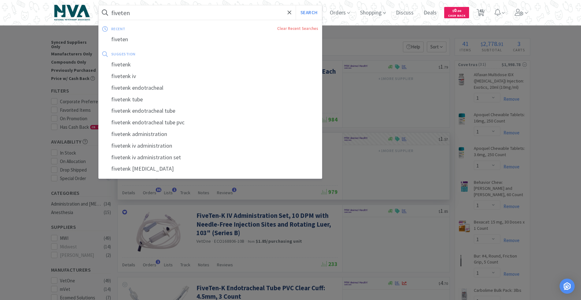
click at [157, 10] on input "fiveten" at bounding box center [210, 12] width 223 height 15
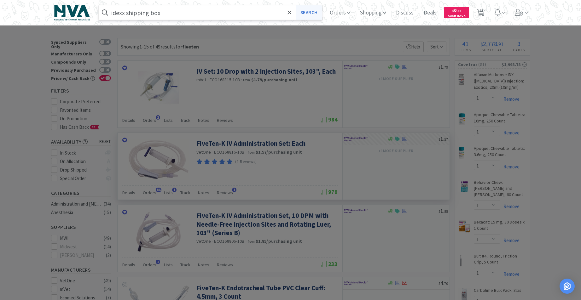
click at [313, 16] on button "Search" at bounding box center [309, 12] width 26 height 15
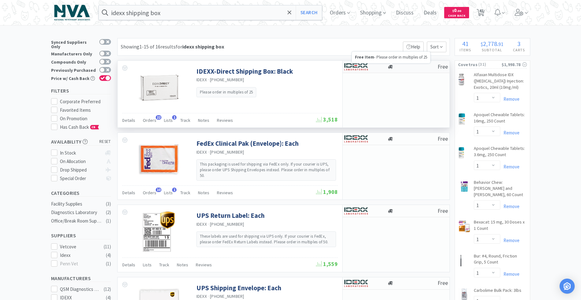
click at [392, 69] on icon at bounding box center [390, 67] width 5 height 5
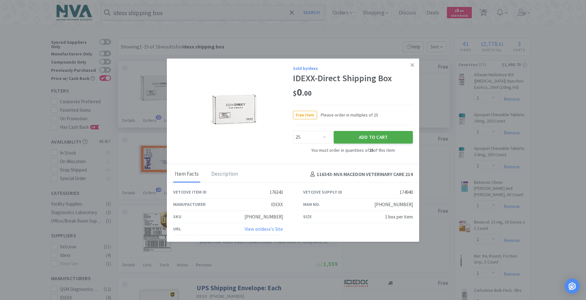
click at [391, 134] on button "Add to Cart" at bounding box center [373, 137] width 79 height 13
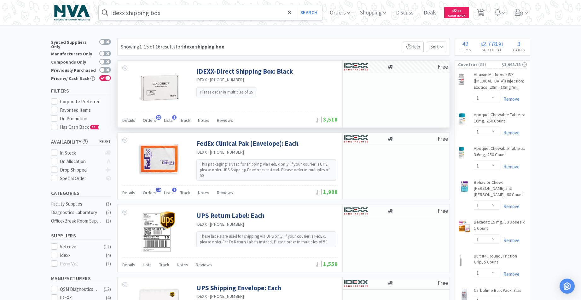
click at [192, 17] on input "idexx shipping box" at bounding box center [210, 12] width 223 height 15
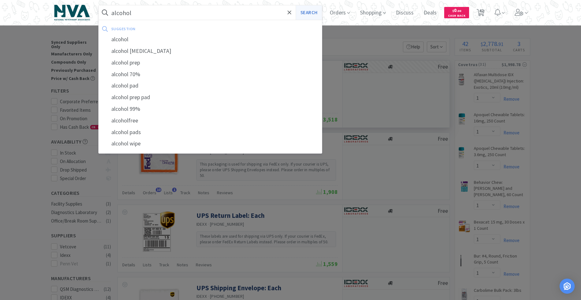
click at [315, 15] on button "Search" at bounding box center [309, 12] width 26 height 15
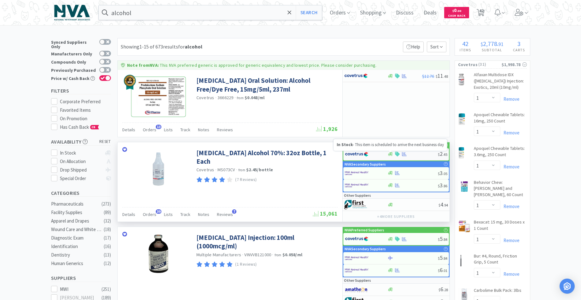
click at [391, 153] on icon at bounding box center [390, 155] width 5 height 4
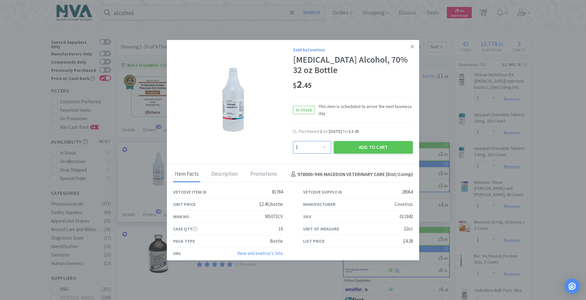
click at [323, 148] on select "Enter Quantity 1 2 3 4 5 6 7 8 9 10 11 12 13 14 15 16 17 18 19 20 Enter Quantity" at bounding box center [312, 147] width 38 height 13
click at [293, 141] on select "Enter Quantity 1 2 3 4 5 6 7 8 9 10 11 12 13 14 15 16 17 18 19 20 Enter Quantity" at bounding box center [312, 147] width 38 height 13
click at [347, 146] on button "Add to Cart" at bounding box center [373, 147] width 79 height 13
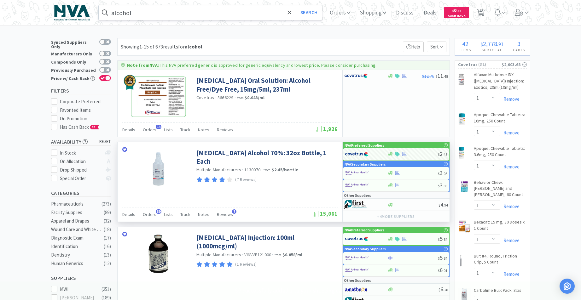
click at [173, 16] on input "alcohol" at bounding box center [210, 12] width 223 height 15
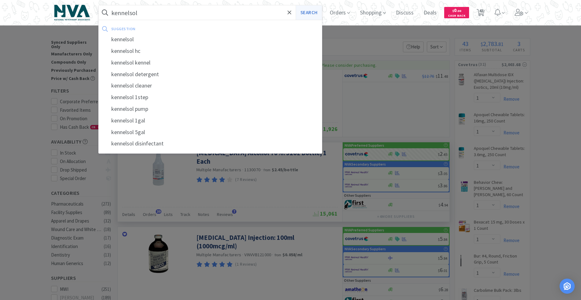
click at [308, 13] on button "Search" at bounding box center [309, 12] width 26 height 15
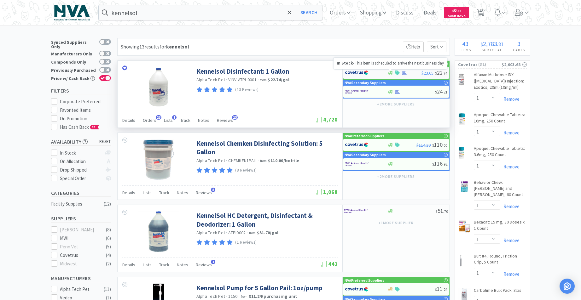
click at [391, 75] on icon at bounding box center [390, 73] width 5 height 5
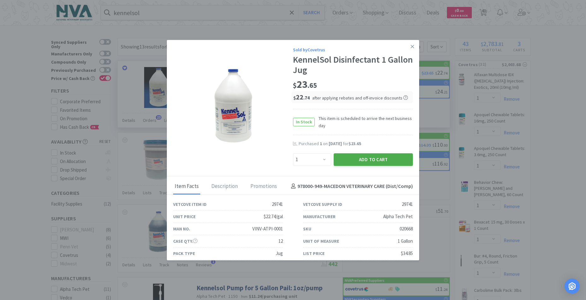
click at [369, 160] on button "Add to Cart" at bounding box center [373, 160] width 79 height 13
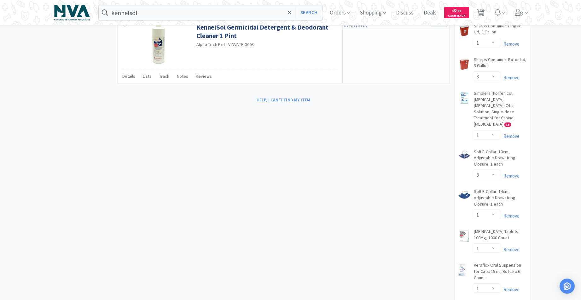
scroll to position [913, 0]
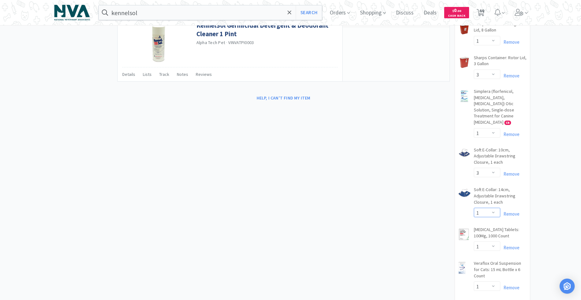
click at [494, 208] on select "Enter Quantity 1 2 3 4 5 6 7 8 9 10 11 12 13 14 15 16 17 18 19 20 Enter Quantity" at bounding box center [487, 212] width 26 height 9
click at [474, 208] on select "Enter Quantity 1 2 3 4 5 6 7 8 9 10 11 12 13 14 15 16 17 18 19 20 Enter Quantity" at bounding box center [487, 212] width 26 height 9
click at [226, 15] on input "kennelsol" at bounding box center [210, 12] width 223 height 15
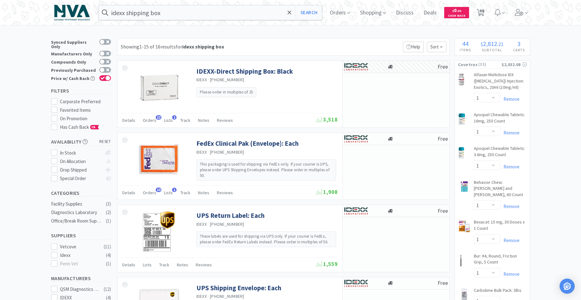
click at [380, 100] on div at bounding box center [290, 150] width 581 height 300
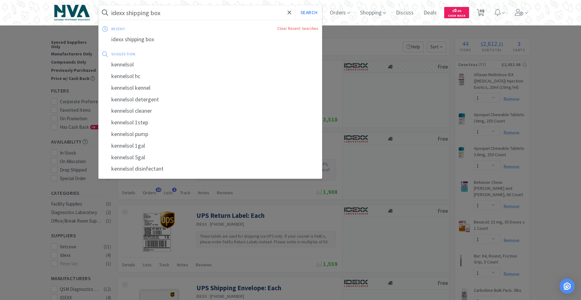
click at [202, 11] on input "idexx shipping box" at bounding box center [210, 12] width 223 height 15
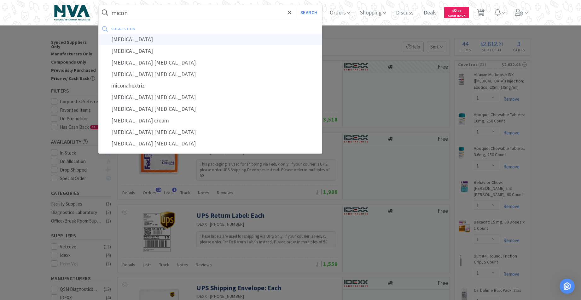
click at [138, 40] on div "[MEDICAL_DATA]" at bounding box center [210, 40] width 223 height 12
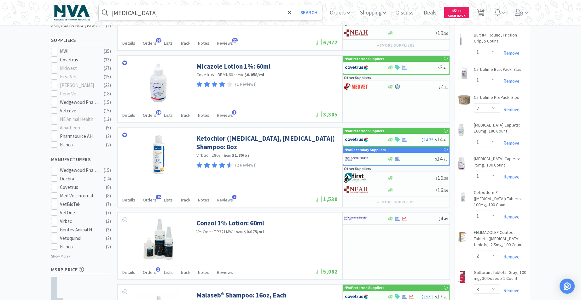
scroll to position [223, 0]
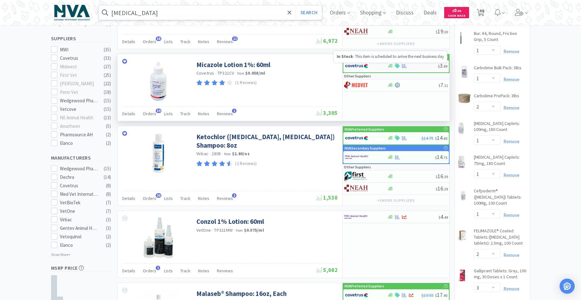
click at [390, 67] on icon at bounding box center [390, 66] width 5 height 5
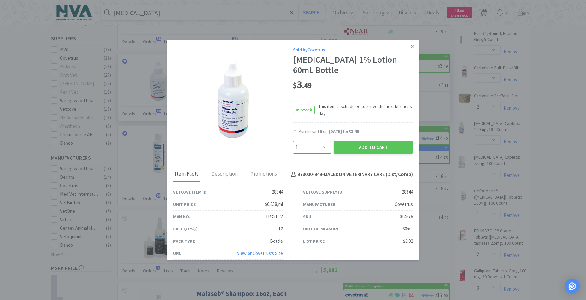
click at [323, 146] on select "Enter Quantity 1 2 3 4 5 6 7 8 9 10 11 12 13 14 15 16 17 18 19 20 Enter Quantity" at bounding box center [312, 147] width 38 height 13
click at [293, 141] on select "Enter Quantity 1 2 3 4 5 6 7 8 9 10 11 12 13 14 15 16 17 18 19 20 Enter Quantity" at bounding box center [312, 147] width 38 height 13
click at [343, 148] on button "Add to Cart" at bounding box center [373, 147] width 79 height 13
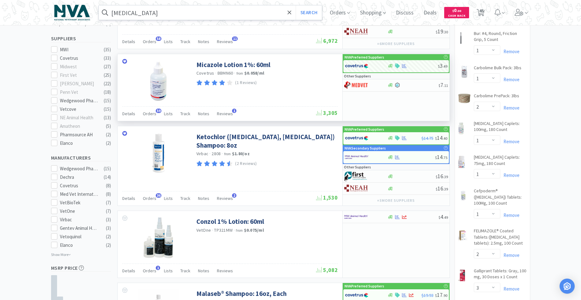
click at [173, 9] on input "[MEDICAL_DATA]" at bounding box center [210, 12] width 223 height 15
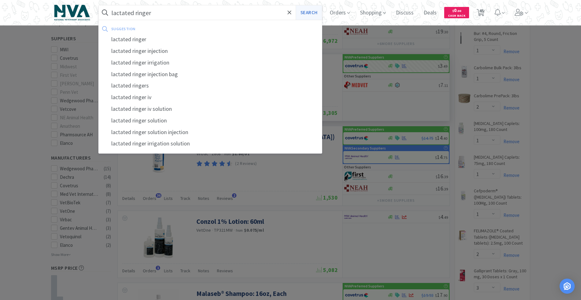
click at [319, 16] on button "Search" at bounding box center [309, 12] width 26 height 15
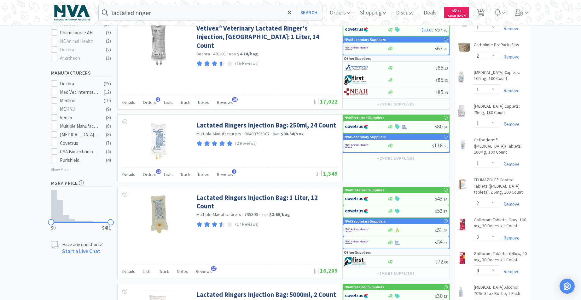
scroll to position [278, 0]
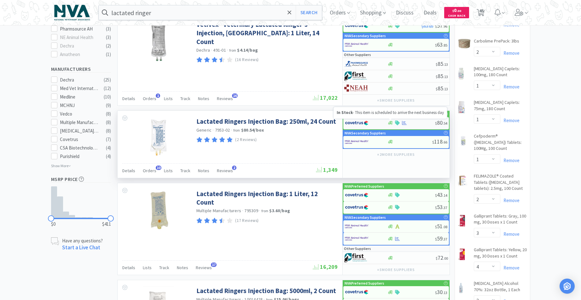
click at [391, 123] on icon at bounding box center [390, 123] width 5 height 4
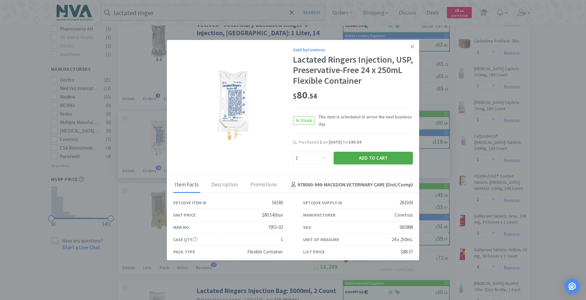
click at [360, 158] on button "Add to Cart" at bounding box center [373, 158] width 79 height 13
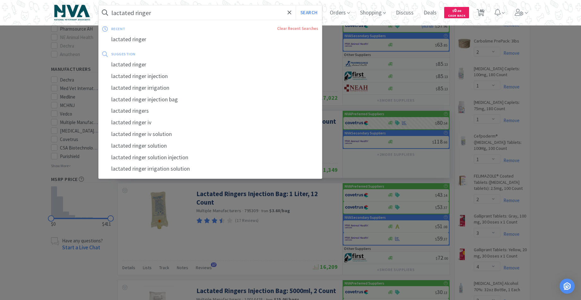
click at [174, 15] on input "lactated ringer" at bounding box center [210, 12] width 223 height 15
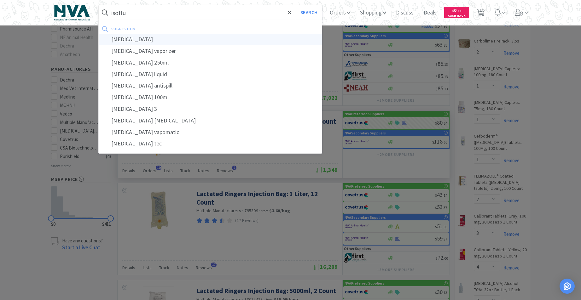
click at [135, 41] on div "[MEDICAL_DATA]" at bounding box center [210, 40] width 223 height 12
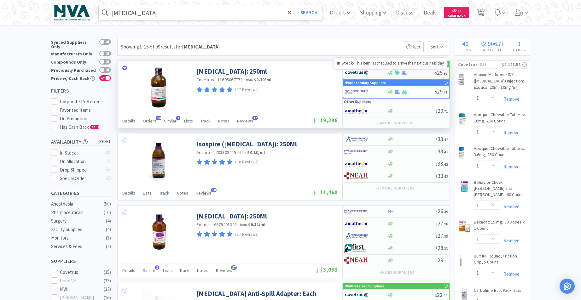
click at [390, 74] on icon at bounding box center [390, 73] width 5 height 4
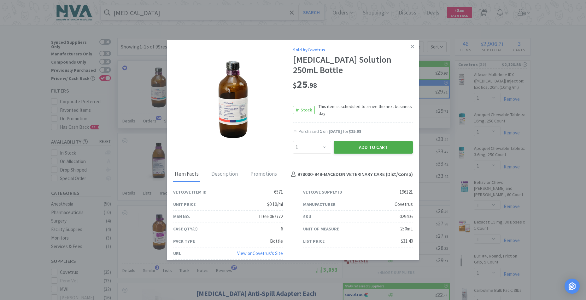
click at [387, 149] on button "Add to Cart" at bounding box center [373, 147] width 79 height 13
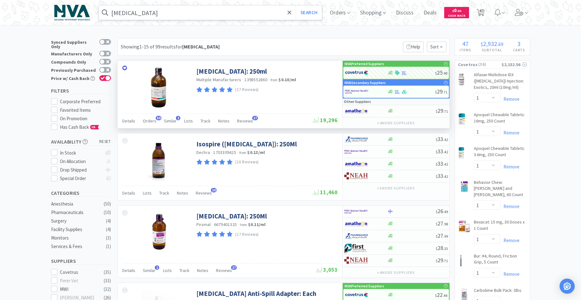
click at [174, 15] on input "[MEDICAL_DATA]" at bounding box center [210, 12] width 223 height 15
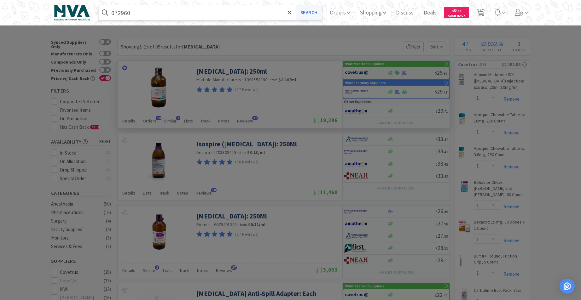
click at [308, 15] on button "Search" at bounding box center [309, 12] width 26 height 15
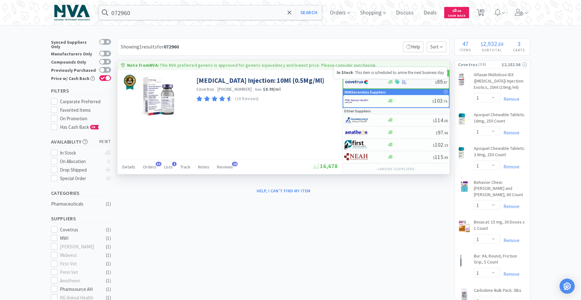
click at [389, 83] on icon at bounding box center [390, 82] width 5 height 5
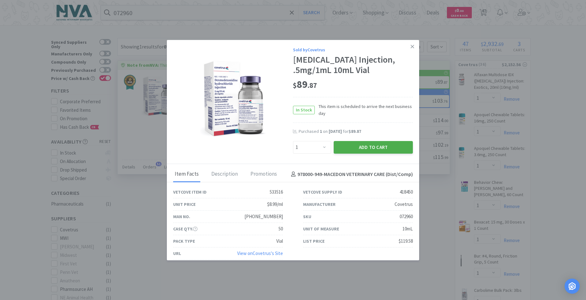
click at [368, 154] on button "Add to Cart" at bounding box center [373, 147] width 79 height 13
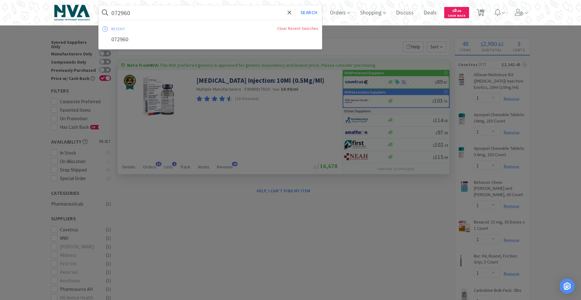
click at [156, 15] on input "072960" at bounding box center [210, 12] width 223 height 15
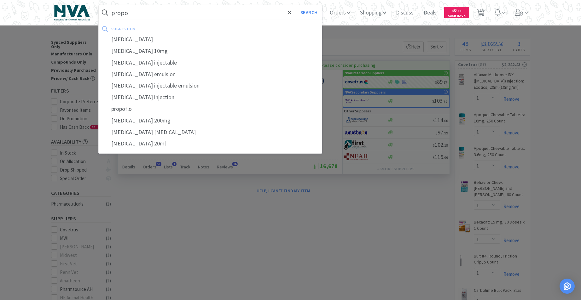
click at [119, 37] on div "[MEDICAL_DATA]" at bounding box center [210, 40] width 223 height 12
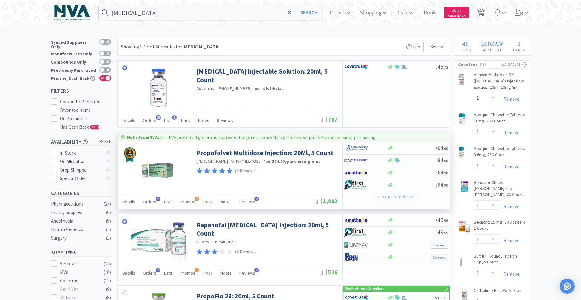
click at [383, 198] on button "+ 5 more supplier s" at bounding box center [396, 197] width 44 height 9
click at [311, 181] on div "Propofolvet Multidose Injection: 20Ml, 5 Count [PERSON_NAME] · VINV-PNL1-0331 ·…" at bounding box center [230, 168] width 225 height 52
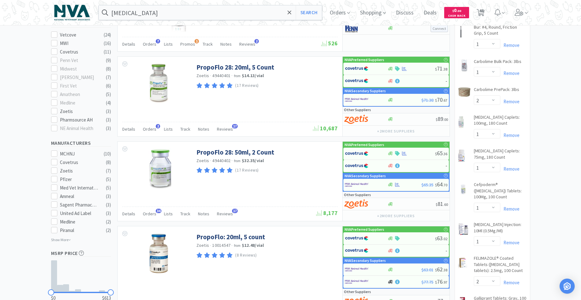
scroll to position [231, 0]
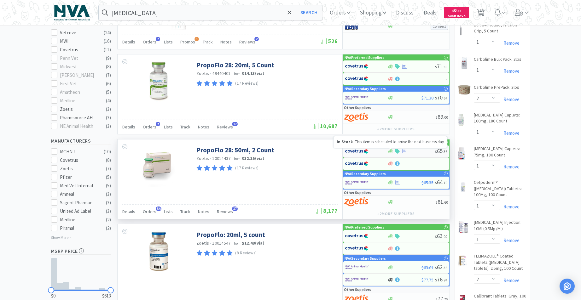
click at [392, 152] on icon at bounding box center [390, 152] width 5 height 4
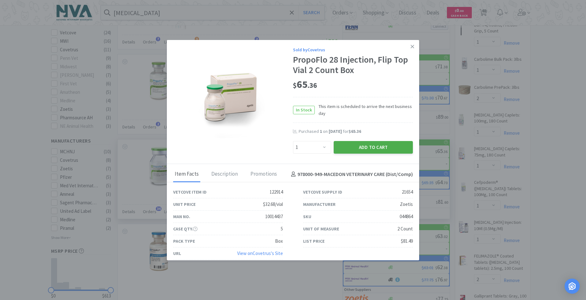
click at [370, 149] on button "Add to Cart" at bounding box center [373, 147] width 79 height 13
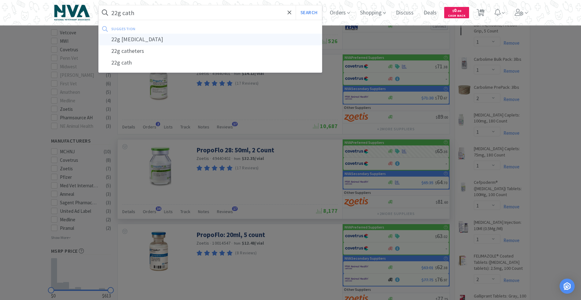
click at [146, 40] on div "22g [MEDICAL_DATA]" at bounding box center [210, 40] width 223 height 12
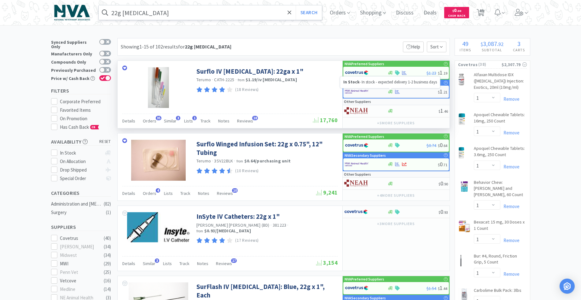
click at [390, 92] on icon at bounding box center [390, 92] width 5 height 4
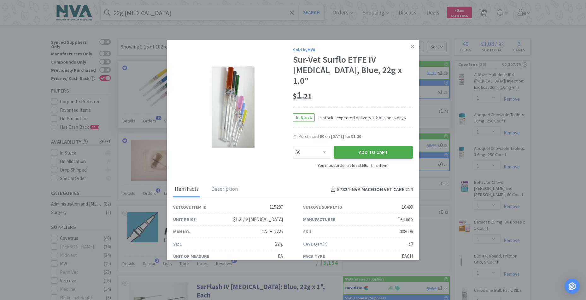
click at [354, 146] on button "Add to Cart" at bounding box center [373, 152] width 79 height 13
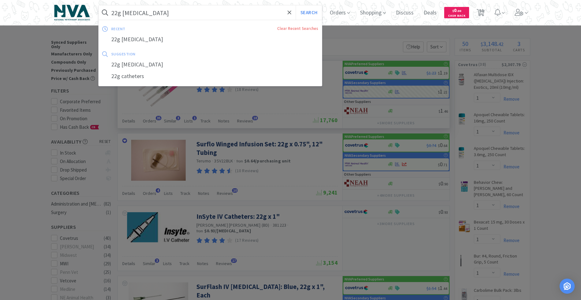
click at [156, 15] on input "22g [MEDICAL_DATA]" at bounding box center [210, 12] width 223 height 15
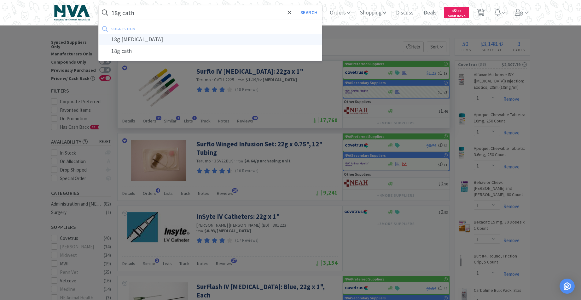
click at [132, 38] on div "18g [MEDICAL_DATA]" at bounding box center [210, 40] width 223 height 12
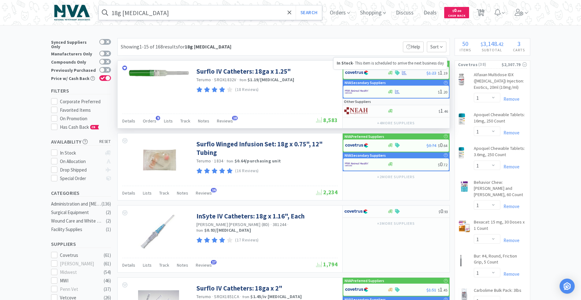
click at [391, 73] on icon at bounding box center [390, 73] width 5 height 5
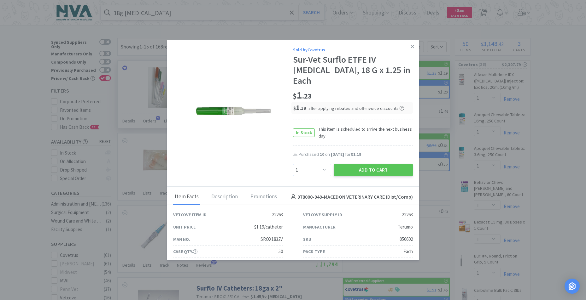
click at [322, 164] on select "Enter Quantity 1 2 3 4 5 6 7 8 9 10 11 12 13 14 15 16 17 18 19 20 Enter Quantity" at bounding box center [312, 170] width 38 height 13
click at [293, 164] on select "Enter Quantity 1 2 3 4 5 6 7 8 9 10 11 12 13 14 15 16 17 18 19 20 Enter Quantity" at bounding box center [312, 170] width 38 height 13
click at [352, 164] on button "Add to Cart" at bounding box center [373, 170] width 79 height 13
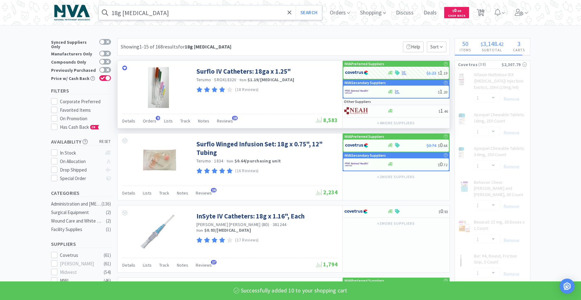
click at [172, 12] on input "18g [MEDICAL_DATA]" at bounding box center [210, 12] width 223 height 15
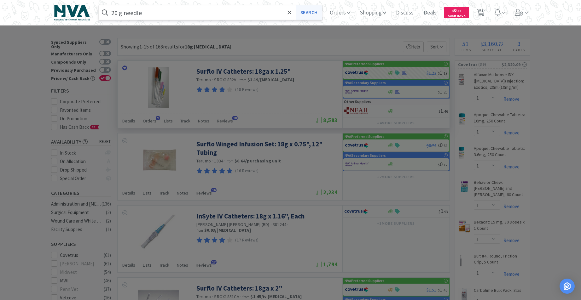
click at [316, 12] on button "Search" at bounding box center [309, 12] width 26 height 15
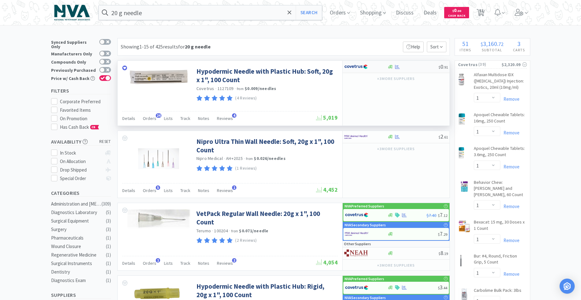
click at [393, 67] on div at bounding box center [390, 67] width 6 height 5
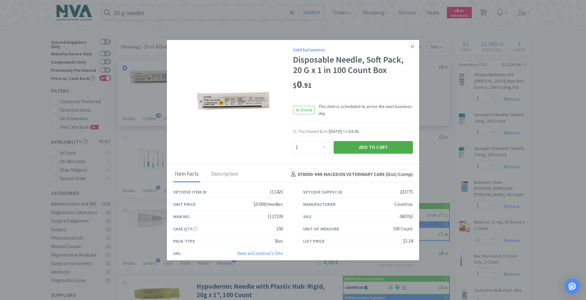
click at [377, 147] on button "Add to Cart" at bounding box center [373, 147] width 79 height 13
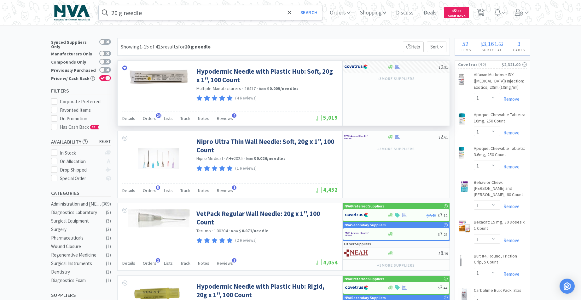
click at [193, 13] on input "20 g needle" at bounding box center [210, 12] width 223 height 15
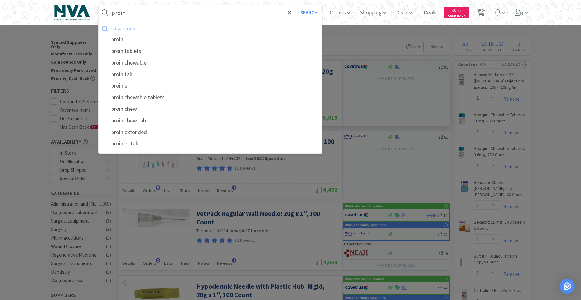
click at [125, 39] on div "proin" at bounding box center [210, 40] width 223 height 12
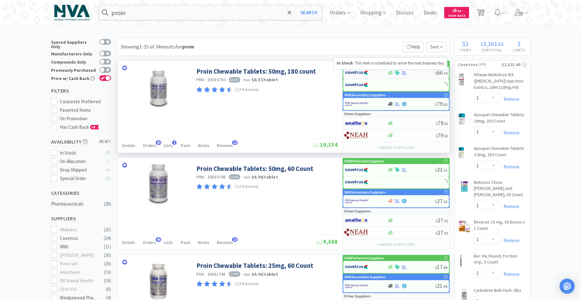
click at [390, 74] on icon at bounding box center [390, 73] width 5 height 5
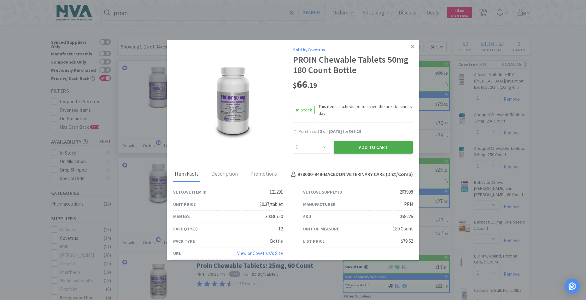
click at [371, 147] on button "Add to Cart" at bounding box center [373, 147] width 79 height 13
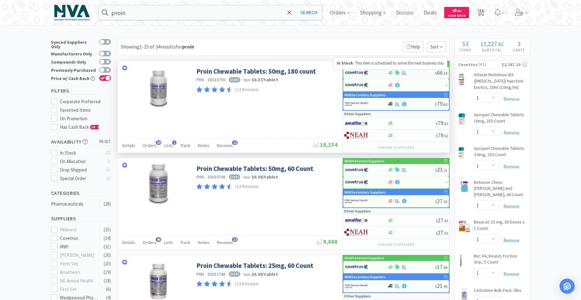
click at [392, 74] on icon at bounding box center [390, 73] width 5 height 5
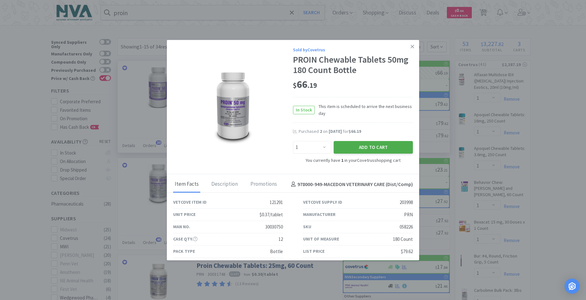
click at [369, 147] on button "Add to Cart" at bounding box center [373, 147] width 79 height 13
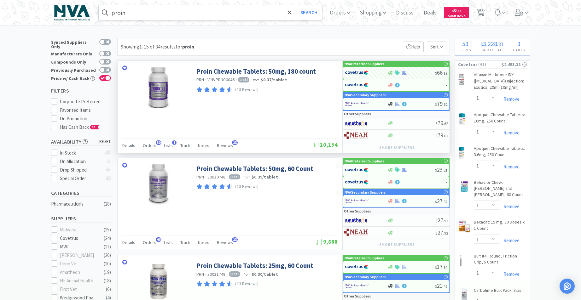
click at [200, 13] on input "proin" at bounding box center [210, 12] width 223 height 15
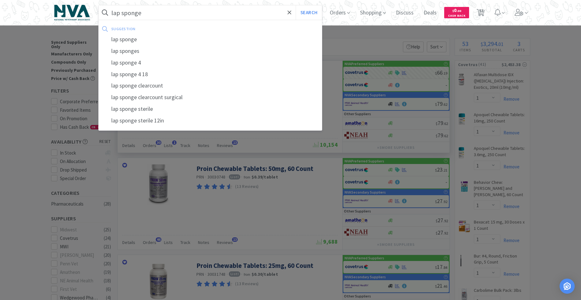
drag, startPoint x: 122, startPoint y: 38, endPoint x: 128, endPoint y: 32, distance: 8.0
click at [125, 35] on div "lap sponge" at bounding box center [210, 40] width 223 height 12
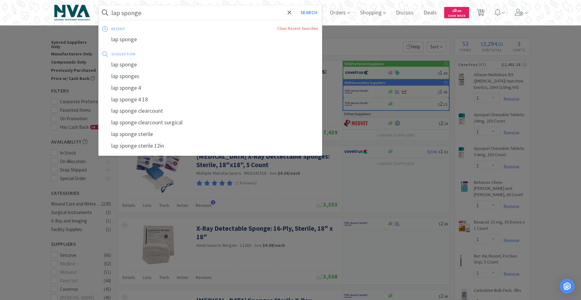
click at [175, 11] on input "lap sponge" at bounding box center [210, 12] width 223 height 15
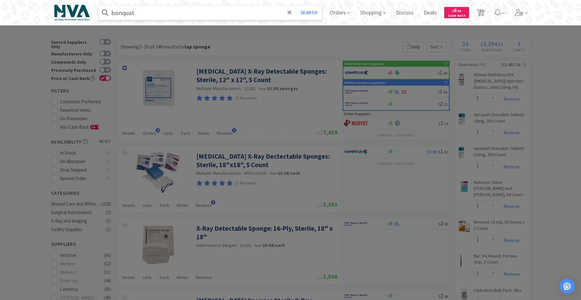
click at [296, 5] on button "Search" at bounding box center [309, 12] width 26 height 15
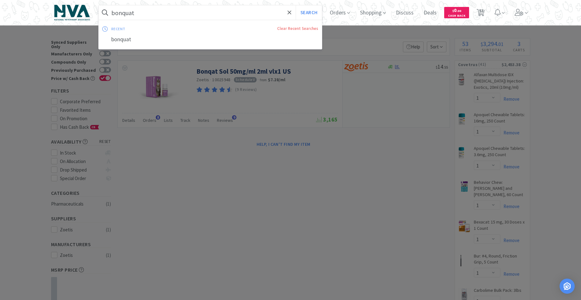
click at [163, 14] on input "bonquat" at bounding box center [210, 12] width 223 height 15
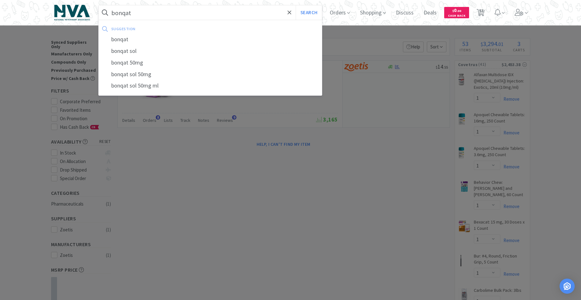
click at [296, 5] on button "Search" at bounding box center [309, 12] width 26 height 15
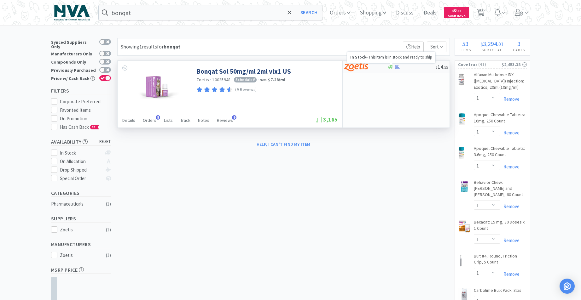
click at [390, 67] on icon at bounding box center [390, 67] width 5 height 4
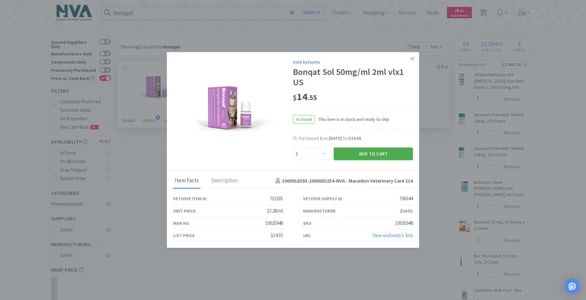
click at [366, 152] on button "Add to Cart" at bounding box center [373, 154] width 79 height 13
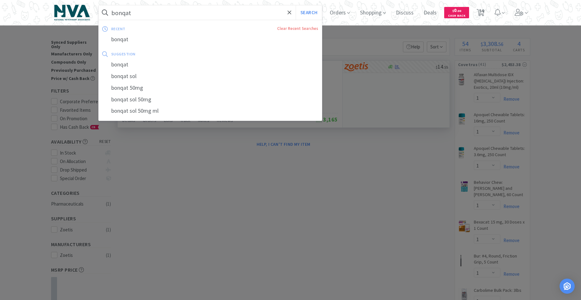
click at [155, 14] on input "bonqat" at bounding box center [210, 12] width 223 height 15
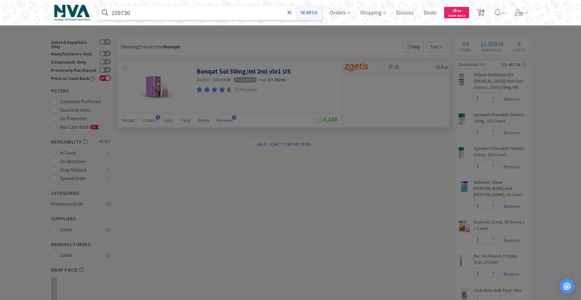
click at [311, 14] on button "Search" at bounding box center [309, 12] width 26 height 15
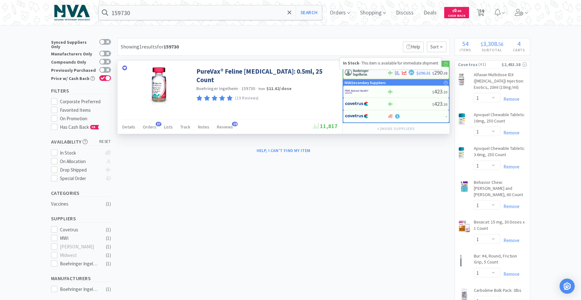
click at [389, 73] on icon at bounding box center [390, 73] width 5 height 4
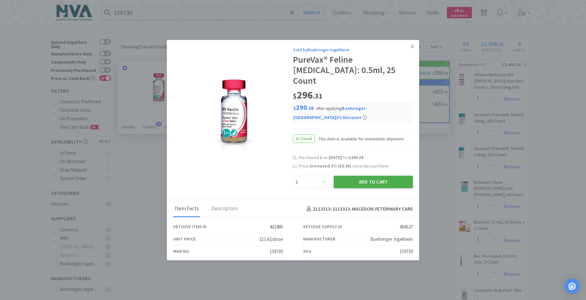
click at [376, 176] on button "Add to Cart" at bounding box center [373, 182] width 79 height 13
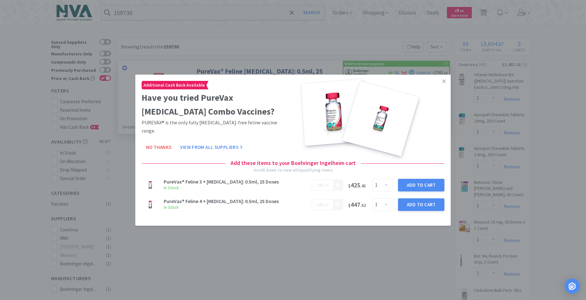
click at [442, 84] on icon at bounding box center [443, 81] width 3 height 6
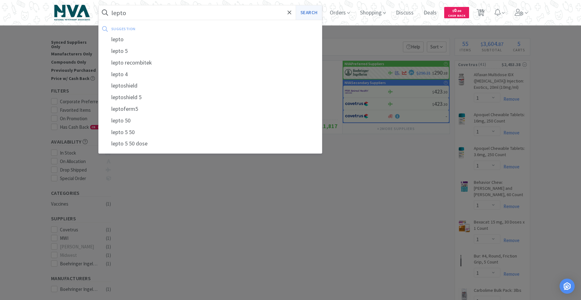
click at [308, 10] on button "Search" at bounding box center [309, 12] width 26 height 15
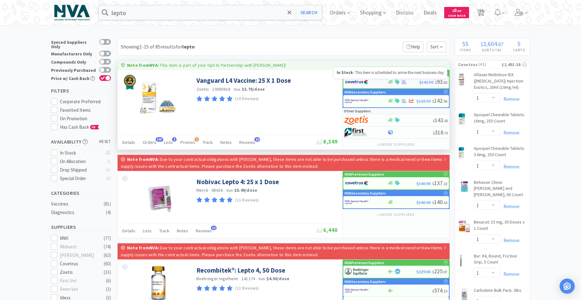
click at [389, 82] on icon at bounding box center [390, 82] width 5 height 4
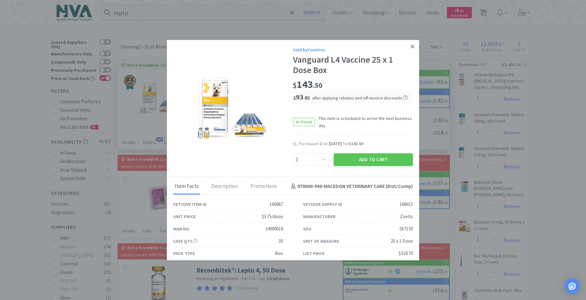
click at [410, 47] on icon at bounding box center [411, 46] width 3 height 3
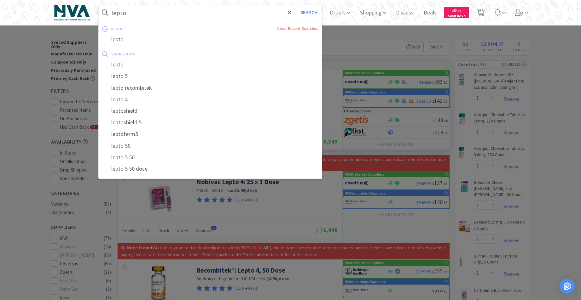
click at [187, 13] on input "lepto" at bounding box center [210, 12] width 223 height 15
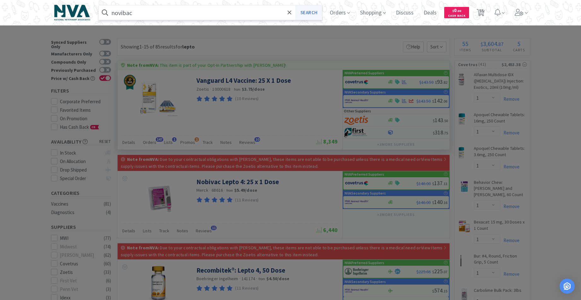
click at [310, 13] on button "Search" at bounding box center [309, 12] width 26 height 15
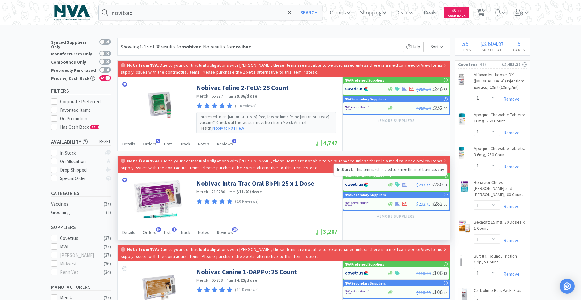
click at [390, 183] on icon at bounding box center [390, 185] width 5 height 4
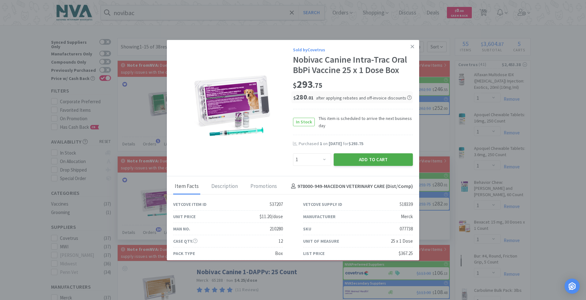
click at [370, 161] on button "Add to Cart" at bounding box center [373, 160] width 79 height 13
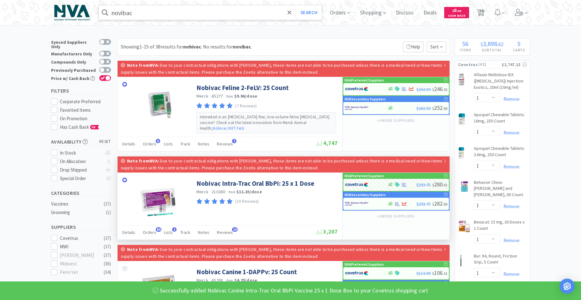
click at [182, 14] on input "novibac" at bounding box center [210, 12] width 223 height 15
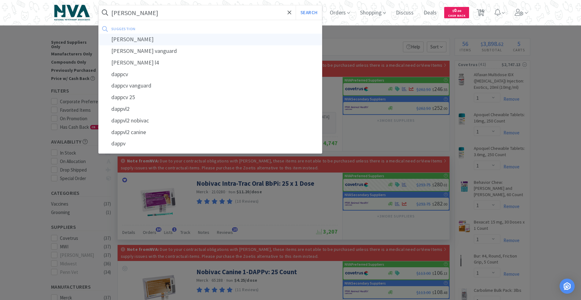
click at [123, 40] on div "[PERSON_NAME]" at bounding box center [210, 40] width 223 height 12
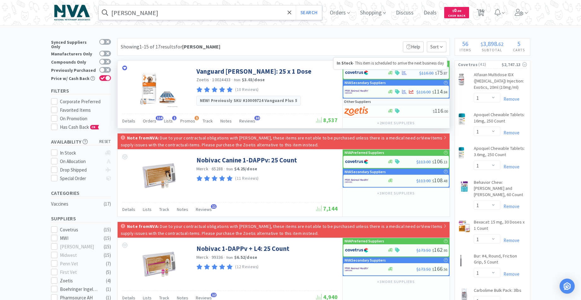
click at [392, 73] on icon at bounding box center [390, 73] width 5 height 4
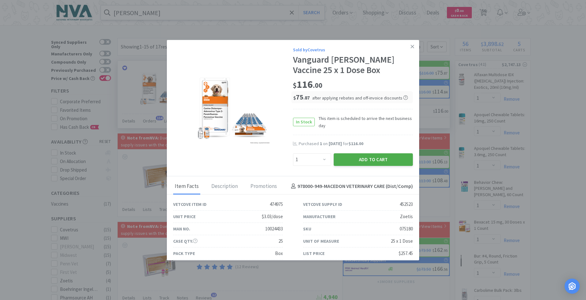
click at [359, 159] on button "Add to Cart" at bounding box center [373, 160] width 79 height 13
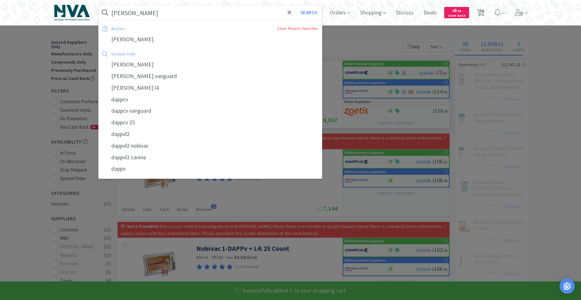
click at [149, 11] on input "[PERSON_NAME]" at bounding box center [210, 12] width 223 height 15
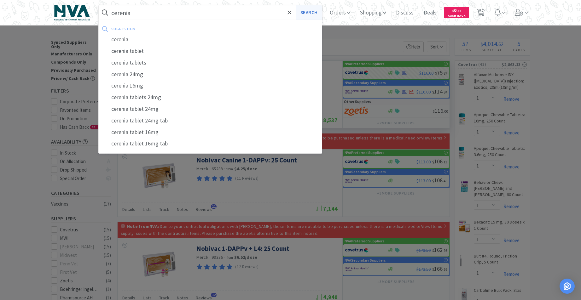
click at [315, 15] on button "Search" at bounding box center [309, 12] width 26 height 15
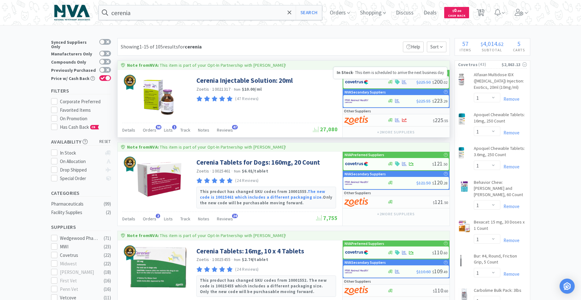
click at [392, 83] on icon at bounding box center [390, 82] width 5 height 4
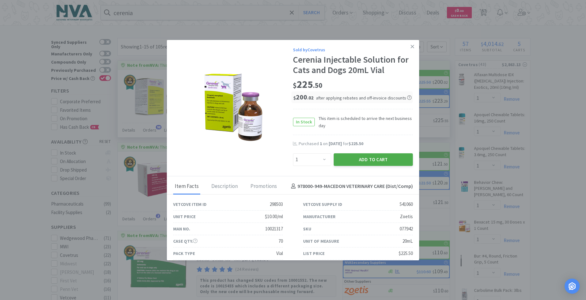
click at [376, 162] on button "Add to Cart" at bounding box center [373, 160] width 79 height 13
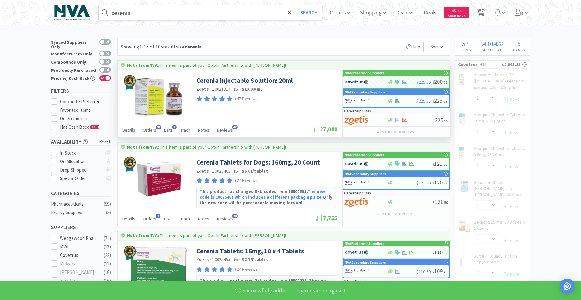
click at [200, 15] on input "cerenia" at bounding box center [210, 12] width 223 height 15
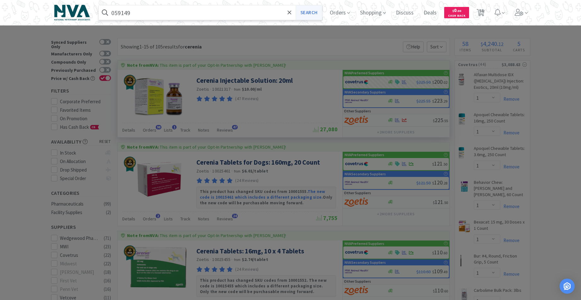
click at [310, 14] on button "Search" at bounding box center [309, 12] width 26 height 15
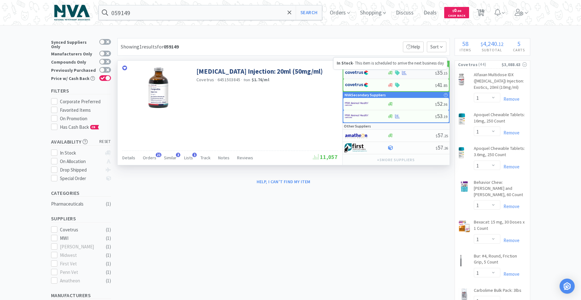
click at [391, 72] on icon at bounding box center [390, 73] width 5 height 4
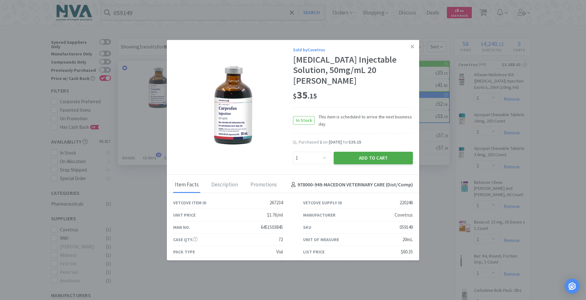
click at [370, 152] on button "Add to Cart" at bounding box center [373, 158] width 79 height 13
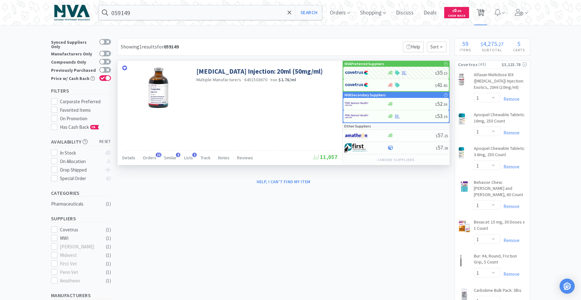
click at [484, 13] on span "59" at bounding box center [481, 10] width 4 height 25
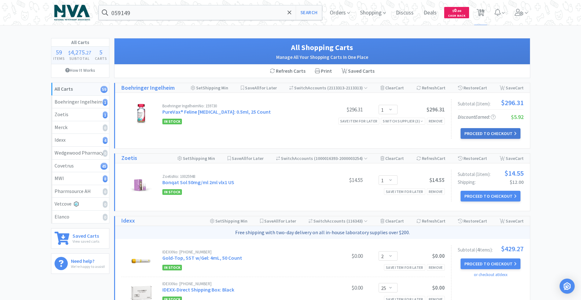
click at [500, 132] on button "Proceed to Checkout" at bounding box center [491, 133] width 60 height 11
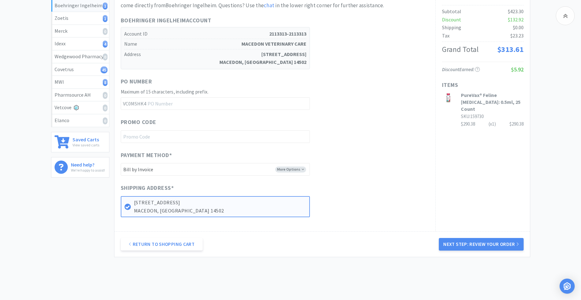
scroll to position [118, 0]
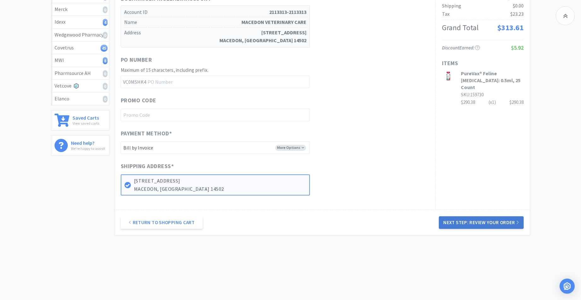
click at [479, 222] on button "Next Step: Review Your Order" at bounding box center [481, 223] width 84 height 13
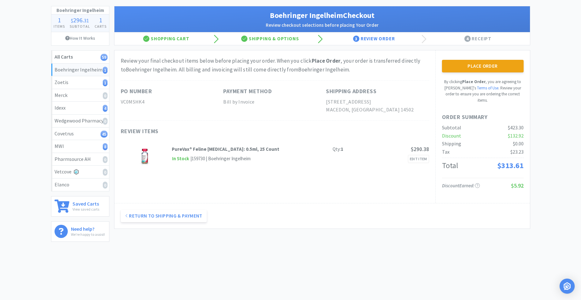
scroll to position [0, 0]
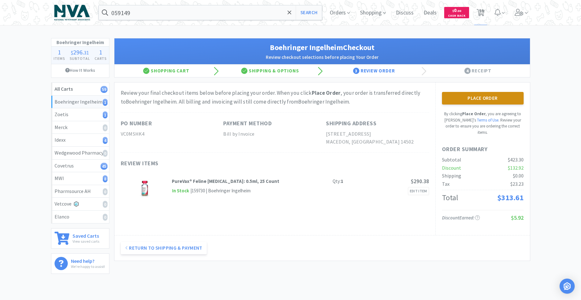
click at [487, 99] on button "Place Order" at bounding box center [483, 98] width 82 height 13
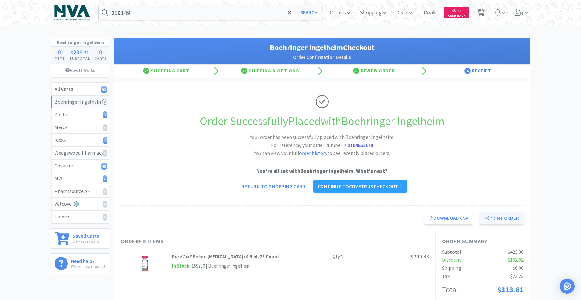
click at [511, 218] on button "Print Order" at bounding box center [501, 218] width 43 height 13
click at [384, 185] on link "Continue to Covetrus checkout" at bounding box center [360, 186] width 94 height 13
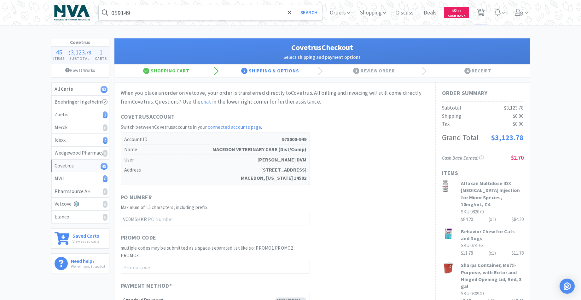
click at [224, 10] on input "059149" at bounding box center [210, 12] width 223 height 15
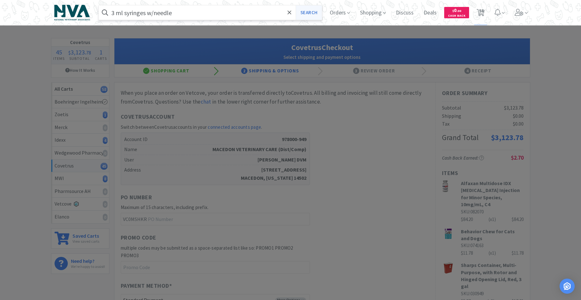
click at [314, 15] on button "Search" at bounding box center [309, 12] width 26 height 15
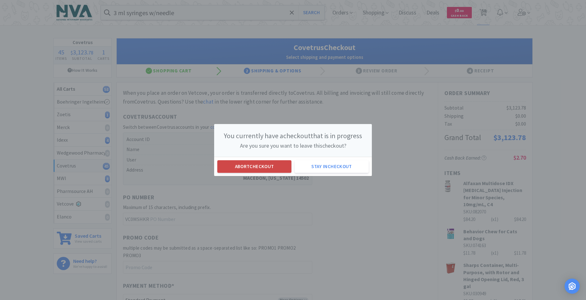
click at [274, 170] on button "Abort checkout" at bounding box center [254, 166] width 74 height 13
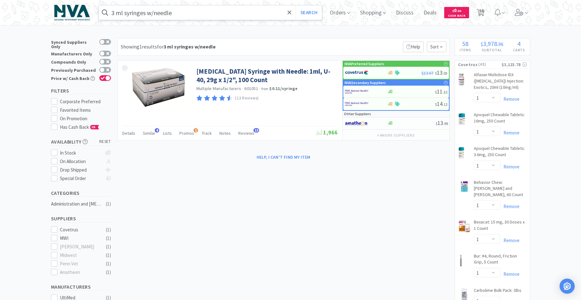
click at [191, 10] on input "3 ml syringes w/needle" at bounding box center [210, 12] width 223 height 15
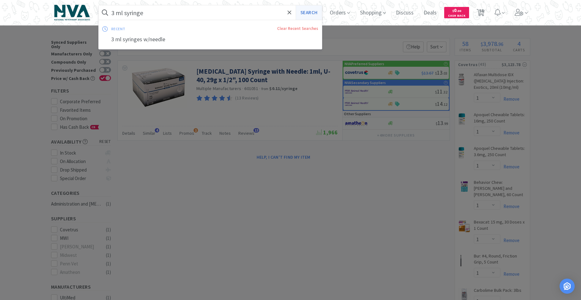
click at [310, 13] on button "Search" at bounding box center [309, 12] width 26 height 15
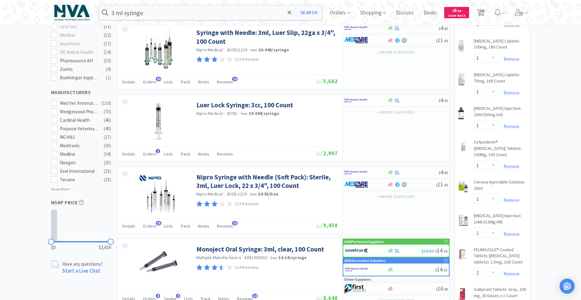
scroll to position [322, 0]
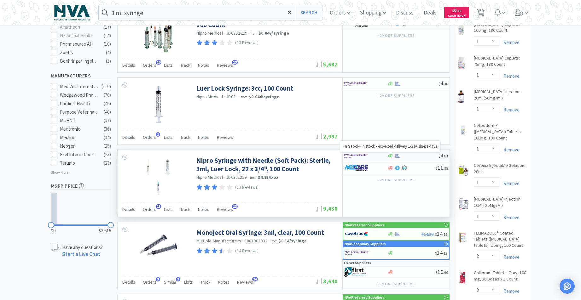
click at [391, 158] on icon at bounding box center [390, 156] width 5 height 4
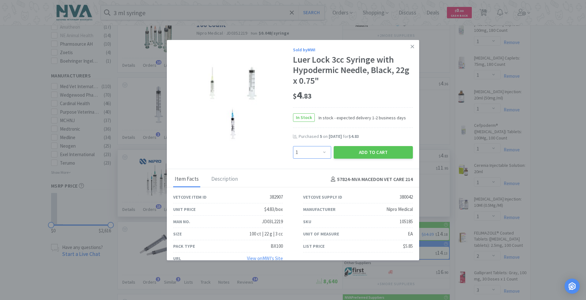
click at [320, 153] on select "Enter Quantity 1 2 3 4 5 6 7 8 9 10 11 12 13 14 15 16 17 18 19 20 Enter Quantity" at bounding box center [312, 152] width 38 height 13
click at [293, 146] on select "Enter Quantity 1 2 3 4 5 6 7 8 9 10 11 12 13 14 15 16 17 18 19 20 Enter Quantity" at bounding box center [312, 152] width 38 height 13
click at [363, 152] on button "Add to Cart" at bounding box center [373, 152] width 79 height 13
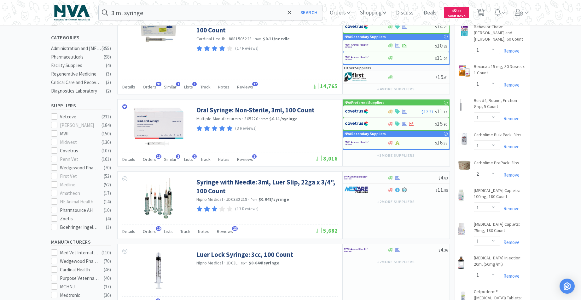
scroll to position [0, 0]
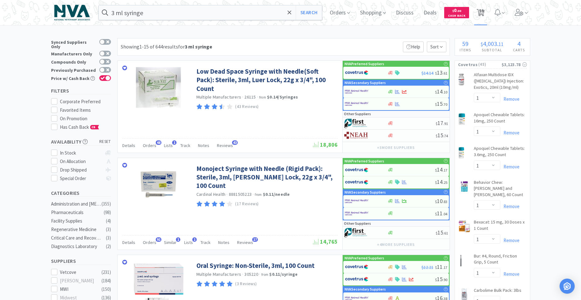
click at [481, 13] on span "59" at bounding box center [481, 10] width 4 height 25
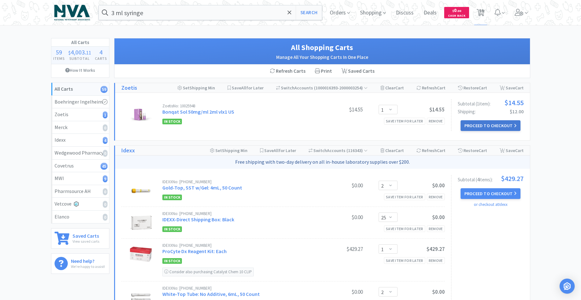
click at [478, 125] on button "Proceed to Checkout" at bounding box center [491, 125] width 60 height 11
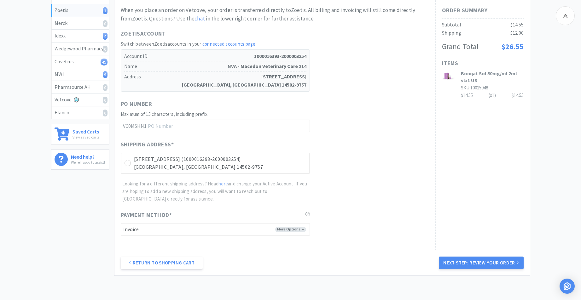
scroll to position [145, 0]
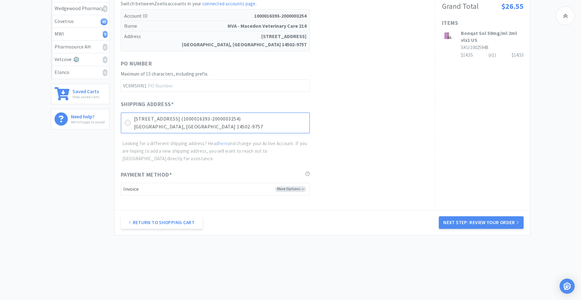
click at [128, 123] on icon at bounding box center [127, 123] width 5 height 5
click at [467, 224] on button "Next Step: Review Your Order" at bounding box center [481, 223] width 84 height 13
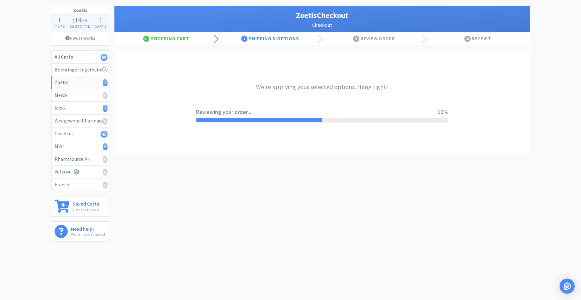
scroll to position [0, 0]
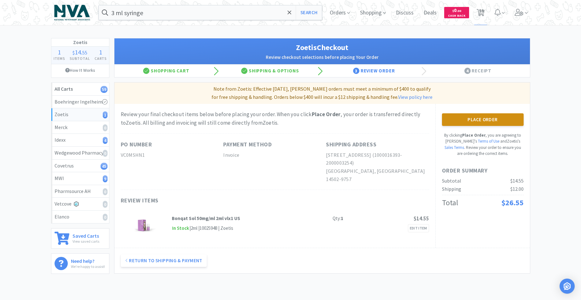
click at [449, 119] on button "Place Order" at bounding box center [483, 119] width 82 height 13
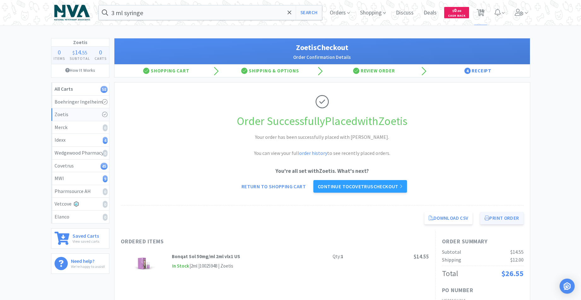
click at [508, 216] on button "Print Order" at bounding box center [501, 218] width 43 height 13
click at [498, 220] on button "Print Order" at bounding box center [501, 218] width 43 height 13
click at [380, 183] on link "Continue to Covetrus checkout" at bounding box center [360, 186] width 94 height 13
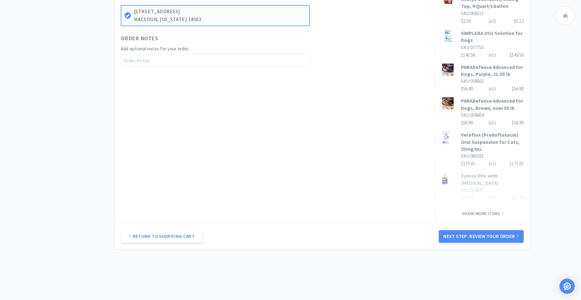
scroll to position [362, 0]
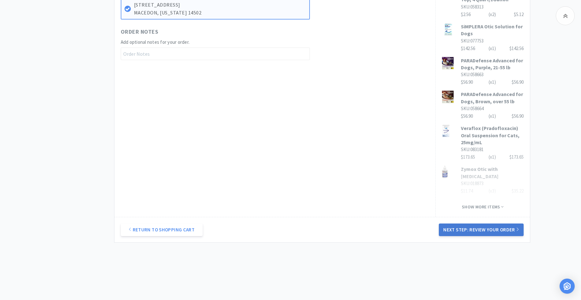
click at [489, 224] on button "Next Step: Review Your Order" at bounding box center [481, 230] width 84 height 13
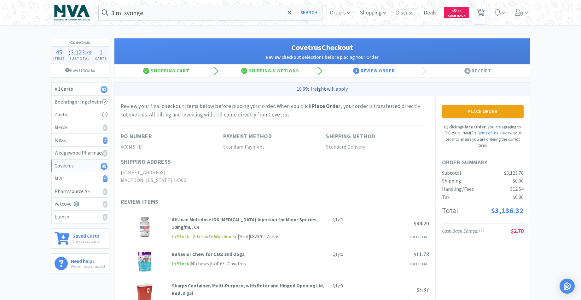
scroll to position [2, 0]
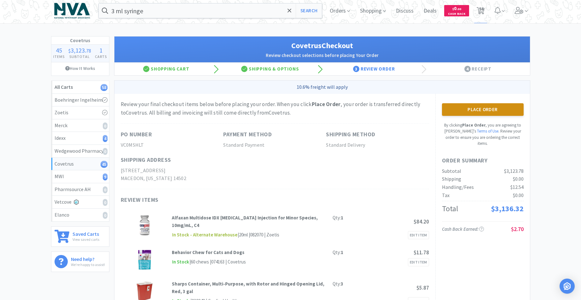
click at [470, 110] on button "Place Order" at bounding box center [483, 109] width 82 height 13
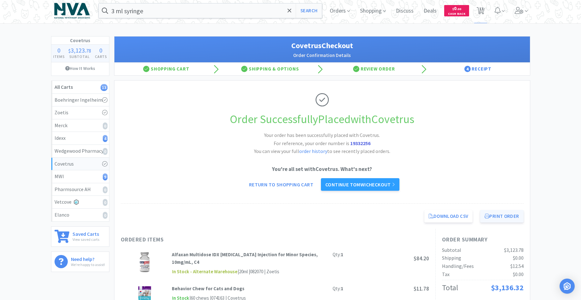
click at [497, 214] on button "Print Order" at bounding box center [501, 216] width 43 height 13
click at [368, 184] on link "Continue to MWI checkout" at bounding box center [360, 184] width 78 height 13
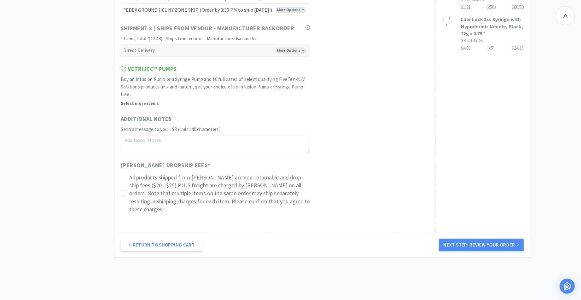
scroll to position [486, 0]
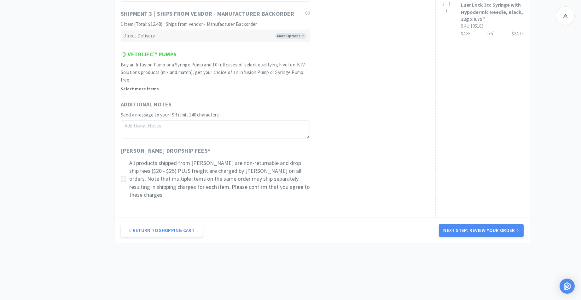
click at [122, 177] on icon at bounding box center [123, 179] width 5 height 5
click at [475, 224] on button "Next Step: Review Your Order" at bounding box center [481, 230] width 84 height 13
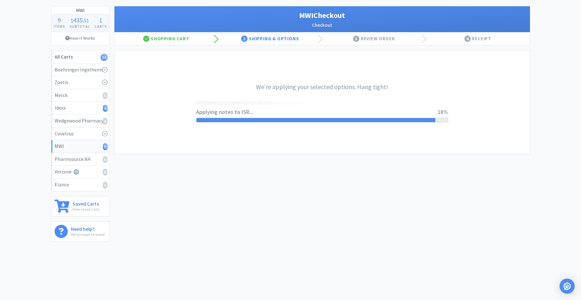
scroll to position [0, 0]
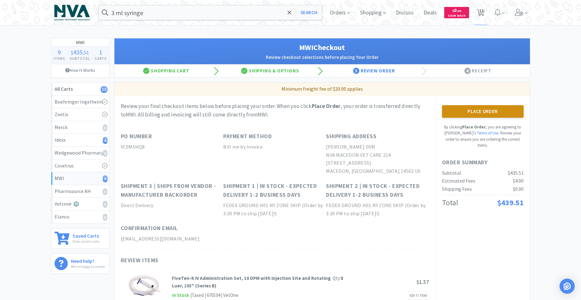
click at [476, 113] on button "Place Order" at bounding box center [483, 111] width 82 height 13
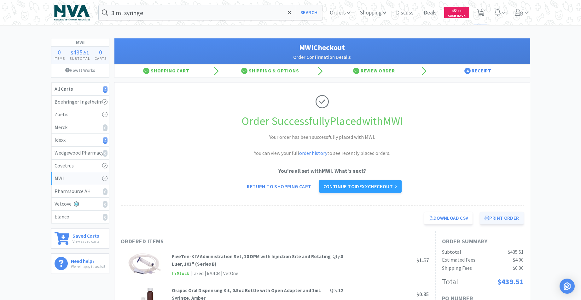
click at [500, 217] on button "Print Order" at bounding box center [501, 218] width 43 height 13
click at [343, 186] on link "Continue to Idexx checkout" at bounding box center [360, 186] width 83 height 13
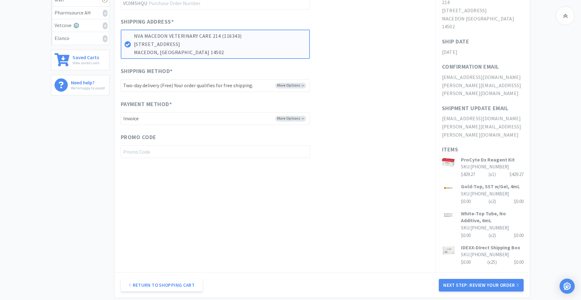
scroll to position [177, 0]
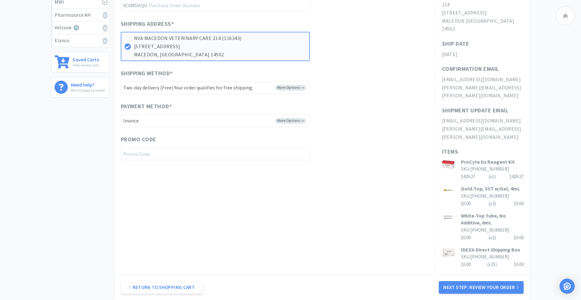
click at [474, 281] on button "Next Step: Review Your Order" at bounding box center [481, 287] width 84 height 13
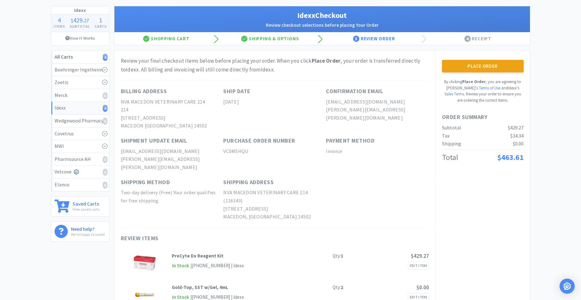
scroll to position [0, 0]
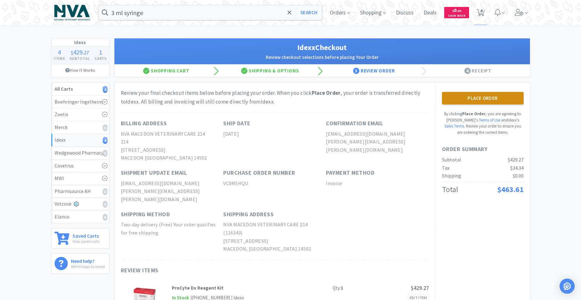
click at [477, 97] on button "Place Order" at bounding box center [483, 98] width 82 height 13
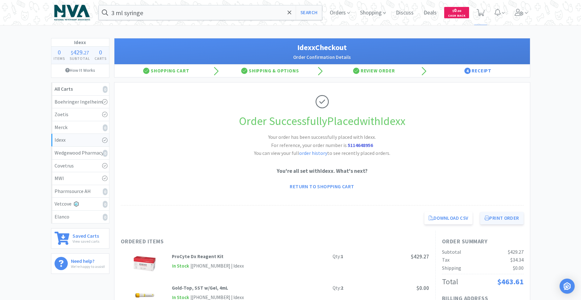
click at [498, 216] on button "Print Order" at bounding box center [501, 218] width 43 height 13
click at [502, 219] on button "Print Order" at bounding box center [501, 218] width 43 height 13
click at [518, 15] on icon at bounding box center [519, 12] width 9 height 7
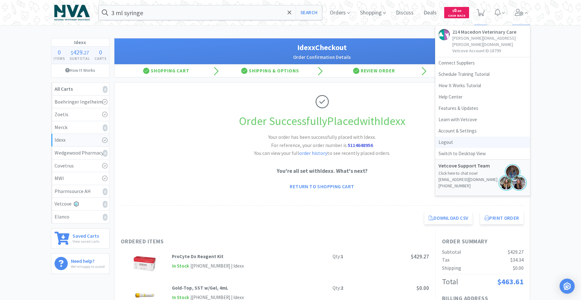
click at [452, 137] on link "Logout" at bounding box center [482, 142] width 95 height 11
